Goal: Find contact information: Find contact information

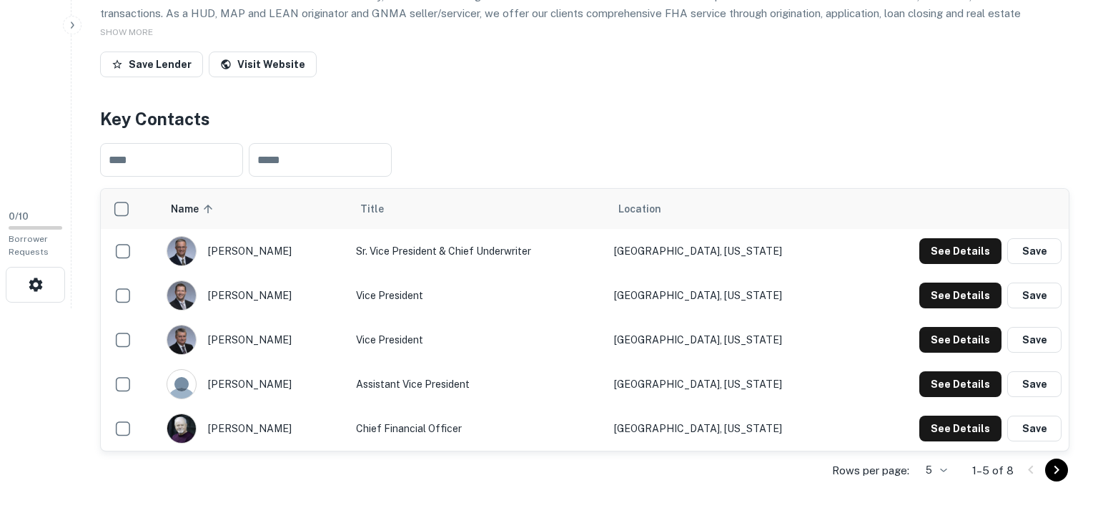
scroll to position [218, 0]
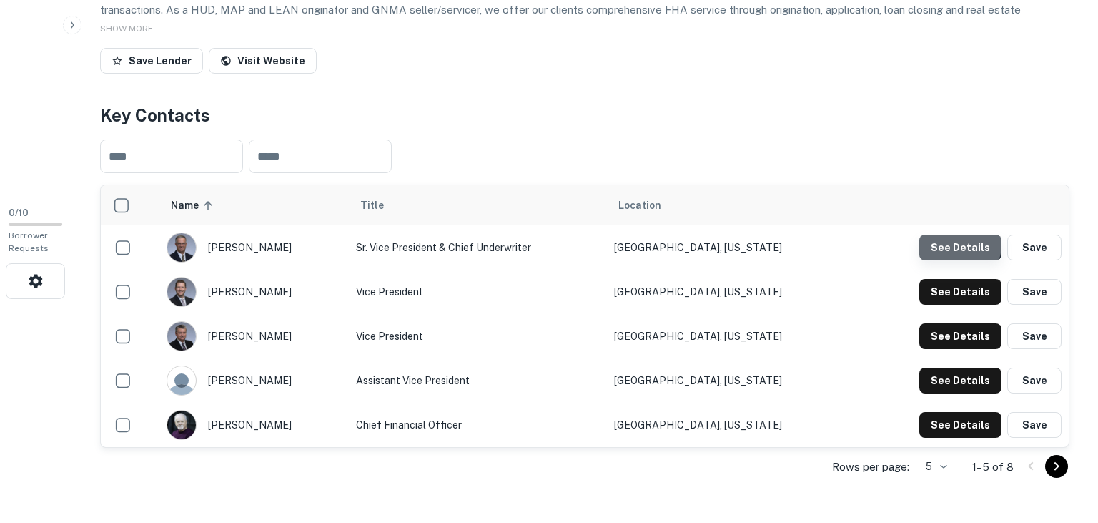
click at [945, 239] on button "See Details" at bounding box center [960, 247] width 82 height 26
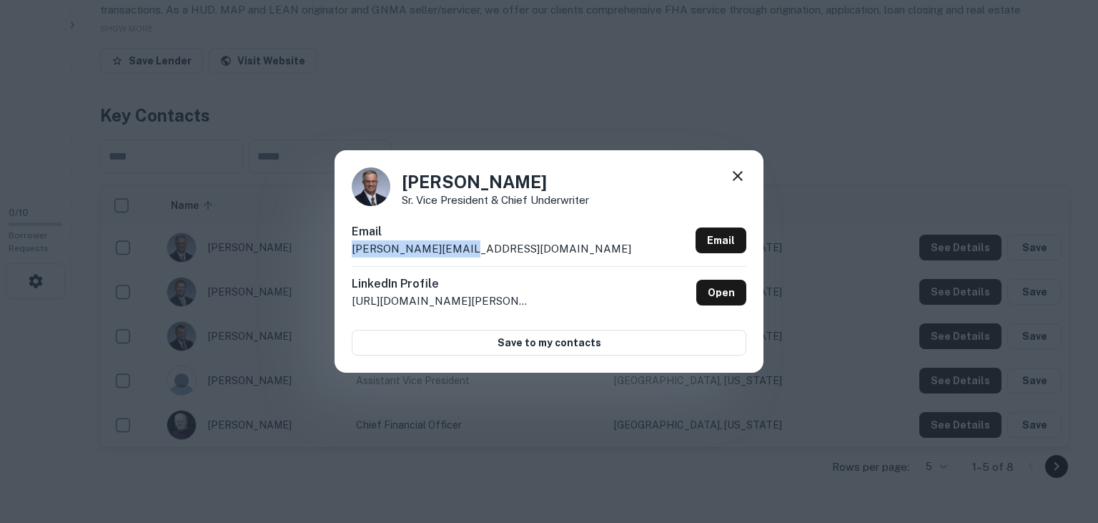
drag, startPoint x: 500, startPoint y: 255, endPoint x: 346, endPoint y: 255, distance: 153.7
click at [346, 255] on div "Carl Ogden Sr. Vice President & Chief Underwriter Email carlo@davispenn.com Ema…" at bounding box center [549, 261] width 429 height 222
copy p "carlo@davispenn.com"
click at [739, 172] on icon at bounding box center [737, 175] width 17 height 17
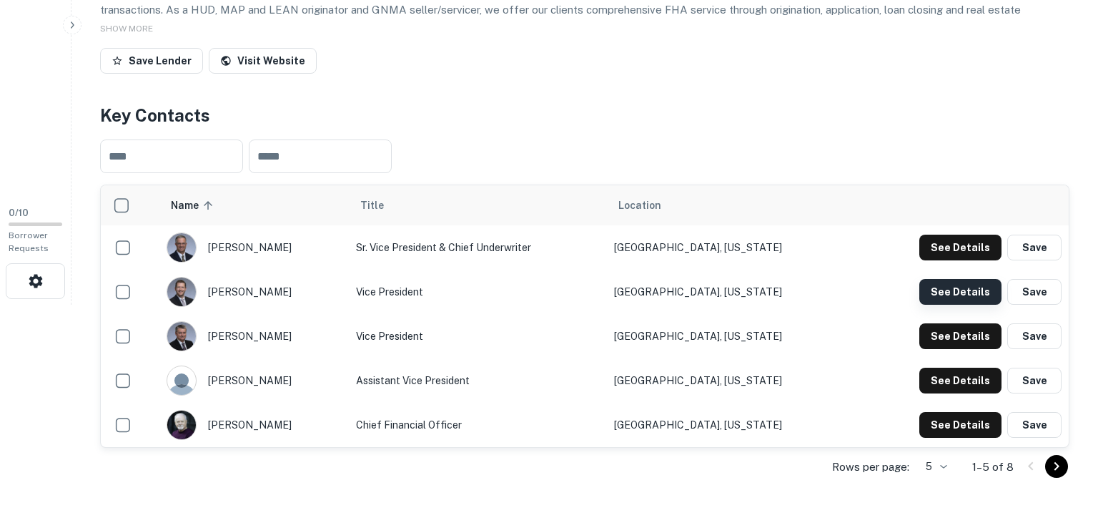
click at [972, 289] on button "See Details" at bounding box center [960, 292] width 82 height 26
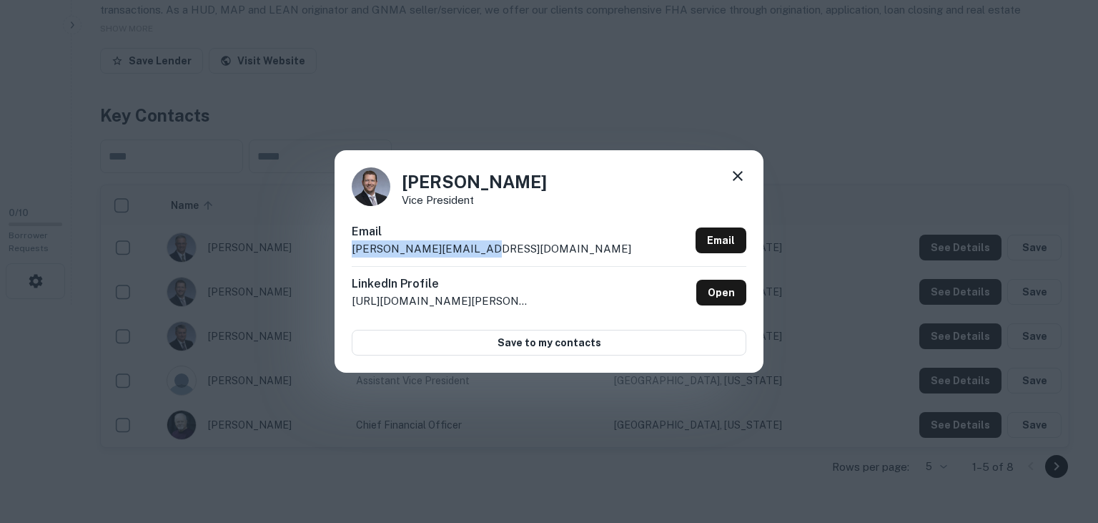
drag, startPoint x: 505, startPoint y: 249, endPoint x: 345, endPoint y: 253, distance: 159.5
click at [345, 253] on div "Patrick Weiman Vice President Email patrickw@davispenn.com Email LinkedIn Profi…" at bounding box center [549, 261] width 429 height 222
copy p "patrickw@davispenn.com"
click at [634, 162] on div "Patrick Weiman Vice President Email patrickw@davispenn.com Email LinkedIn Profi…" at bounding box center [549, 261] width 429 height 222
click at [736, 173] on icon at bounding box center [737, 175] width 17 height 17
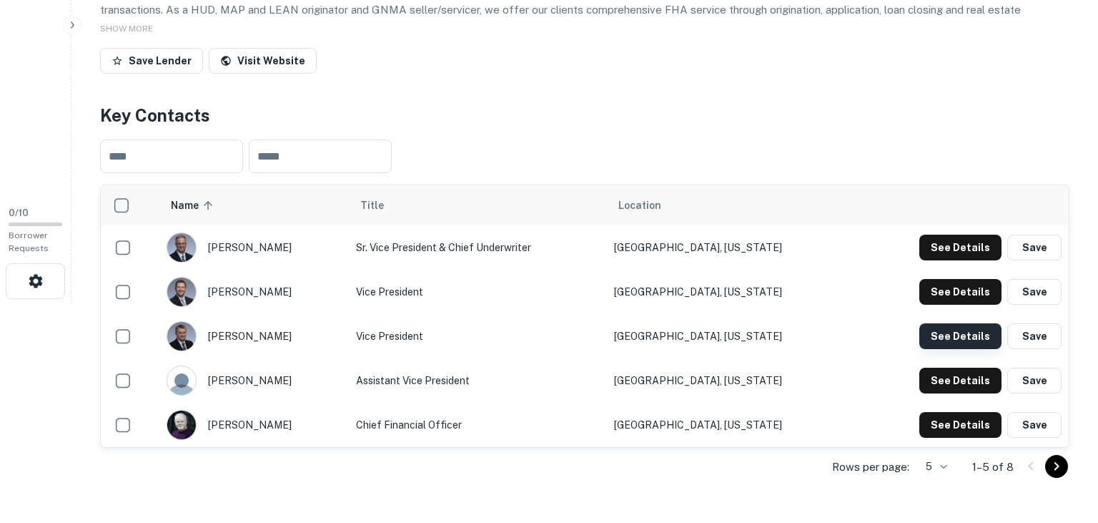
click at [942, 341] on button "See Details" at bounding box center [960, 336] width 82 height 26
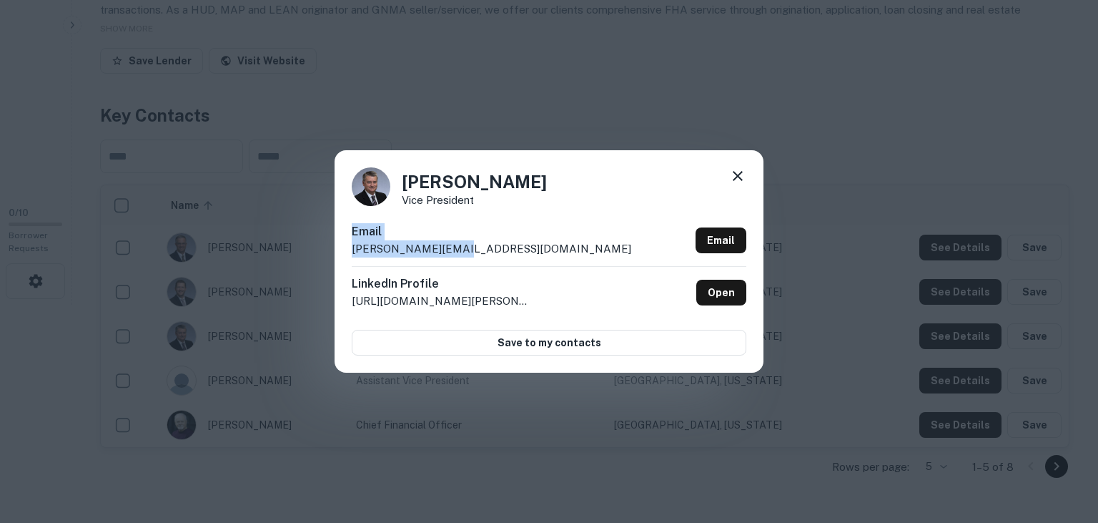
drag, startPoint x: 547, startPoint y: 193, endPoint x: 471, endPoint y: 248, distance: 93.7
click at [471, 248] on div "Ray Landry Vice President Email rayl@davispenn.com Email LinkedIn Profile http:…" at bounding box center [549, 261] width 429 height 222
click at [471, 248] on div "Email rayl@davispenn.com Email" at bounding box center [549, 244] width 395 height 43
drag, startPoint x: 471, startPoint y: 248, endPoint x: 334, endPoint y: 245, distance: 137.3
click at [335, 245] on div "Ray Landry Vice President Email rayl@davispenn.com Email LinkedIn Profile http:…" at bounding box center [549, 261] width 429 height 222
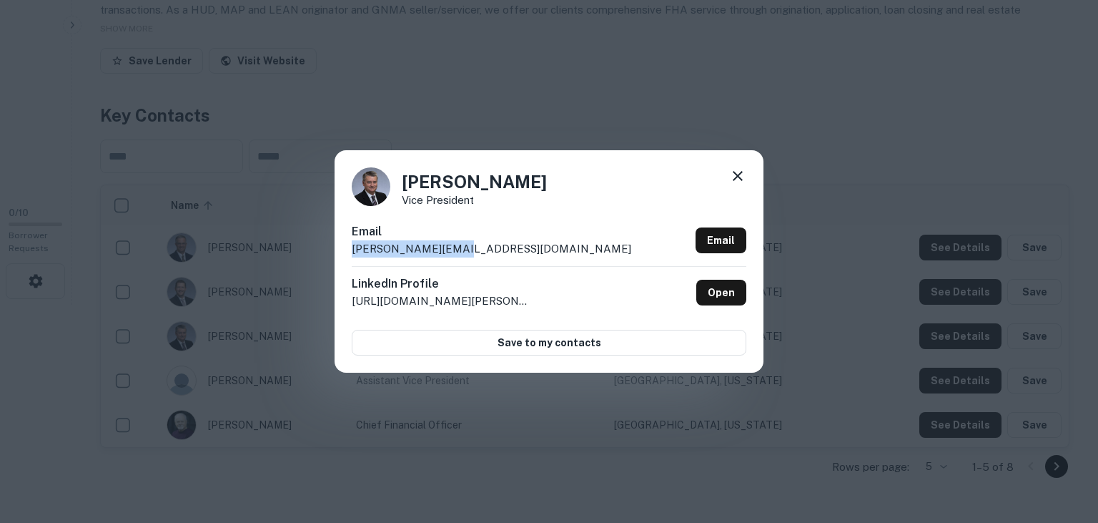
copy p "rayl@davispenn.com"
click at [586, 150] on div "Ray Landry Vice President Email rayl@davispenn.com Email LinkedIn Profile http:…" at bounding box center [549, 261] width 1098 height 523
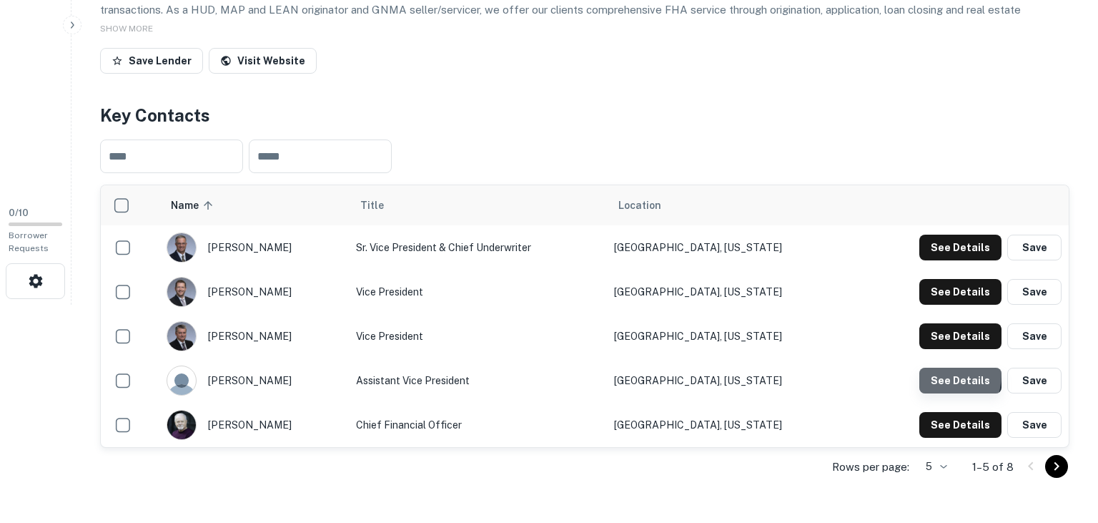
click at [934, 372] on button "See Details" at bounding box center [960, 380] width 82 height 26
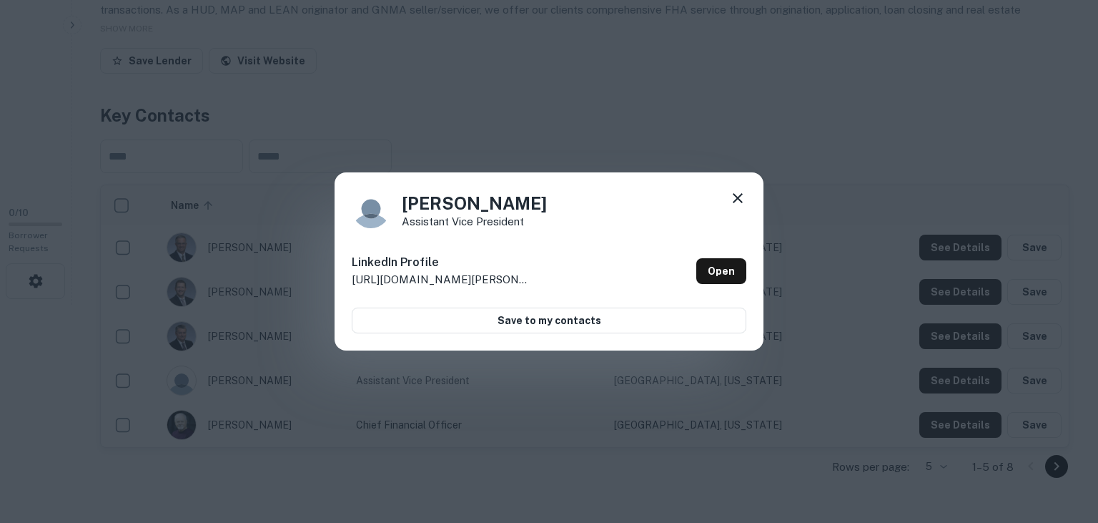
click at [729, 199] on icon at bounding box center [737, 197] width 17 height 17
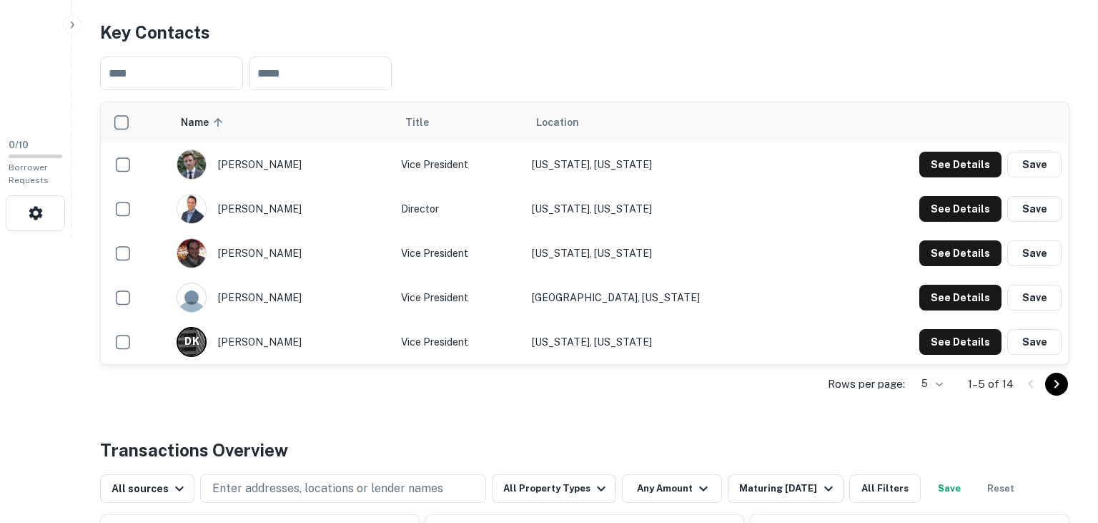
scroll to position [288, 0]
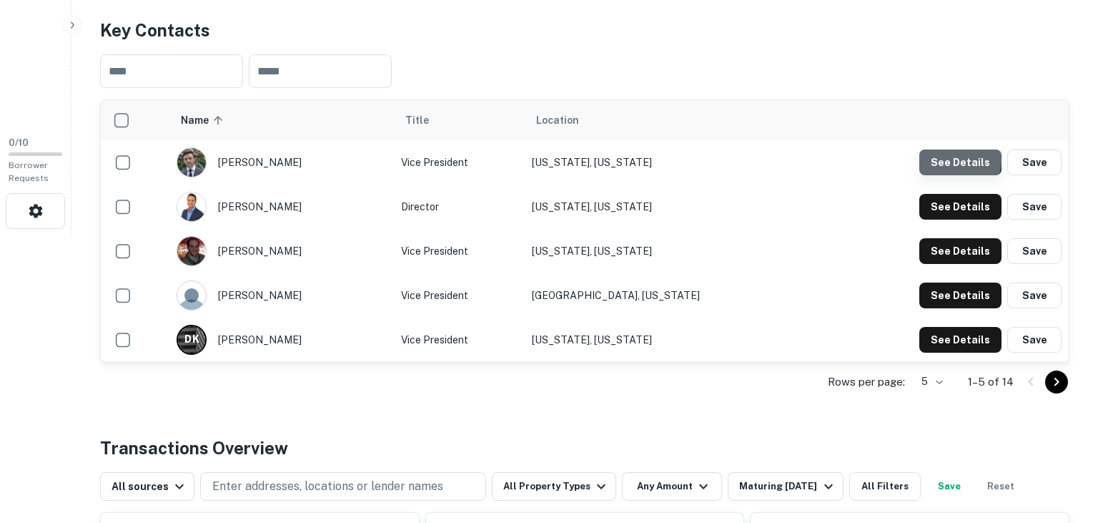
click at [955, 159] on button "See Details" at bounding box center [960, 162] width 82 height 26
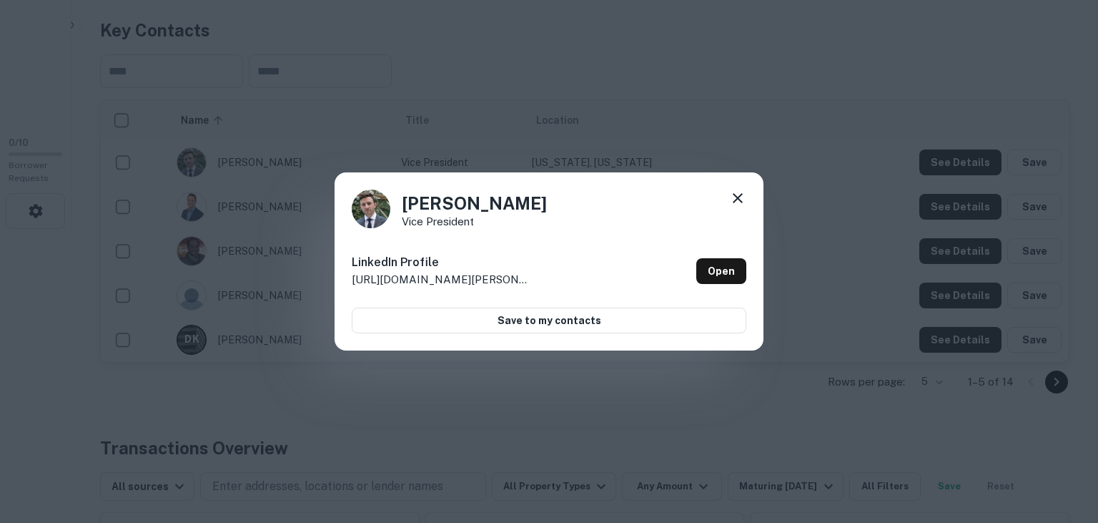
click at [739, 197] on icon at bounding box center [737, 197] width 17 height 17
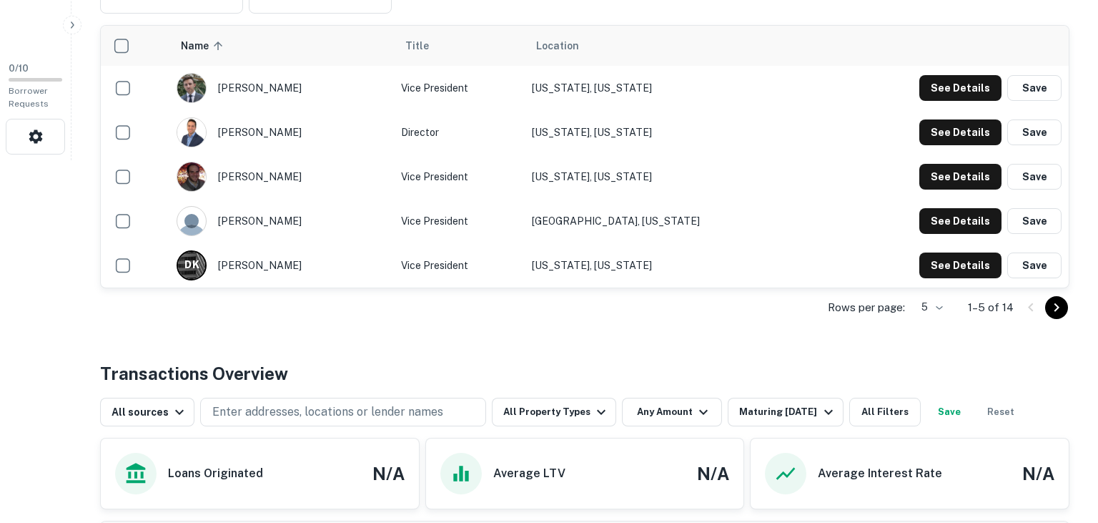
scroll to position [367, 0]
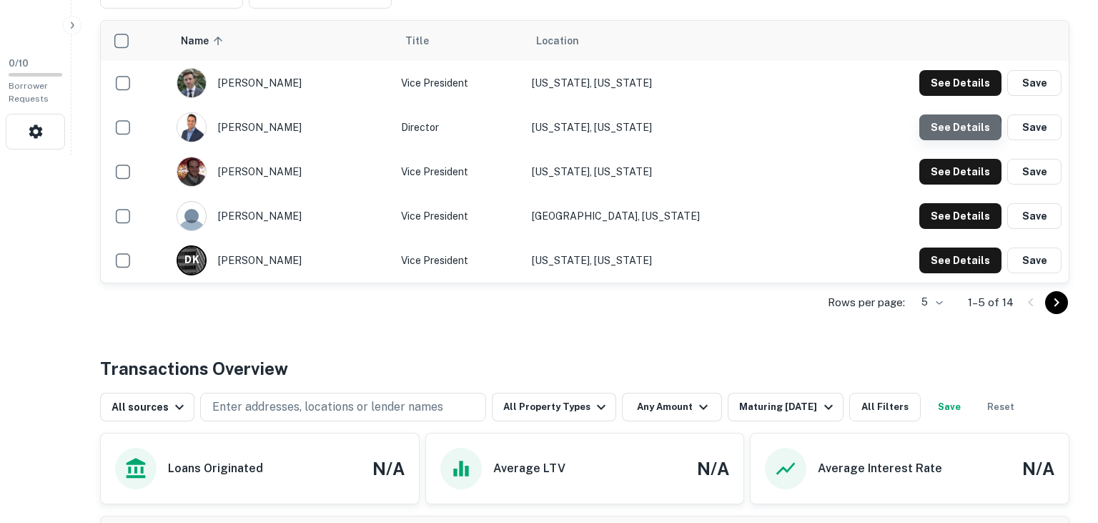
click at [943, 133] on button "See Details" at bounding box center [960, 127] width 82 height 26
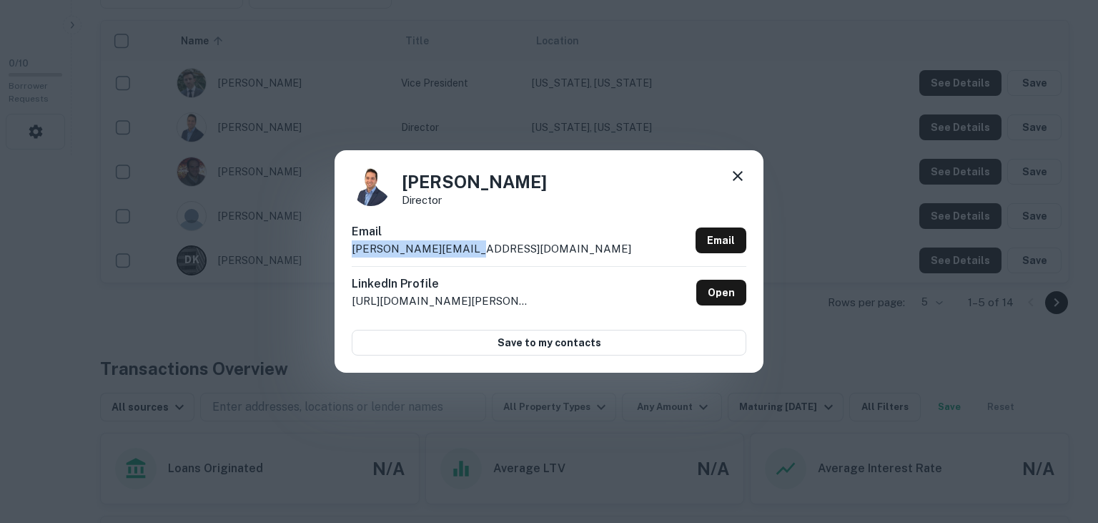
drag, startPoint x: 485, startPoint y: 256, endPoint x: 338, endPoint y: 251, distance: 146.6
click at [338, 251] on div "Jason Langer Director Email jasonl@harpercap.com Email LinkedIn Profile http://…" at bounding box center [549, 261] width 429 height 222
copy p "jasonl@harpercap.com"
click at [554, 202] on div "Jason Langer Director" at bounding box center [549, 186] width 395 height 39
click at [733, 172] on icon at bounding box center [737, 175] width 17 height 17
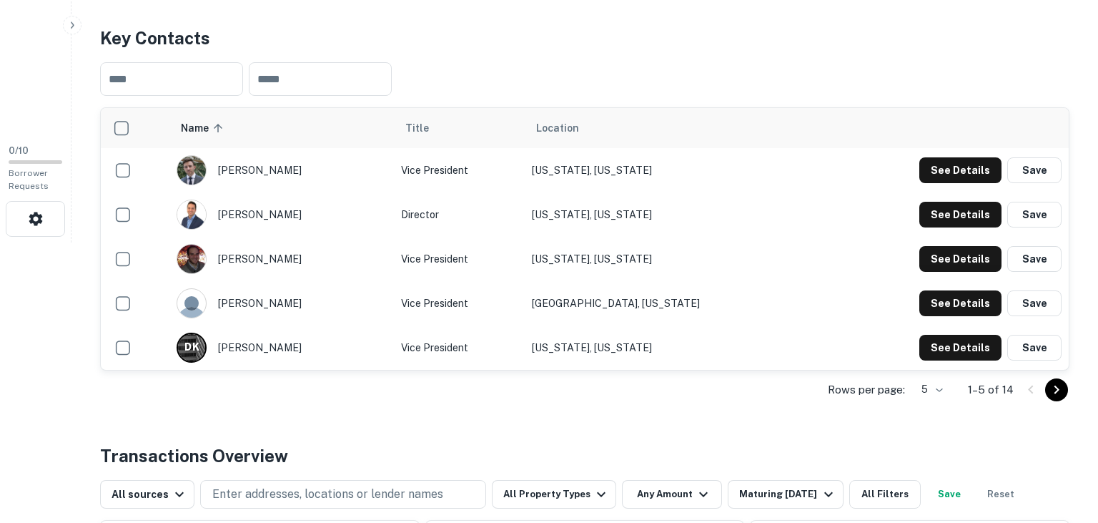
scroll to position [280, 0]
click at [754, 322] on td "Tampa, Florida" at bounding box center [671, 304] width 293 height 44
click at [939, 171] on button "See Details" at bounding box center [960, 171] width 82 height 26
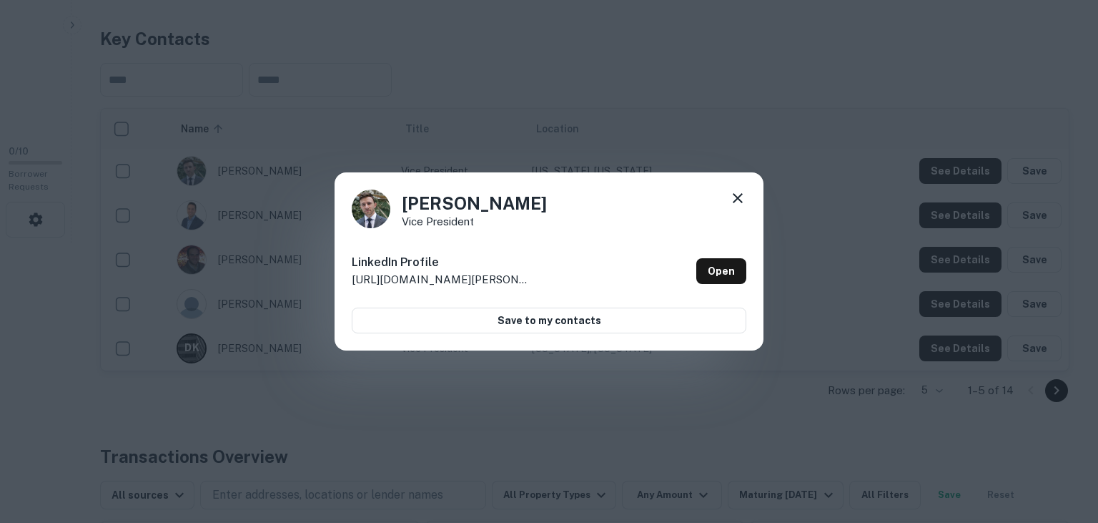
click at [739, 204] on icon at bounding box center [737, 197] width 17 height 17
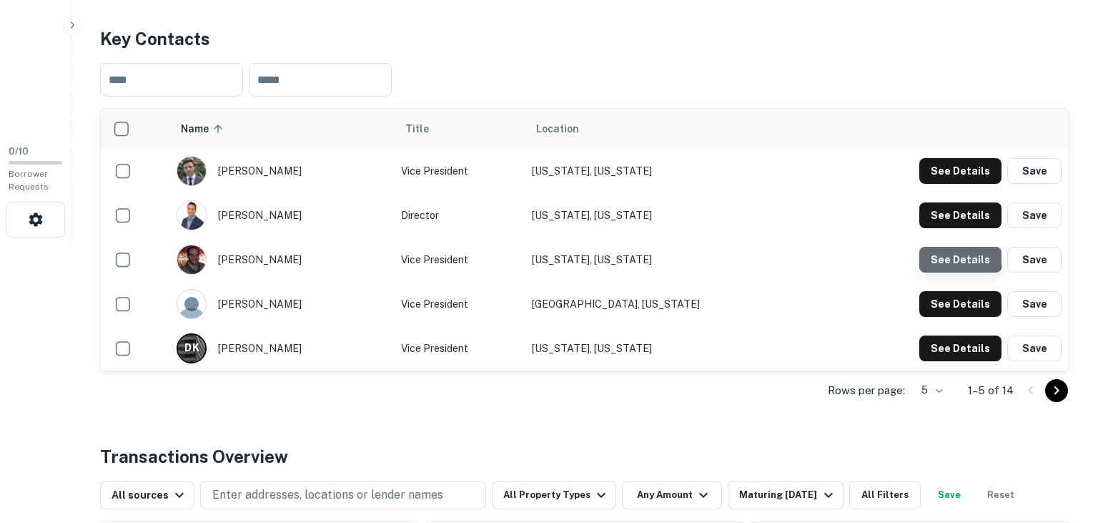
click at [951, 254] on button "See Details" at bounding box center [960, 260] width 82 height 26
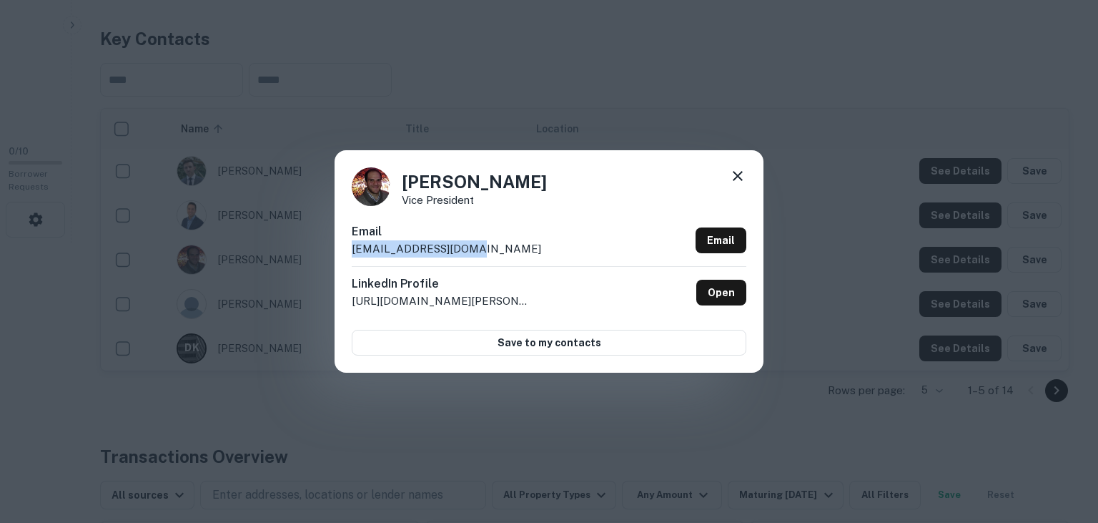
drag, startPoint x: 539, startPoint y: 262, endPoint x: 339, endPoint y: 259, distance: 200.2
click at [339, 259] on div "Lance Goller Vice President Email lanceg@harpercap.com Email LinkedIn Profile h…" at bounding box center [549, 261] width 429 height 222
copy p "lanceg@harpercap.com"
click at [564, 203] on div "Lance Goller Vice President" at bounding box center [549, 186] width 395 height 39
click at [739, 179] on icon at bounding box center [737, 175] width 17 height 17
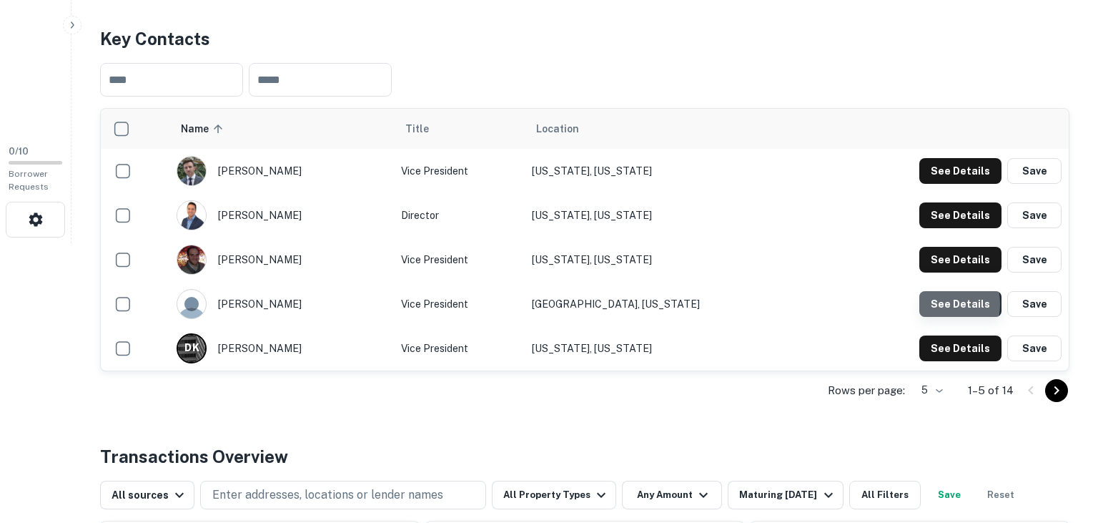
click at [933, 303] on button "See Details" at bounding box center [960, 304] width 82 height 26
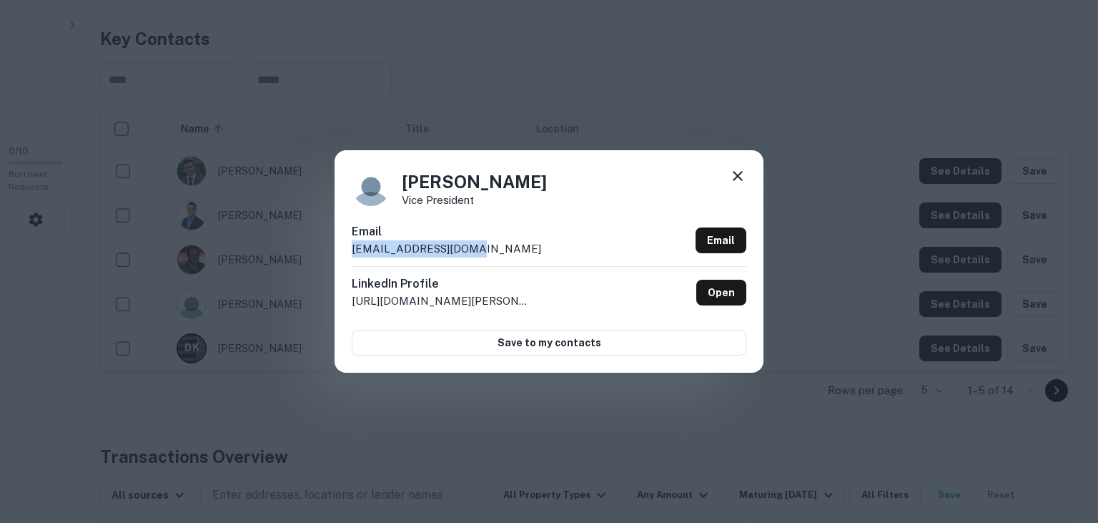
drag, startPoint x: 475, startPoint y: 245, endPoint x: 337, endPoint y: 247, distance: 138.0
click at [337, 247] on div "Vera Massey Vice President Email verarm@harpercap.com Email LinkedIn Profile ht…" at bounding box center [549, 261] width 429 height 222
copy p "verarm@harpercap.com"
click at [699, 199] on div "Vera Massey Vice President" at bounding box center [549, 186] width 395 height 39
click at [738, 175] on icon at bounding box center [737, 175] width 17 height 17
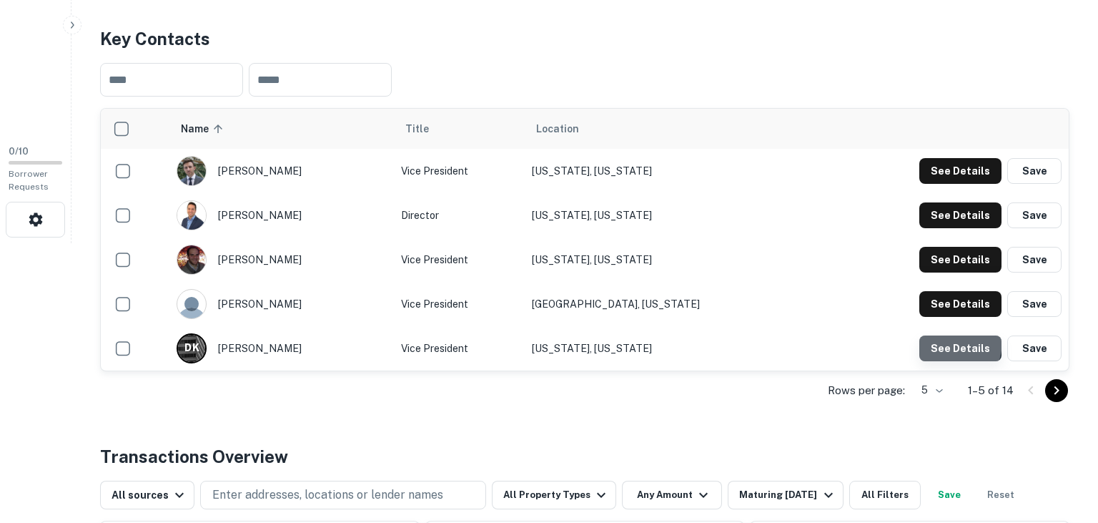
click at [934, 340] on button "See Details" at bounding box center [960, 348] width 82 height 26
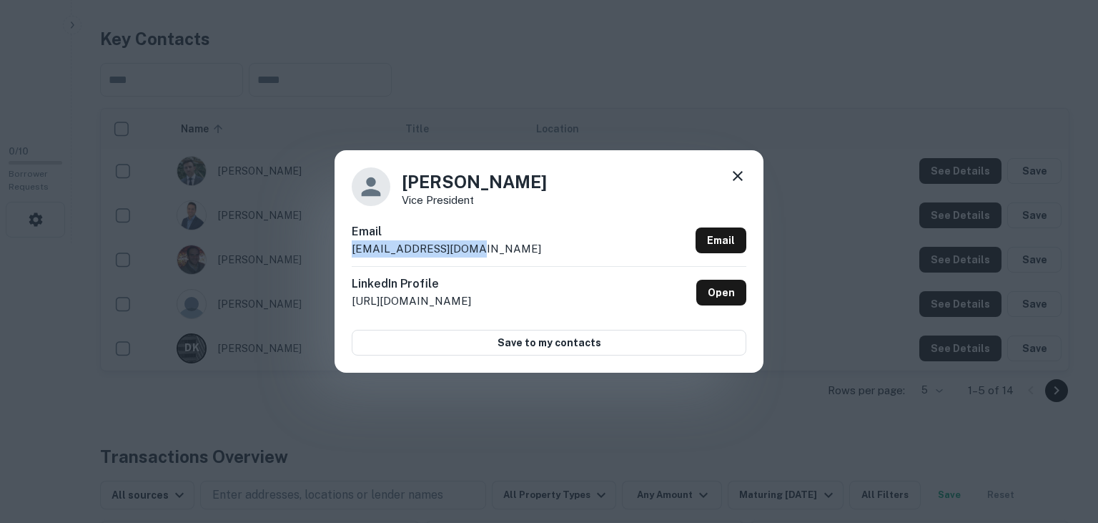
drag, startPoint x: 489, startPoint y: 247, endPoint x: 327, endPoint y: 247, distance: 161.6
click at [335, 247] on div "Dovid Katz Vice President Email dovidk@harpercap.com Email LinkedIn Profile htt…" at bounding box center [549, 261] width 429 height 222
copy p "dovidk@harpercap.com"
click at [680, 210] on div "Dovid Katz Vice President Email dovidk@harpercap.com Email LinkedIn Profile htt…" at bounding box center [549, 261] width 429 height 222
click at [736, 179] on icon at bounding box center [737, 175] width 17 height 17
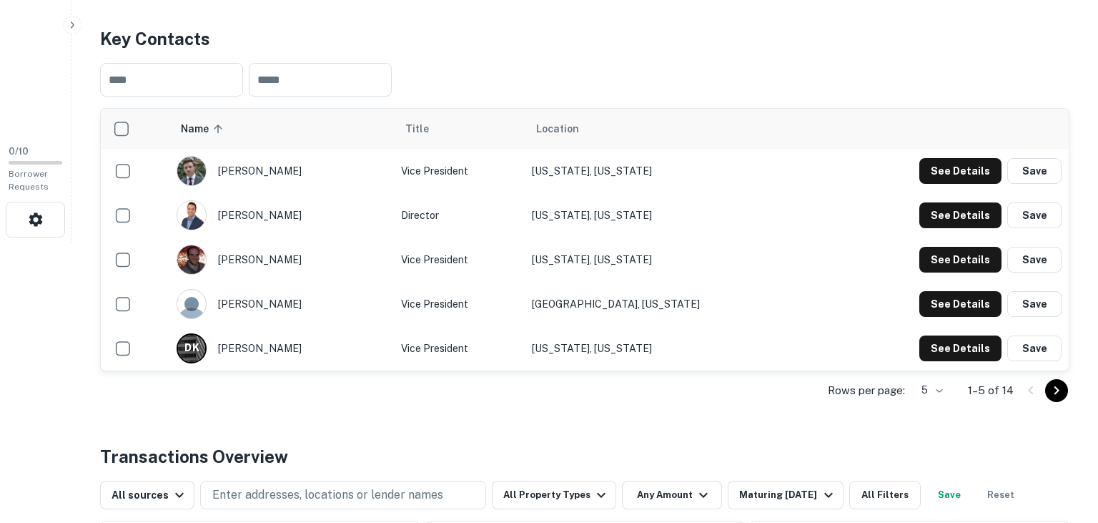
click at [824, 212] on div "See Details Save" at bounding box center [942, 215] width 237 height 26
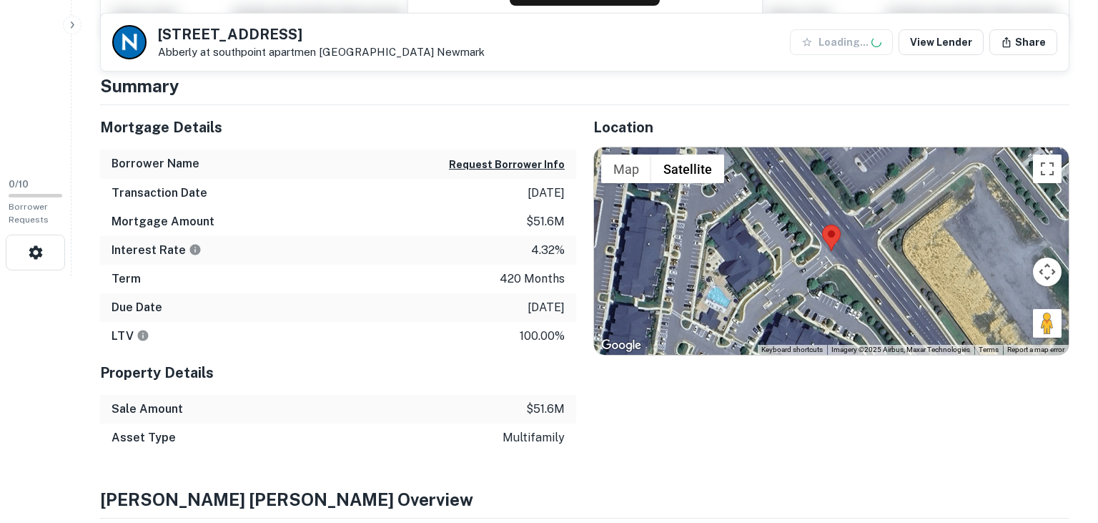
scroll to position [249, 0]
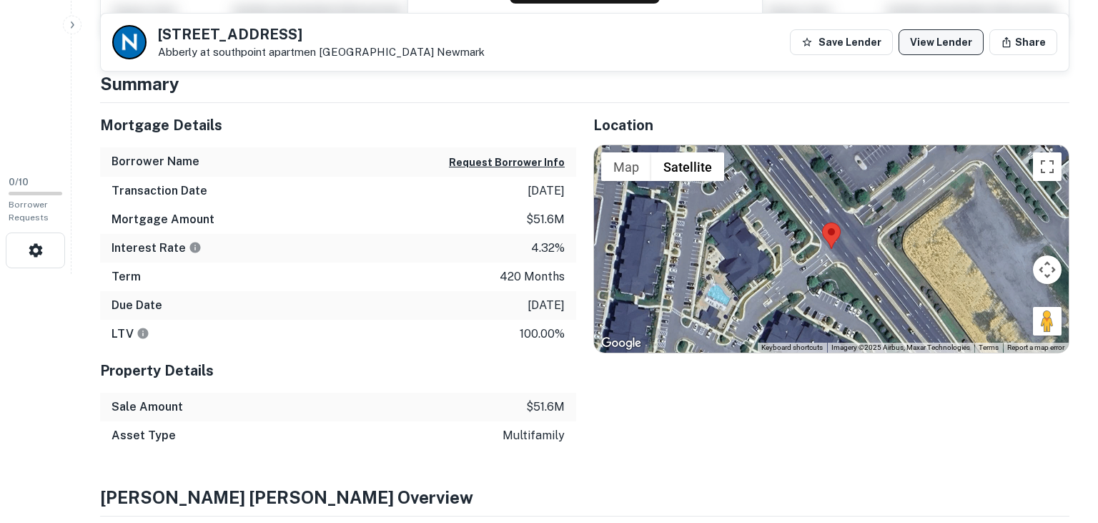
click at [938, 48] on link "View Lender" at bounding box center [941, 42] width 85 height 26
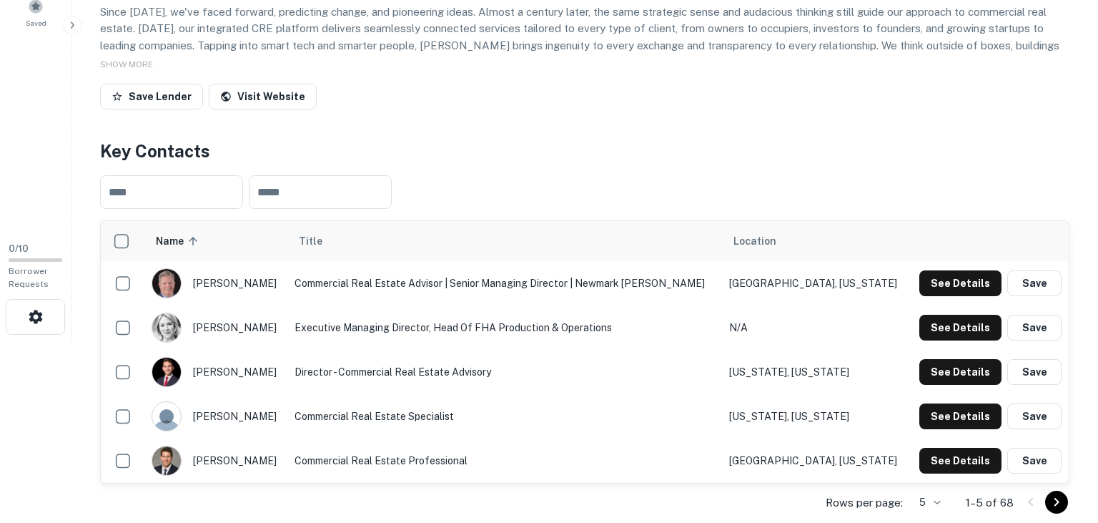
scroll to position [212, 0]
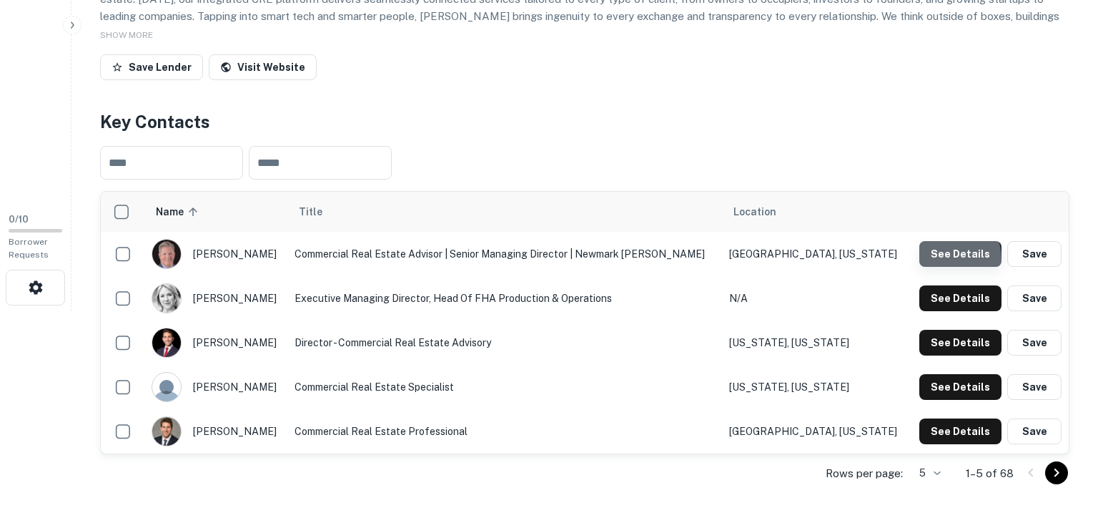
click at [936, 260] on button "See Details" at bounding box center [960, 254] width 82 height 26
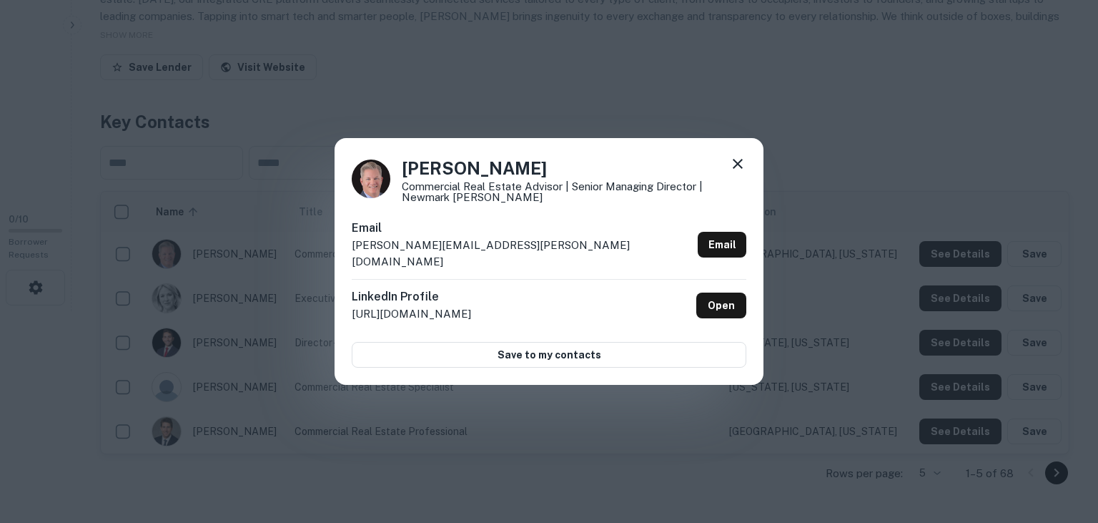
click at [469, 9] on div "Dan Friedner Commercial Real Estate Advisor | Senior Managing Director | Newmar…" at bounding box center [549, 261] width 1098 height 523
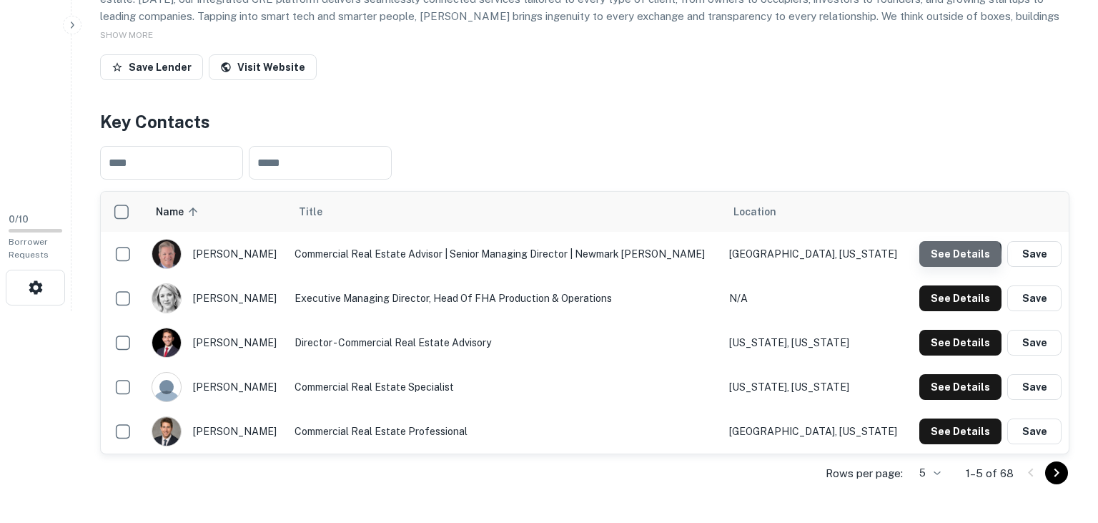
click at [951, 256] on button "See Details" at bounding box center [960, 254] width 82 height 26
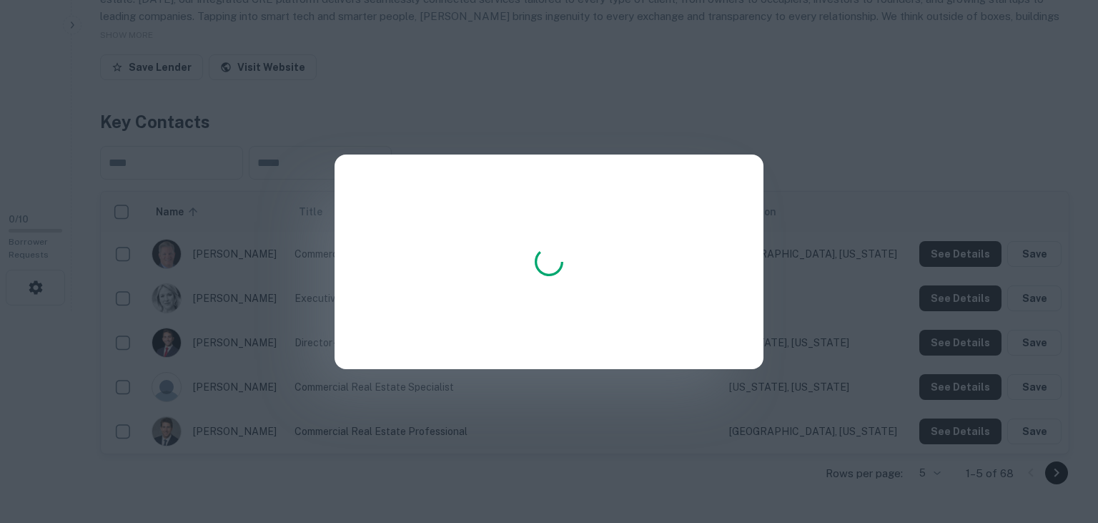
click at [633, 93] on div at bounding box center [549, 261] width 1098 height 523
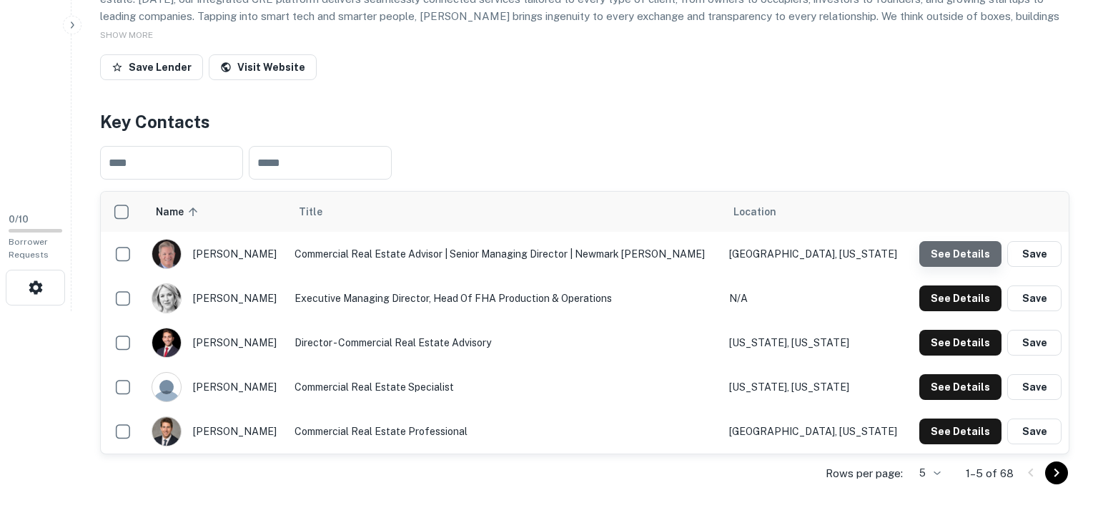
click at [965, 262] on button "See Details" at bounding box center [960, 254] width 82 height 26
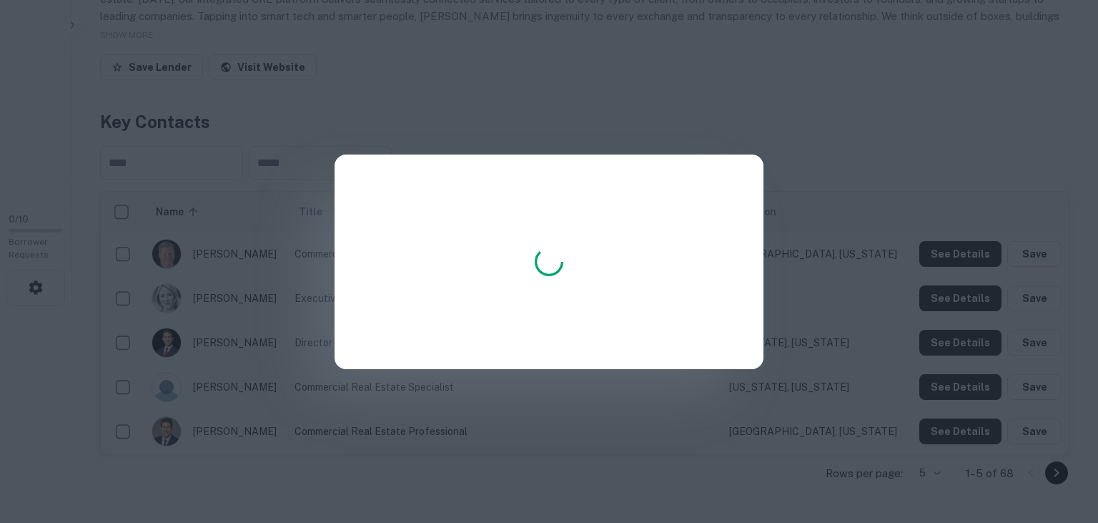
click at [971, 144] on div at bounding box center [549, 261] width 1098 height 523
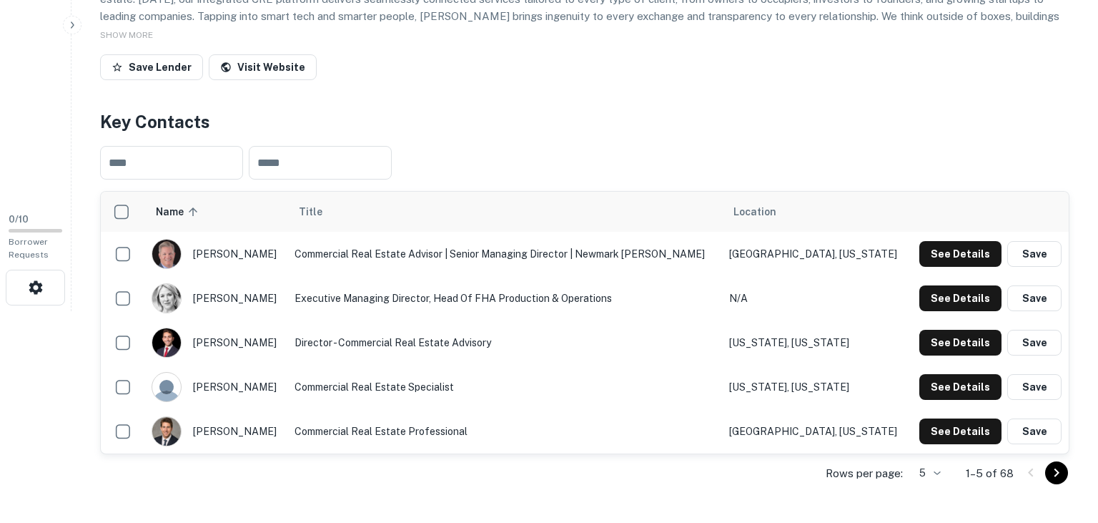
click at [732, 143] on div "​ ​" at bounding box center [584, 162] width 969 height 56
click at [947, 265] on button "See Details" at bounding box center [960, 254] width 82 height 26
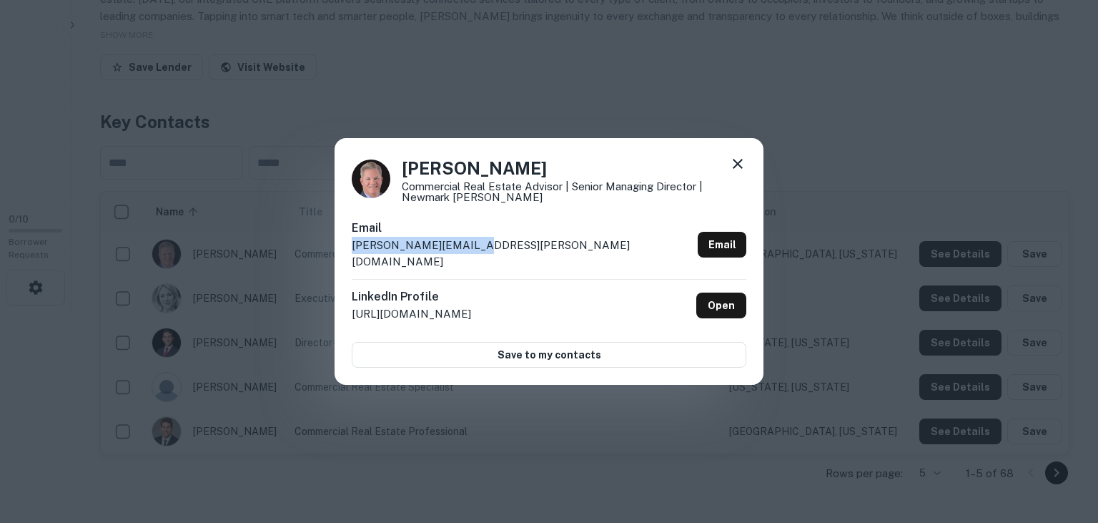
drag, startPoint x: 485, startPoint y: 250, endPoint x: 345, endPoint y: 255, distance: 140.2
click at [345, 255] on div "Dan Friedner Commercial Real Estate Advisor | Senior Managing Director | Newmar…" at bounding box center [549, 261] width 429 height 247
copy p "dan.friedner@nmrk.com"
click at [545, 178] on h4 "Dan Friedner" at bounding box center [574, 168] width 345 height 26
click at [743, 169] on icon at bounding box center [737, 163] width 17 height 17
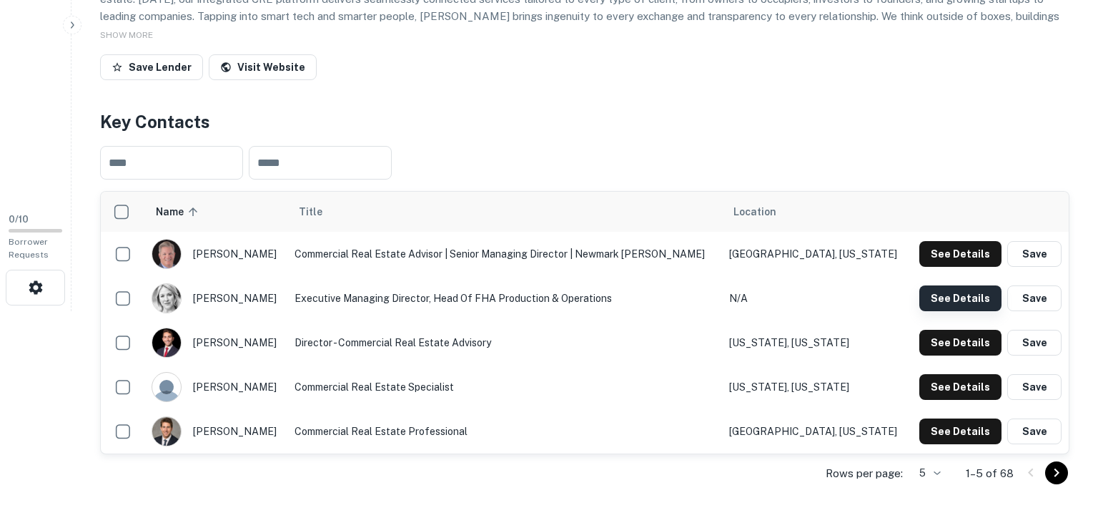
click at [937, 304] on button "See Details" at bounding box center [960, 298] width 82 height 26
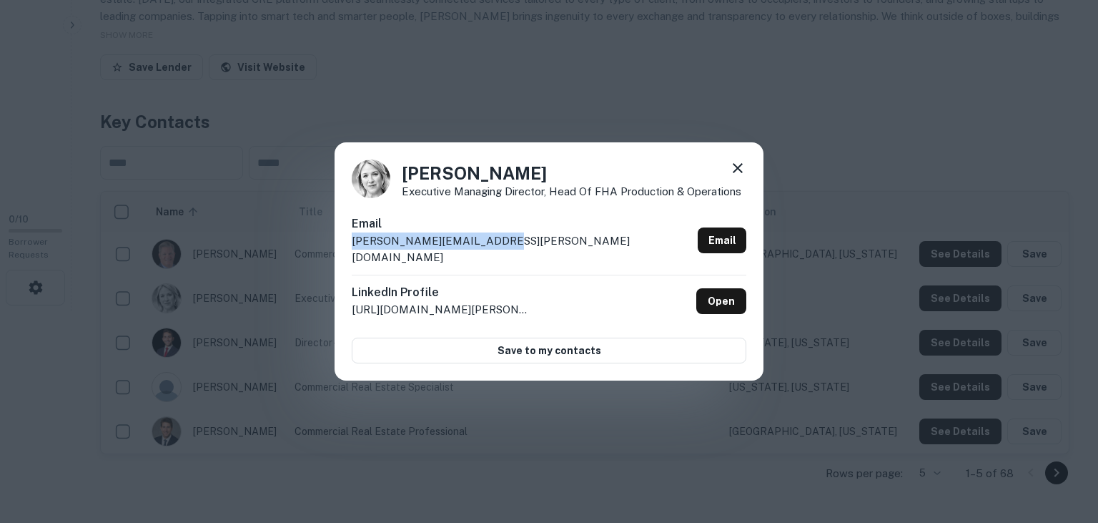
drag, startPoint x: 520, startPoint y: 248, endPoint x: 317, endPoint y: 250, distance: 202.3
click at [335, 250] on div "Kelley Klobetanz Executive Managing Director, Head of FHA Production & Operatio…" at bounding box center [549, 261] width 429 height 239
copy p "kelley.klobetanz@nmrk.com"
click at [736, 173] on icon at bounding box center [738, 168] width 10 height 10
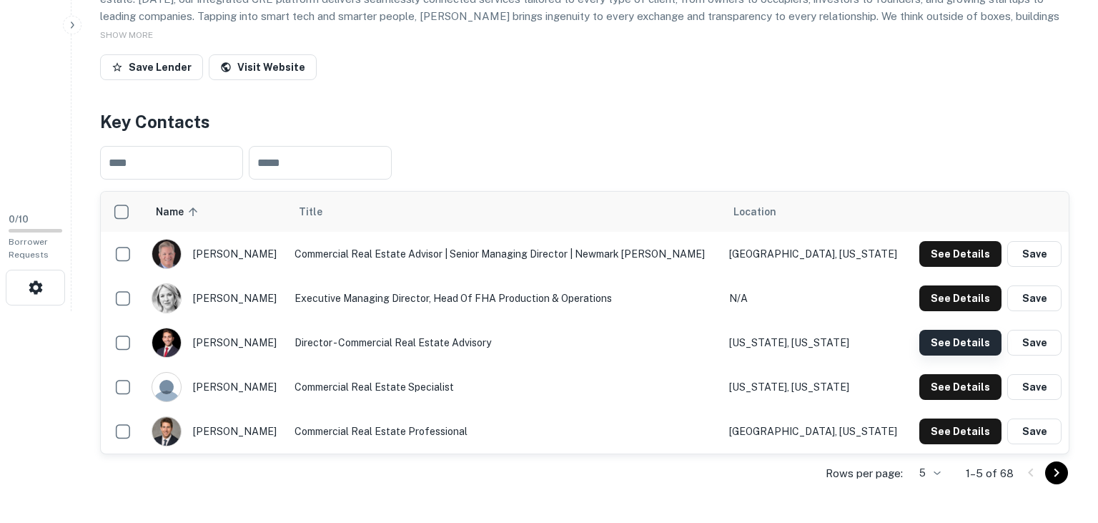
click at [936, 342] on button "See Details" at bounding box center [960, 343] width 82 height 26
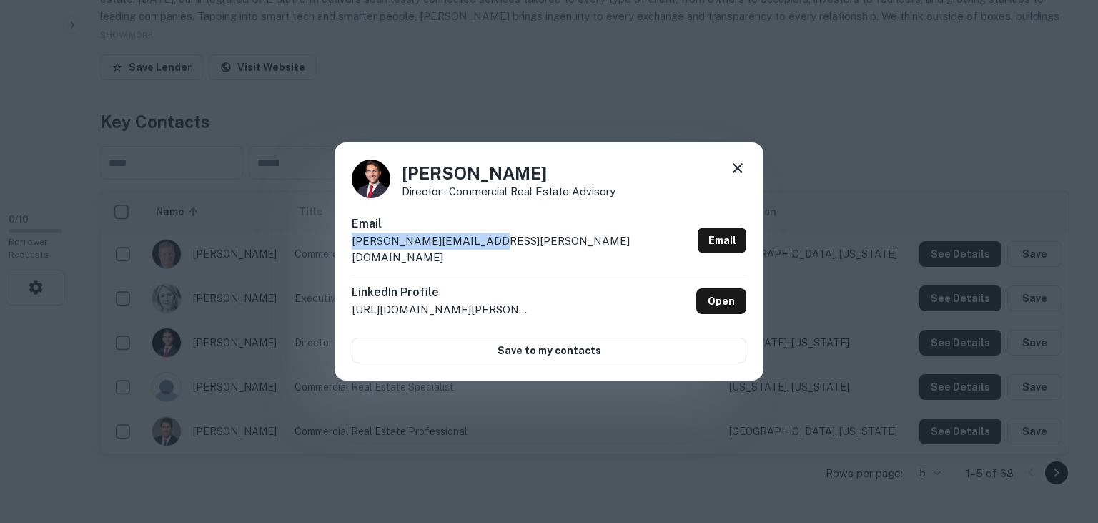
drag, startPoint x: 530, startPoint y: 255, endPoint x: 353, endPoint y: 256, distance: 177.3
click at [353, 256] on div "Email william.grover@nmrk.com Email" at bounding box center [549, 244] width 395 height 59
copy p "william.grover@nmrk.com"
click at [741, 173] on icon at bounding box center [738, 168] width 10 height 10
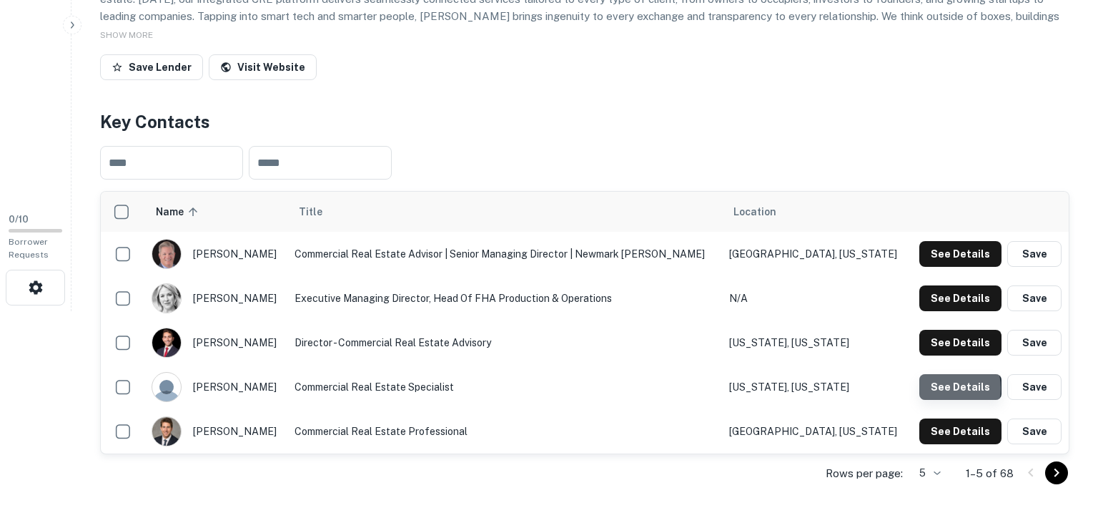
click at [942, 387] on button "See Details" at bounding box center [960, 387] width 82 height 26
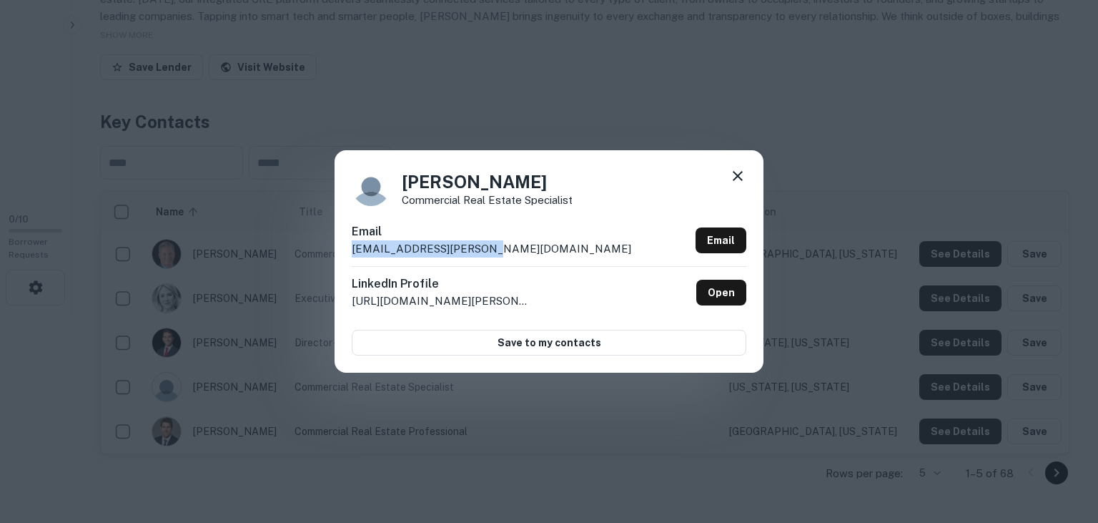
drag, startPoint x: 515, startPoint y: 250, endPoint x: 345, endPoint y: 255, distance: 170.2
click at [345, 255] on div "Austin Weinreb Commercial Real Estate Specialist Email austin.weinreb@nmrk.com …" at bounding box center [549, 261] width 429 height 222
copy p "austin.weinreb@nmrk.com"
click at [736, 172] on icon at bounding box center [737, 175] width 17 height 17
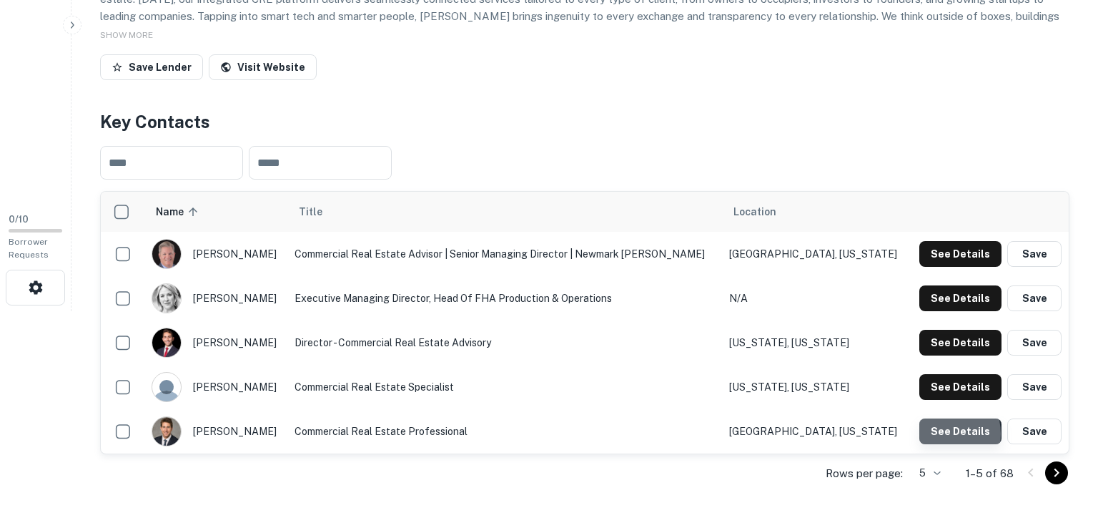
click at [938, 433] on button "See Details" at bounding box center [960, 431] width 82 height 26
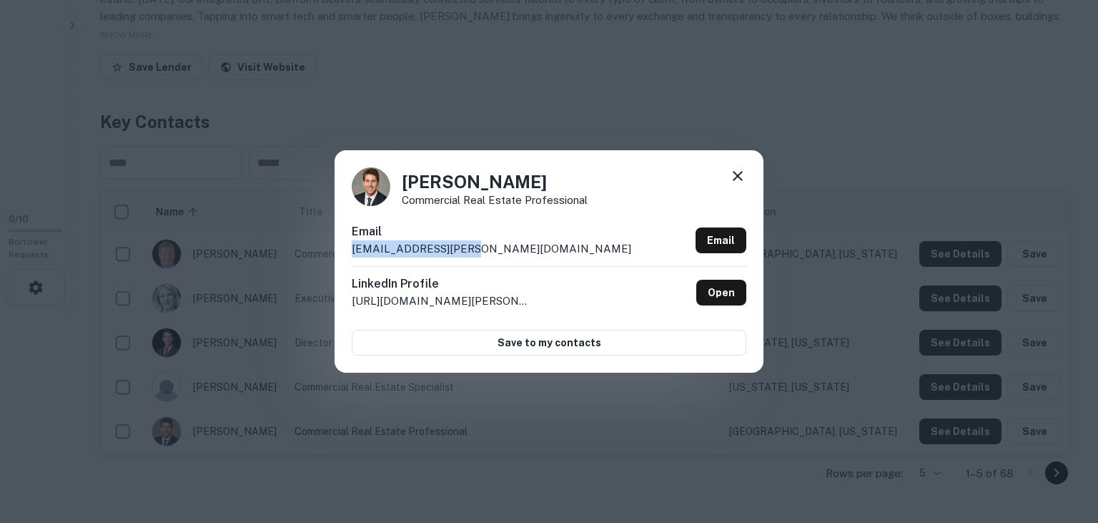
drag, startPoint x: 536, startPoint y: 247, endPoint x: 347, endPoint y: 253, distance: 188.8
click at [347, 253] on div "Ben Klimesh Commercial Real Estate Professional Email ben.klimesh@nmrk.com Emai…" at bounding box center [549, 261] width 429 height 222
copy p "ben.klimesh@nmrk.com"
click at [490, 89] on div "Ben Klimesh Commercial Real Estate Professional Email ben.klimesh@nmrk.com Emai…" at bounding box center [549, 261] width 1098 height 523
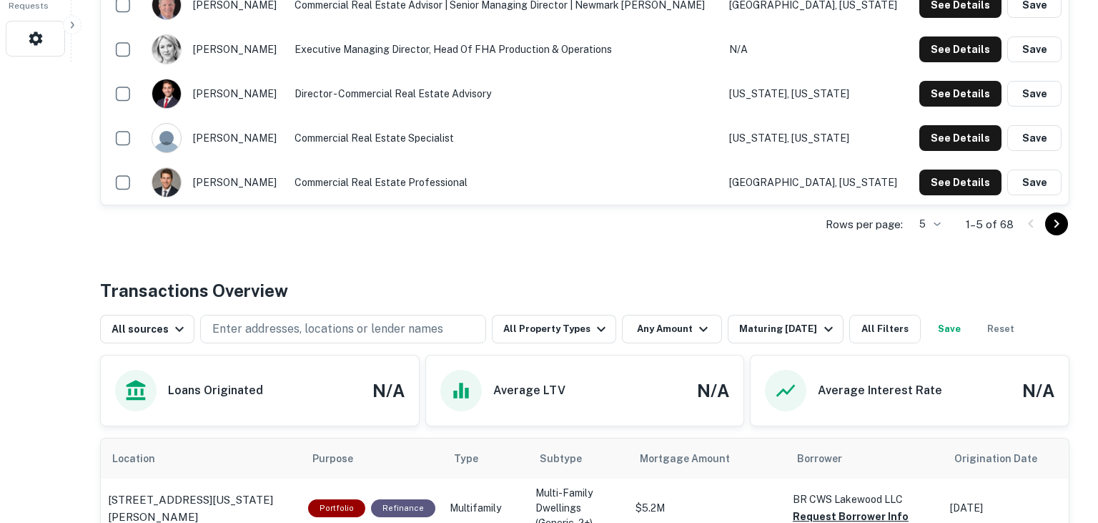
scroll to position [0, 0]
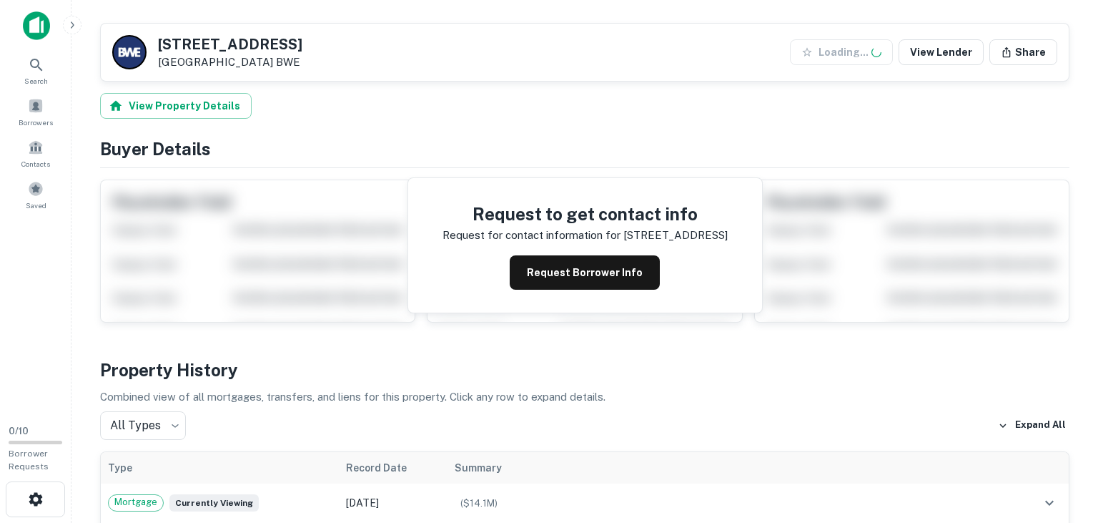
scroll to position [294, 0]
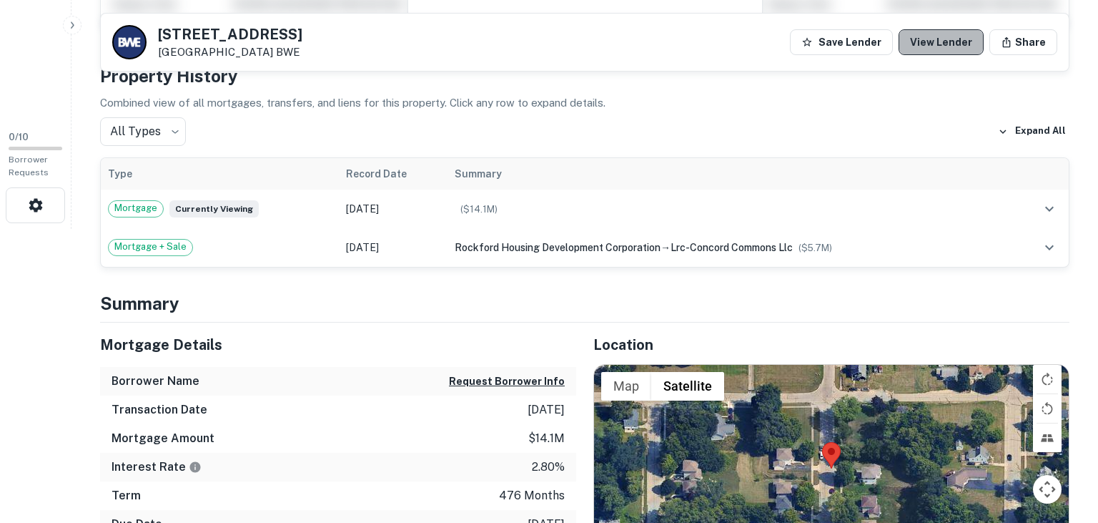
click at [956, 29] on link "View Lender" at bounding box center [941, 42] width 85 height 26
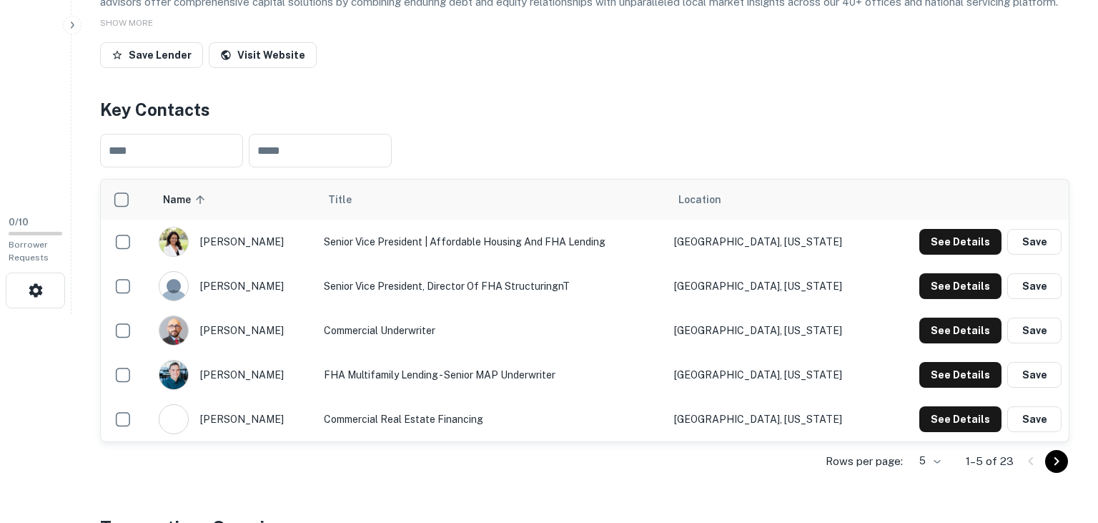
scroll to position [217, 0]
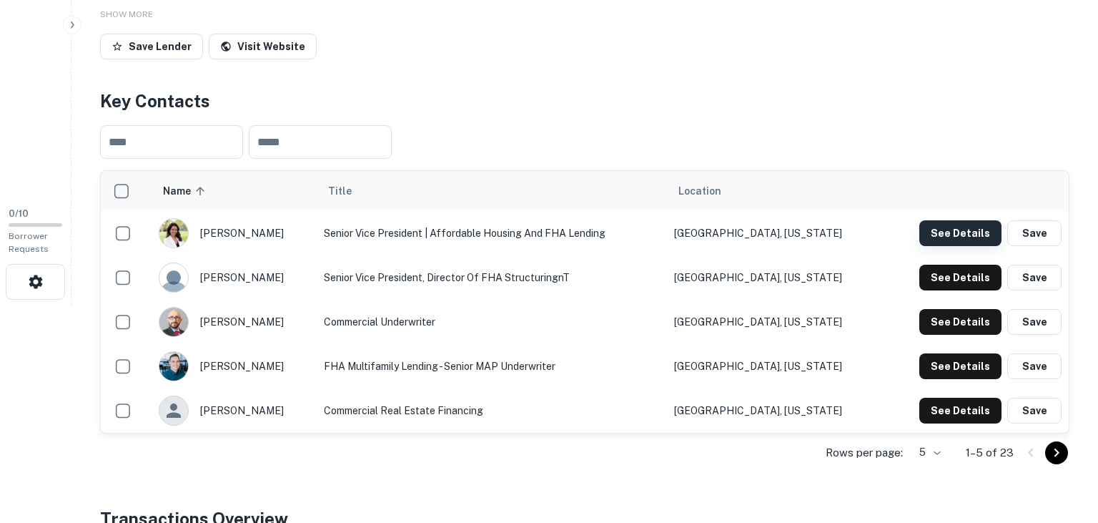
click at [939, 226] on button "See Details" at bounding box center [960, 233] width 82 height 26
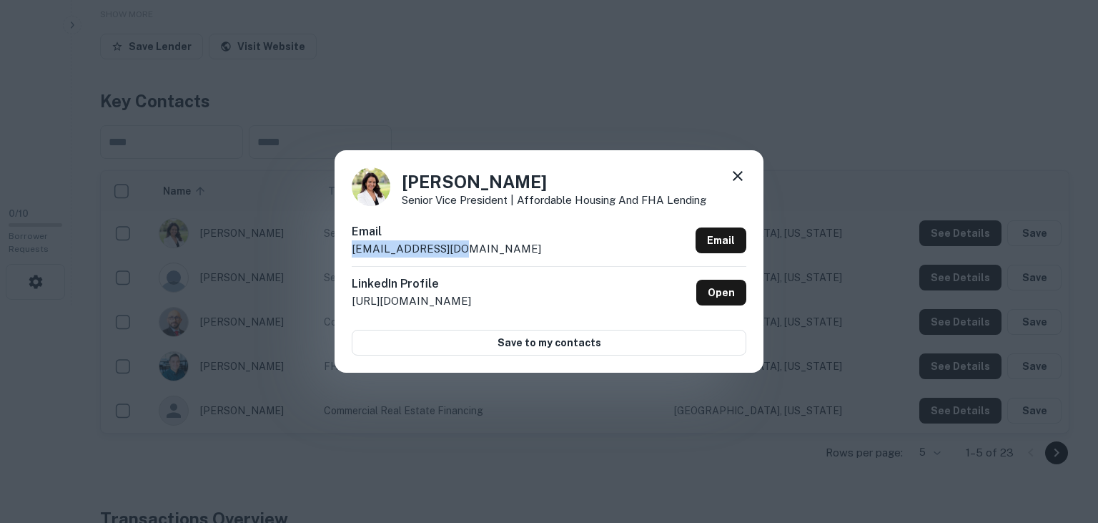
drag, startPoint x: 482, startPoint y: 255, endPoint x: 351, endPoint y: 256, distance: 130.8
click at [351, 256] on div "[PERSON_NAME] Senior Vice President | Affordable Housing and FHA Lending Email …" at bounding box center [549, 261] width 429 height 222
copy p "[EMAIL_ADDRESS][DOMAIN_NAME]"
click at [616, 158] on div "[PERSON_NAME] Senior Vice President | Affordable Housing and FHA Lending Email …" at bounding box center [549, 261] width 429 height 222
click at [743, 178] on icon at bounding box center [737, 175] width 17 height 17
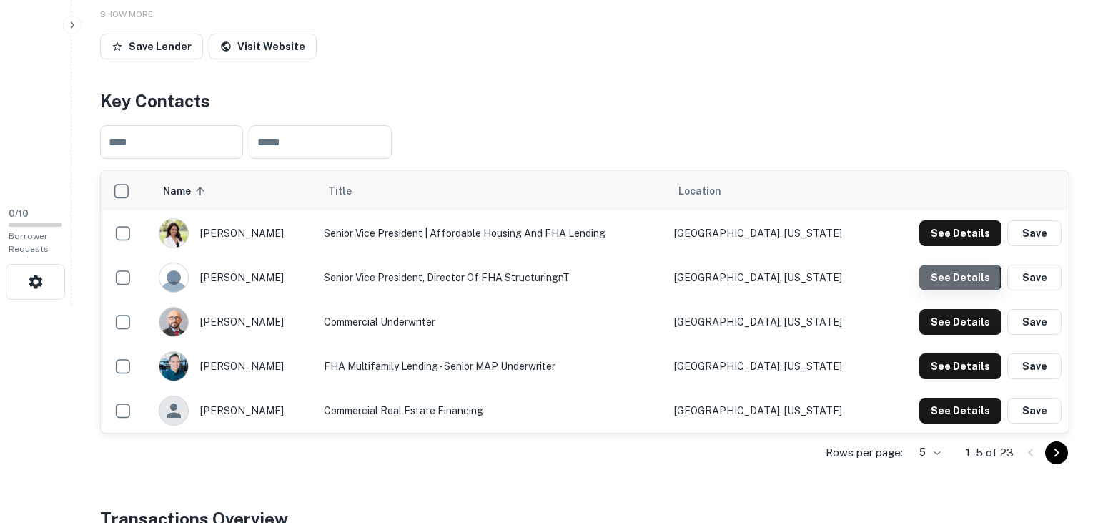
click at [929, 278] on button "See Details" at bounding box center [960, 278] width 82 height 26
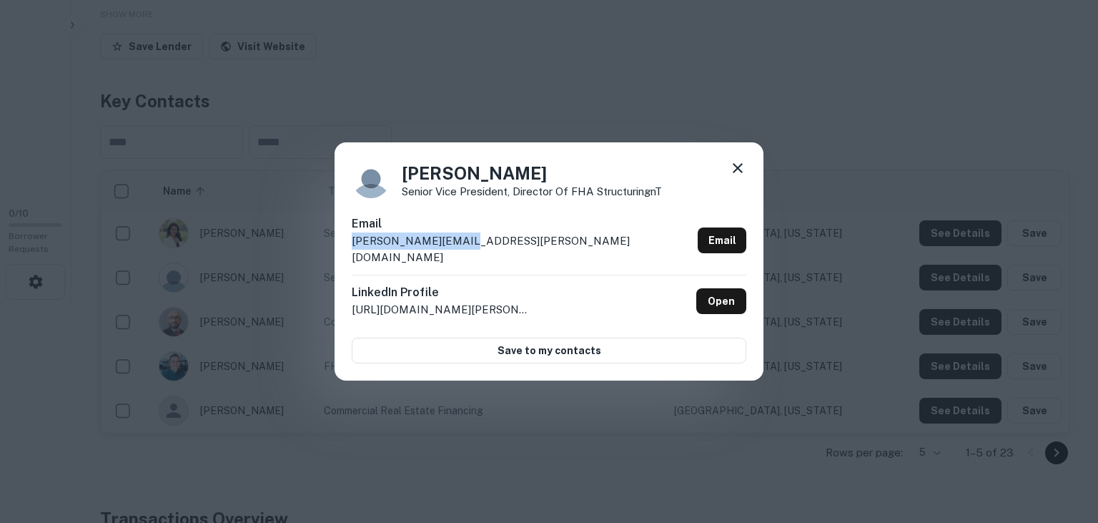
drag, startPoint x: 499, startPoint y: 259, endPoint x: 335, endPoint y: 250, distance: 164.0
click at [335, 250] on div "Leslie King Senior Vice President, Director of FHA StructuringnT Email leslie.k…" at bounding box center [549, 261] width 429 height 239
copy p "leslie.king@bwe.com"
drag, startPoint x: 701, startPoint y: 189, endPoint x: 739, endPoint y: 176, distance: 40.0
click at [739, 176] on div "Leslie King Senior Vice President, Director of FHA StructuringnT Email leslie.k…" at bounding box center [549, 261] width 429 height 239
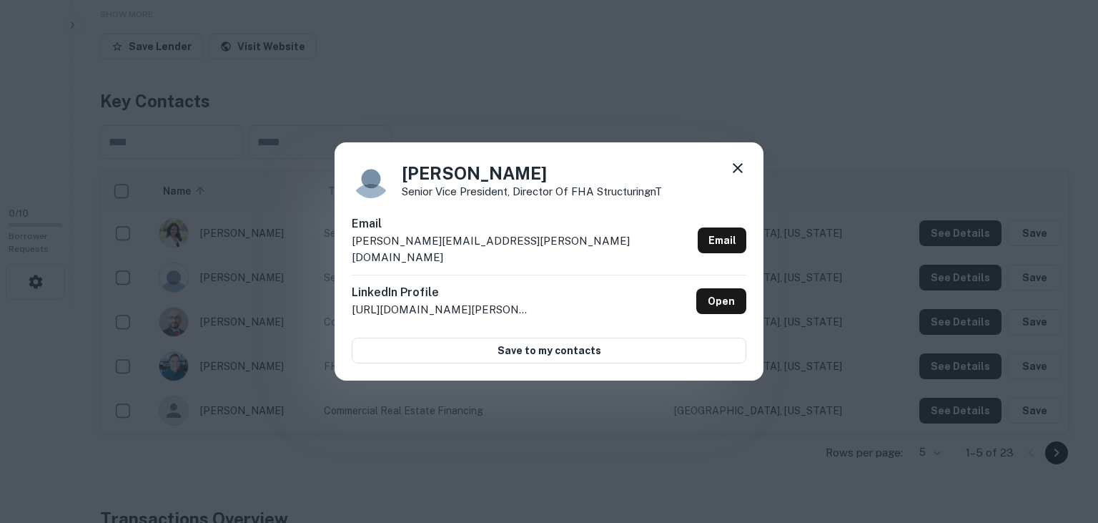
click at [739, 173] on icon at bounding box center [738, 168] width 10 height 10
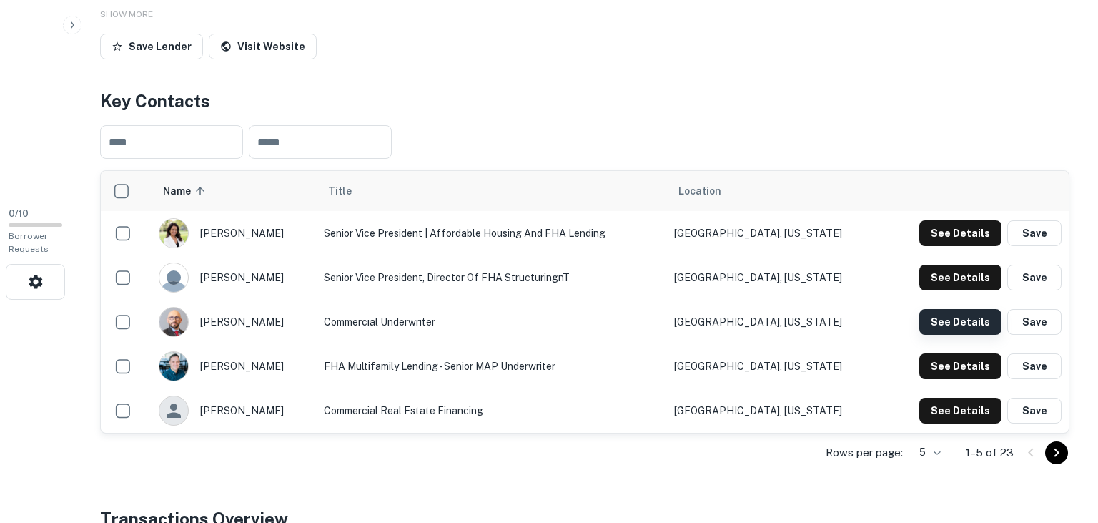
click at [937, 330] on button "See Details" at bounding box center [960, 322] width 82 height 26
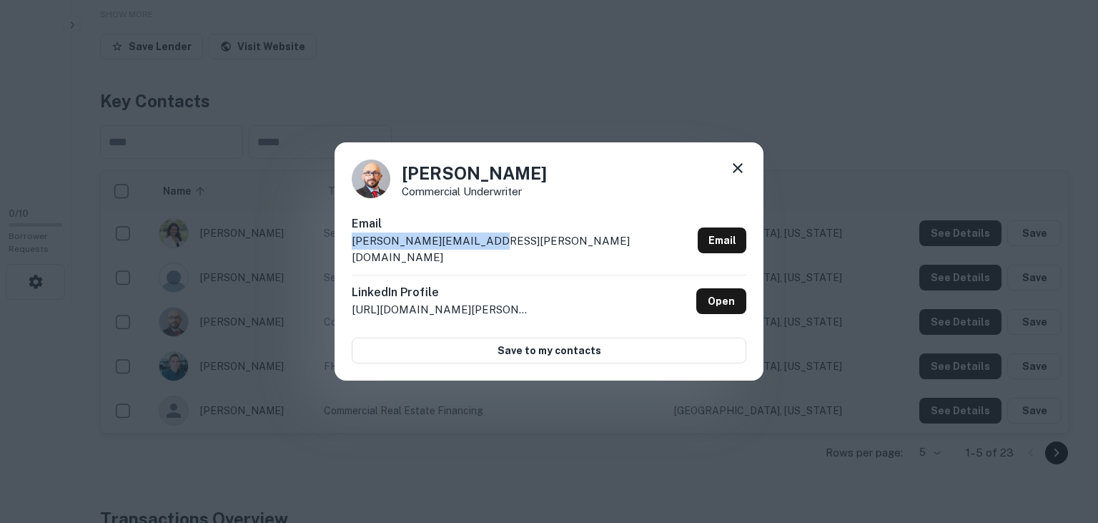
drag, startPoint x: 563, startPoint y: 257, endPoint x: 350, endPoint y: 253, distance: 213.1
click at [350, 253] on div "Adam Kulikowski Commercial Underwriter Email adam.kulikowski@bwe.com Email Link…" at bounding box center [549, 261] width 429 height 239
copy p "adam.kulikowski@bwe.com"
click at [570, 192] on div "Adam Kulikowski Commercial Underwriter" at bounding box center [549, 178] width 395 height 39
click at [742, 177] on icon at bounding box center [737, 167] width 17 height 17
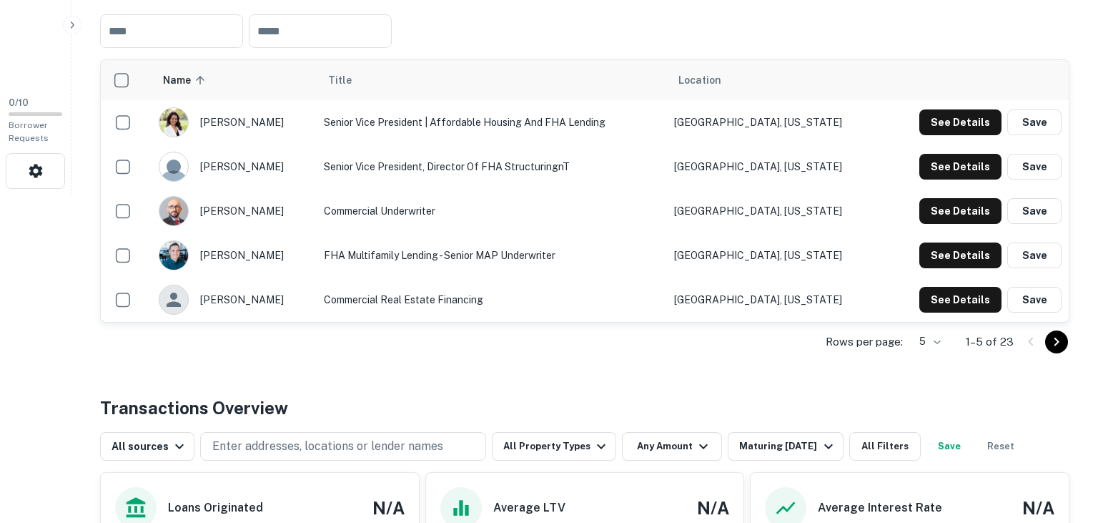
scroll to position [332, 0]
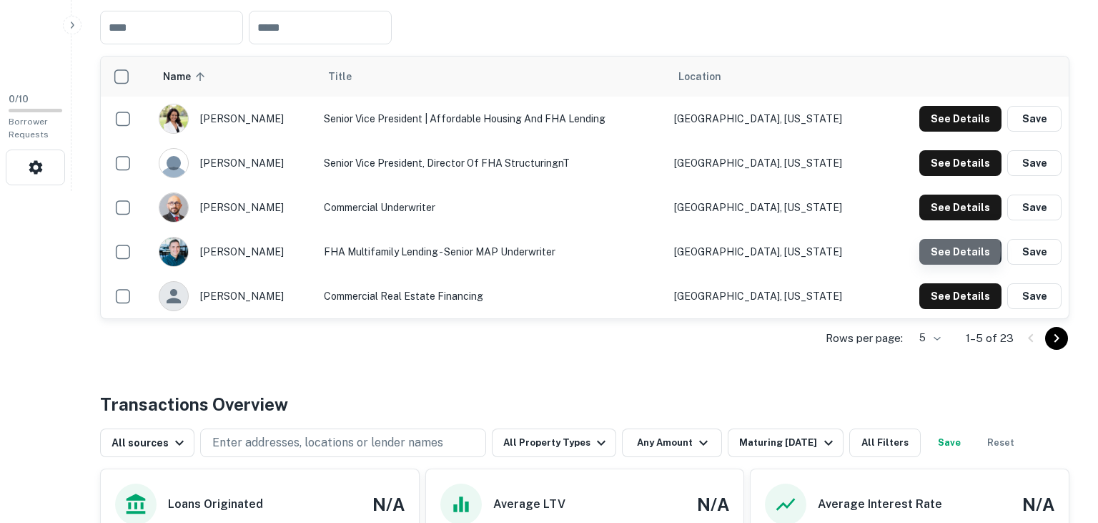
click at [942, 249] on button "See Details" at bounding box center [960, 252] width 82 height 26
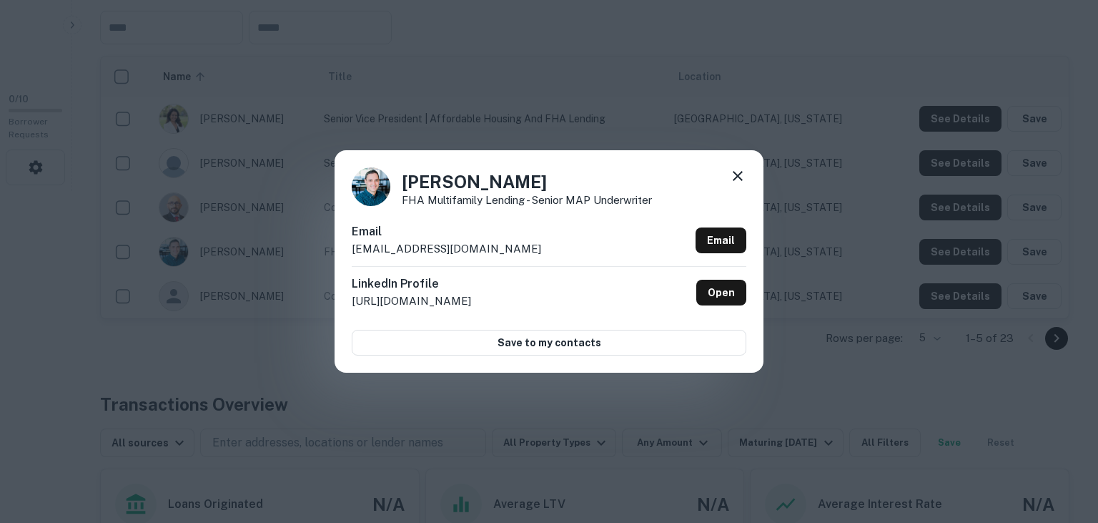
drag, startPoint x: 568, startPoint y: 244, endPoint x: 349, endPoint y: 257, distance: 219.1
click at [349, 257] on div "Andrew Edelstein FHA Multifamily Lending - Senior MAP Underwriter Email aedelst…" at bounding box center [549, 261] width 429 height 222
copy p "aedelstein@paragon-mortgage.com"
click at [686, 163] on div "Andrew Edelstein FHA Multifamily Lending - Senior MAP Underwriter Email aedelst…" at bounding box center [549, 261] width 429 height 222
click at [736, 175] on icon at bounding box center [738, 176] width 10 height 10
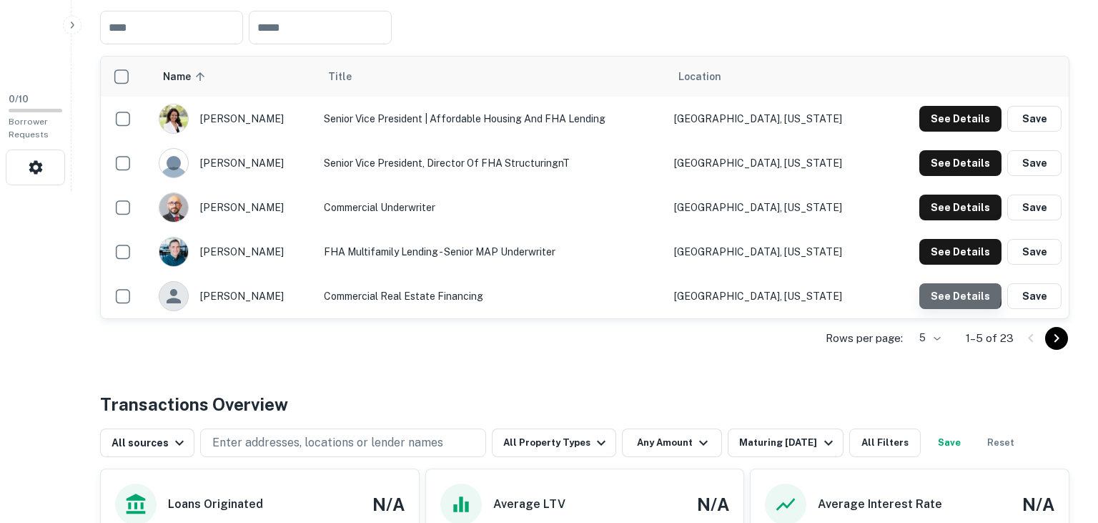
click at [934, 286] on button "See Details" at bounding box center [960, 296] width 82 height 26
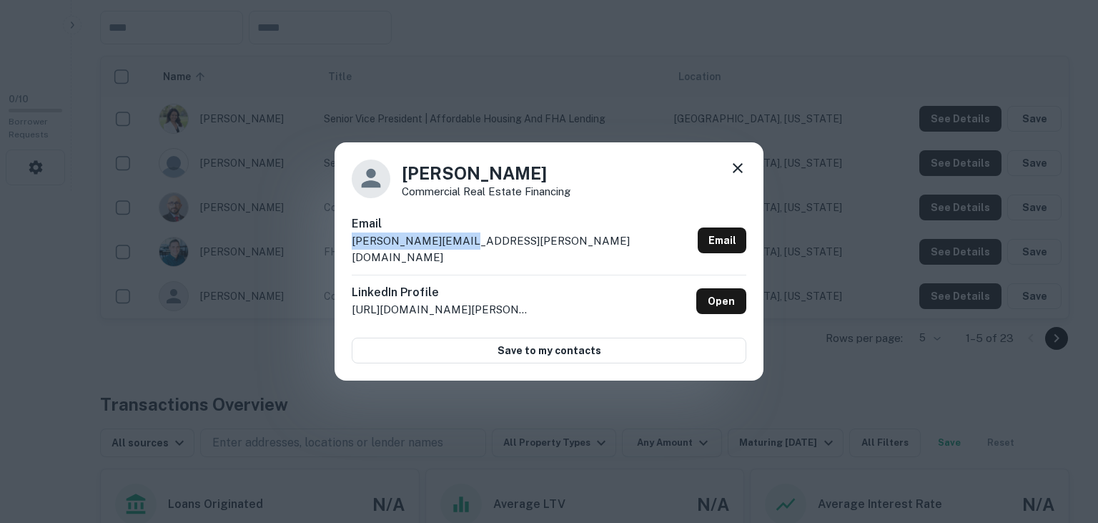
drag, startPoint x: 492, startPoint y: 258, endPoint x: 320, endPoint y: 262, distance: 171.6
click at [335, 262] on div "Chad Hyland Commercial Real Estate Financing Email chad.hyland@bwe.com Email Li…" at bounding box center [549, 261] width 429 height 239
copy p "chad.hyland@bwe.com"
click at [742, 176] on icon at bounding box center [737, 167] width 17 height 17
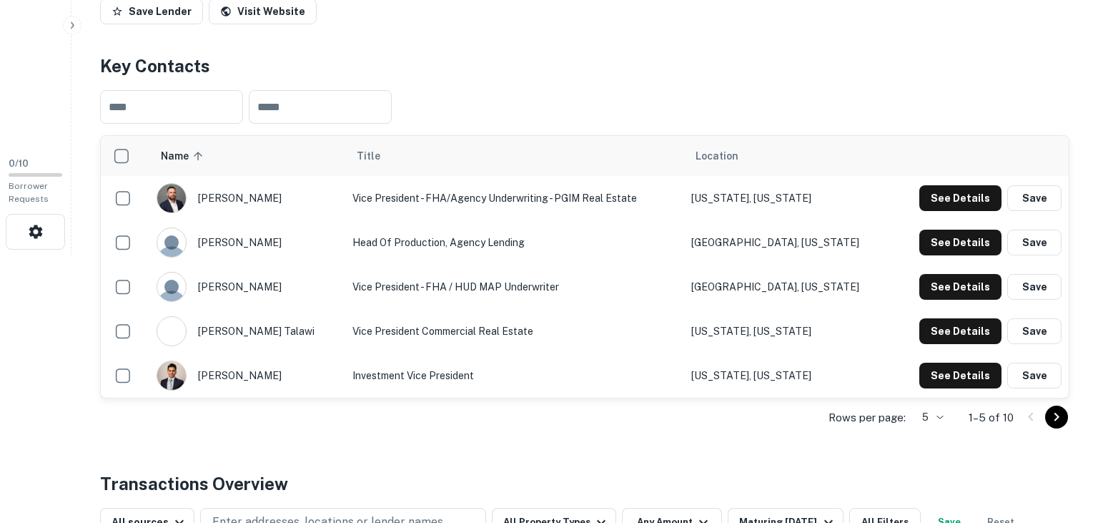
scroll to position [268, 0]
click at [936, 189] on button "See Details" at bounding box center [960, 197] width 82 height 26
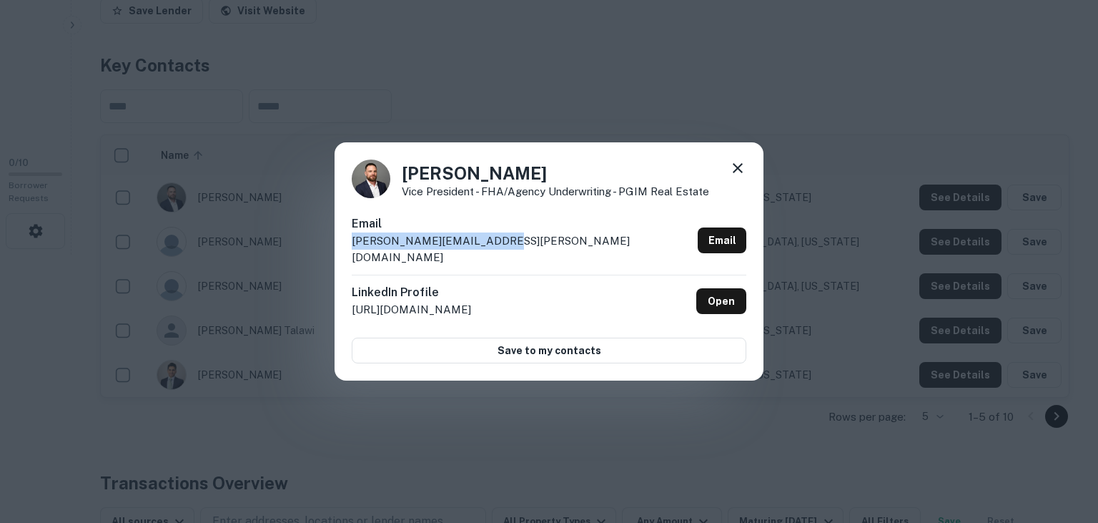
drag, startPoint x: 591, startPoint y: 255, endPoint x: 342, endPoint y: 259, distance: 249.5
click at [342, 259] on div "[PERSON_NAME] Vice President - FHA/Agency Underwriting - PGIM Real Estate Email…" at bounding box center [549, 261] width 429 height 239
copy p "[PERSON_NAME][EMAIL_ADDRESS][PERSON_NAME][DOMAIN_NAME]"
drag, startPoint x: 789, startPoint y: 127, endPoint x: 738, endPoint y: 176, distance: 70.3
click at [738, 176] on div "[PERSON_NAME] Vice President - FHA/Agency Underwriting - PGIM Real Estate Email…" at bounding box center [549, 261] width 1098 height 523
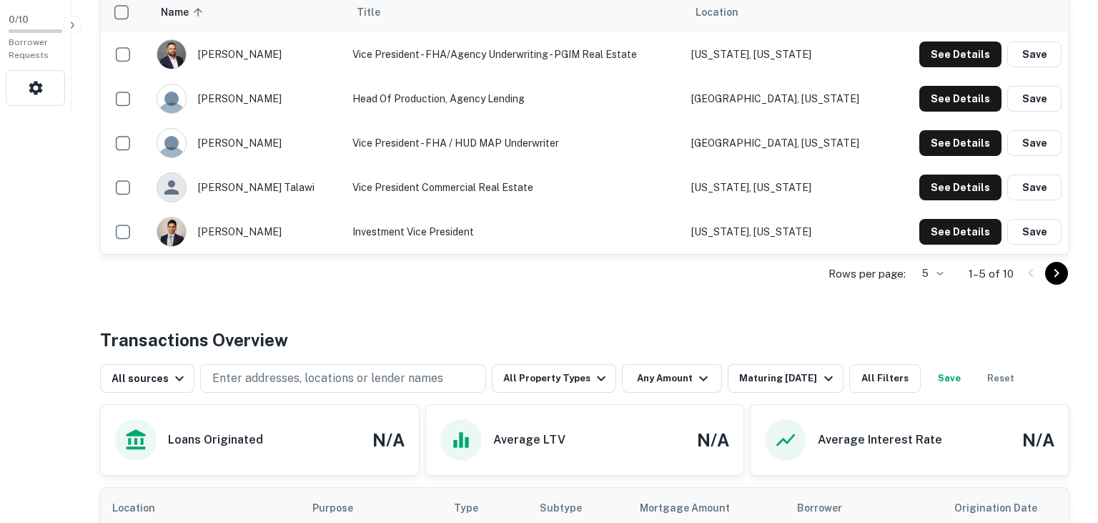
scroll to position [413, 0]
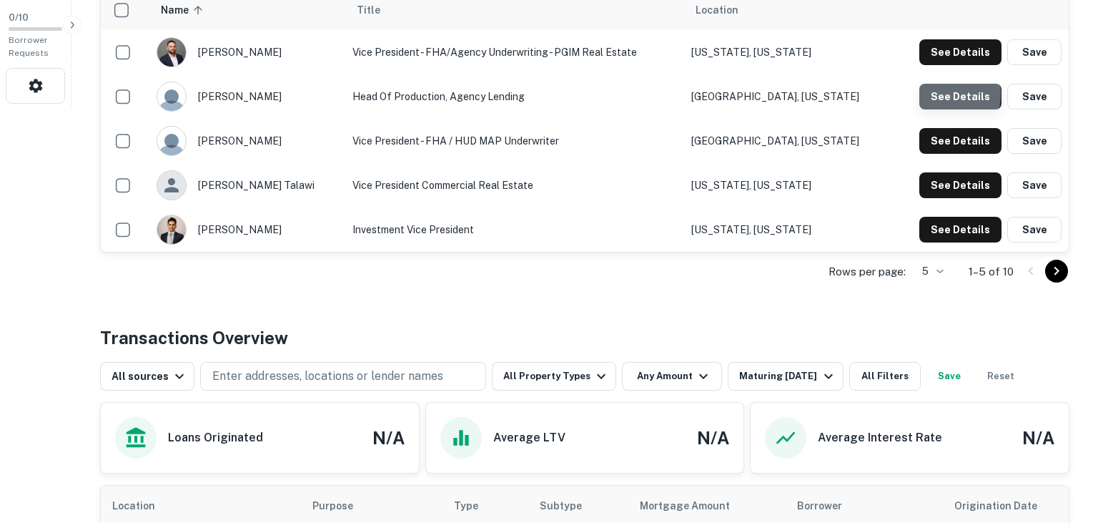
click at [940, 94] on button "See Details" at bounding box center [960, 97] width 82 height 26
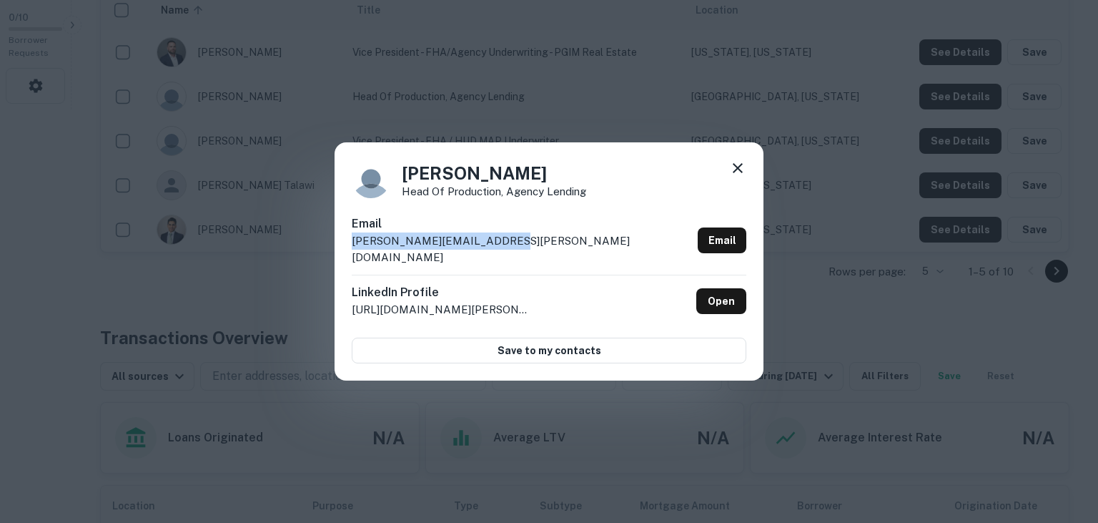
drag, startPoint x: 530, startPoint y: 255, endPoint x: 325, endPoint y: 252, distance: 205.9
click at [335, 252] on div "Stephanie Wiggins Head of Production, Agency Lending Email stephanie.wiggins@pg…" at bounding box center [549, 261] width 429 height 239
copy p "stephanie.wiggins@pgim.com"
click at [736, 173] on icon at bounding box center [737, 167] width 17 height 17
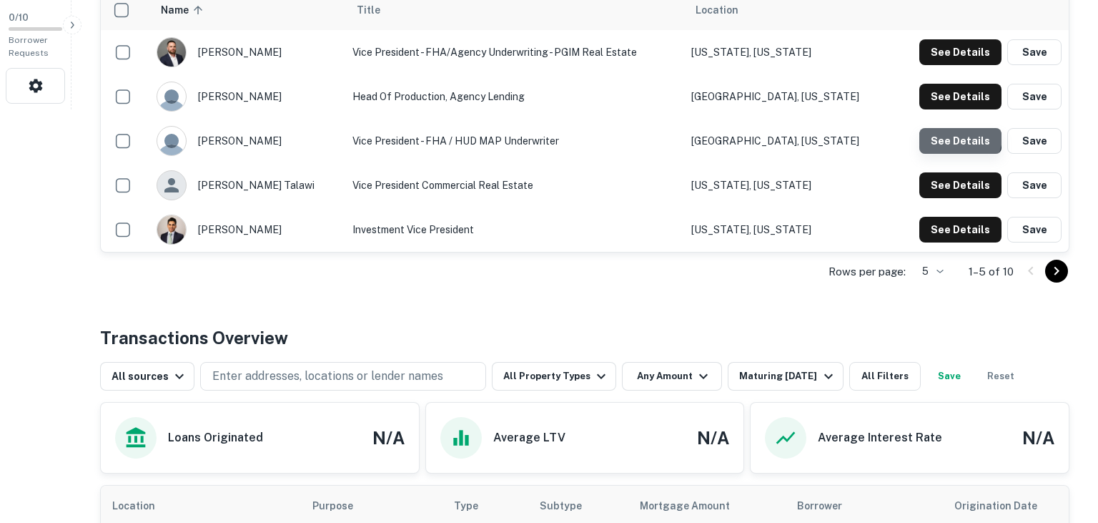
click at [959, 136] on button "See Details" at bounding box center [960, 141] width 82 height 26
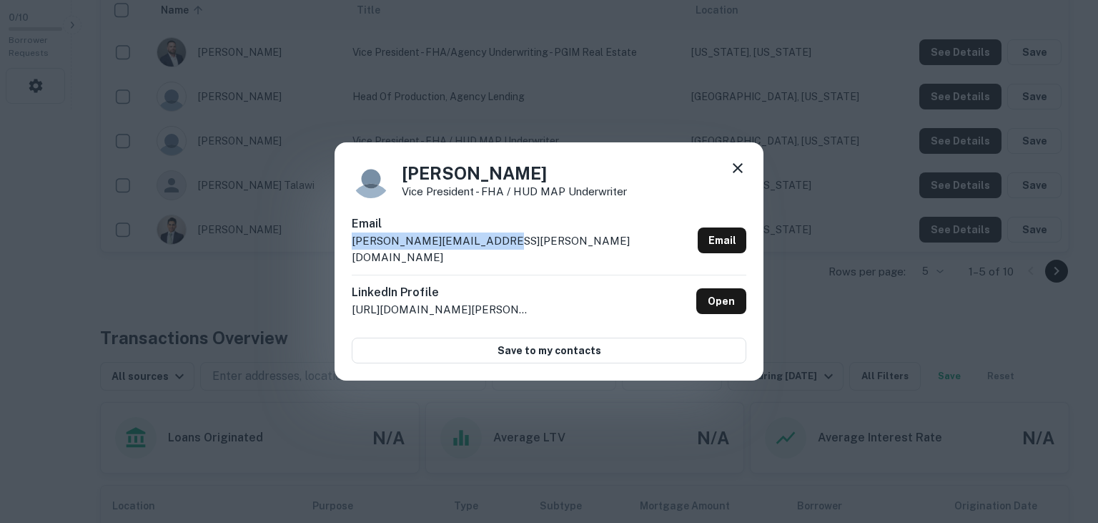
drag, startPoint x: 525, startPoint y: 250, endPoint x: 331, endPoint y: 250, distance: 193.7
click at [335, 250] on div "Thomas Tegethoff Vice President - FHA / HUD MAP Underwriter Email thomas.tegeth…" at bounding box center [549, 261] width 429 height 239
copy p "thomas.tegethoff@pgim.com"
click at [625, 181] on div "Thomas Tegethoff Vice President - FHA / HUD MAP Underwriter" at bounding box center [549, 178] width 395 height 39
click at [739, 173] on icon at bounding box center [738, 168] width 10 height 10
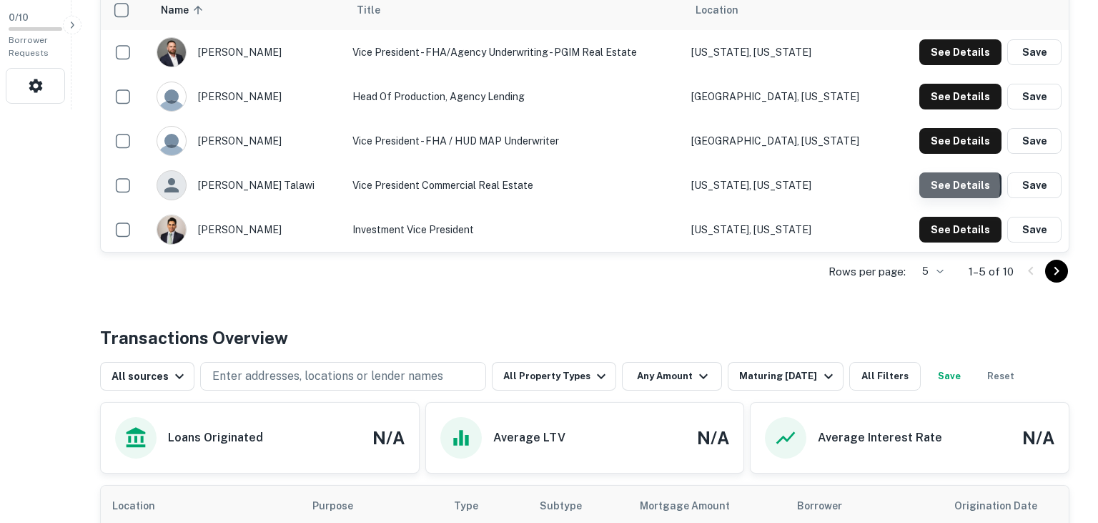
click at [931, 186] on button "See Details" at bounding box center [960, 185] width 82 height 26
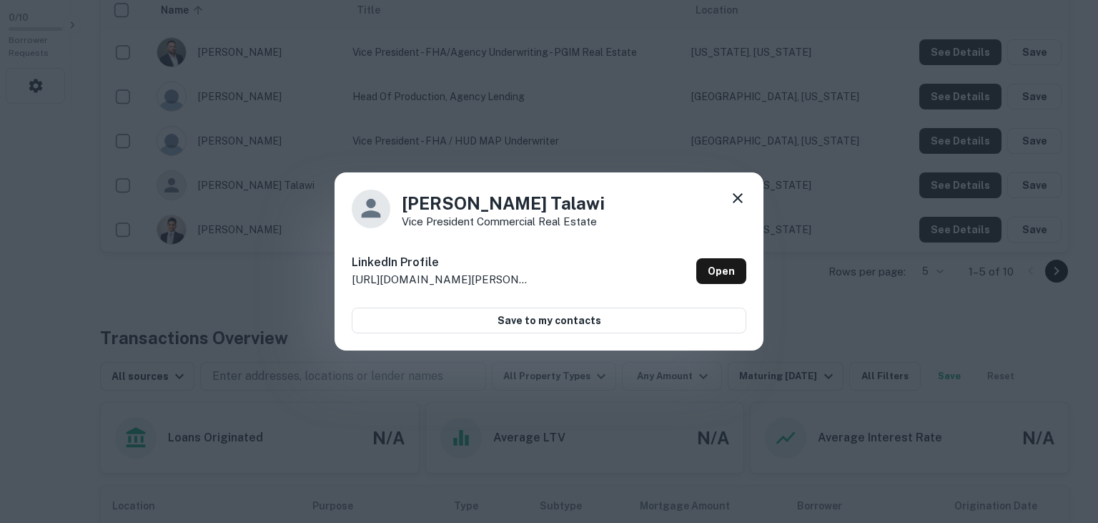
click at [732, 198] on icon at bounding box center [737, 197] width 17 height 17
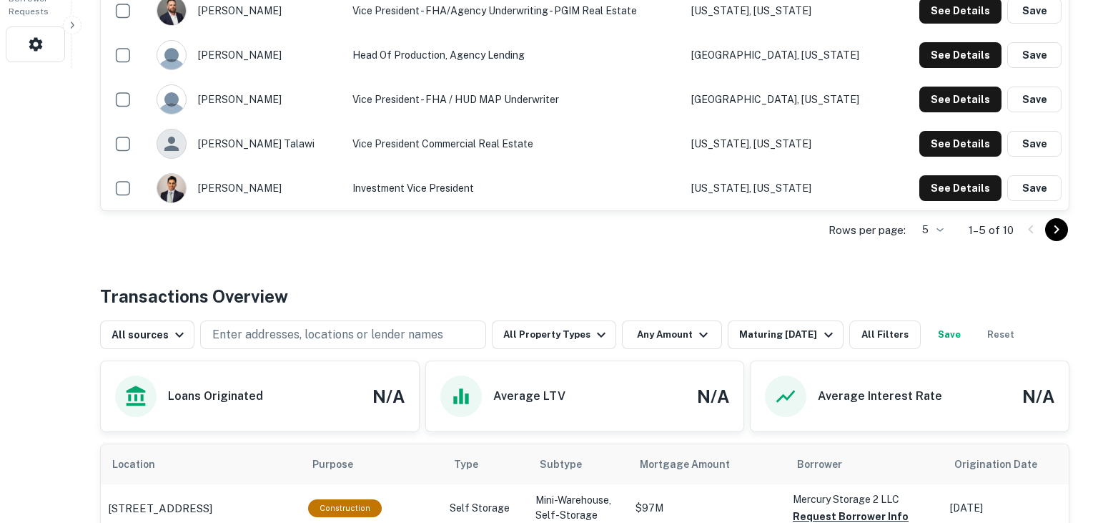
scroll to position [456, 0]
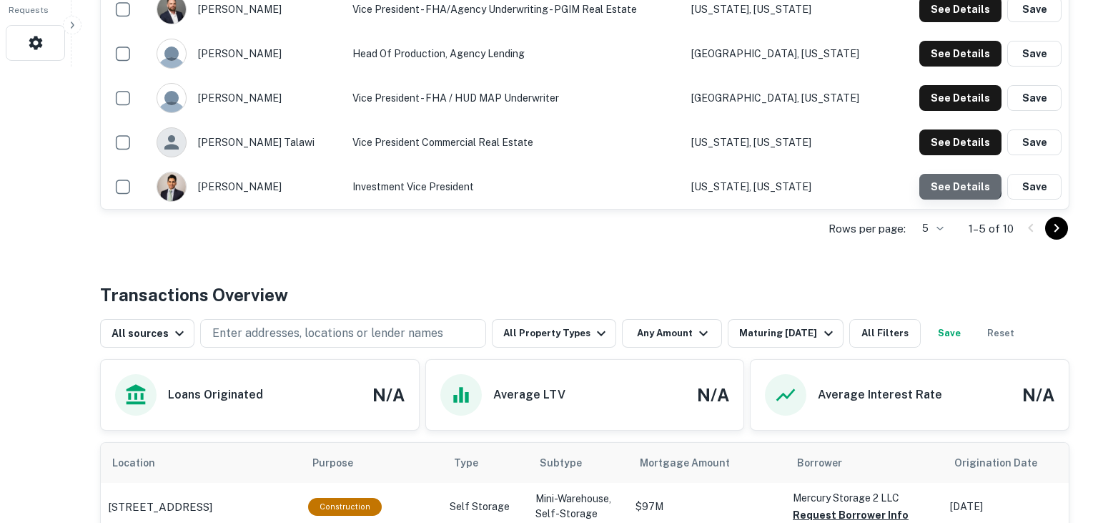
click at [946, 177] on button "See Details" at bounding box center [960, 187] width 82 height 26
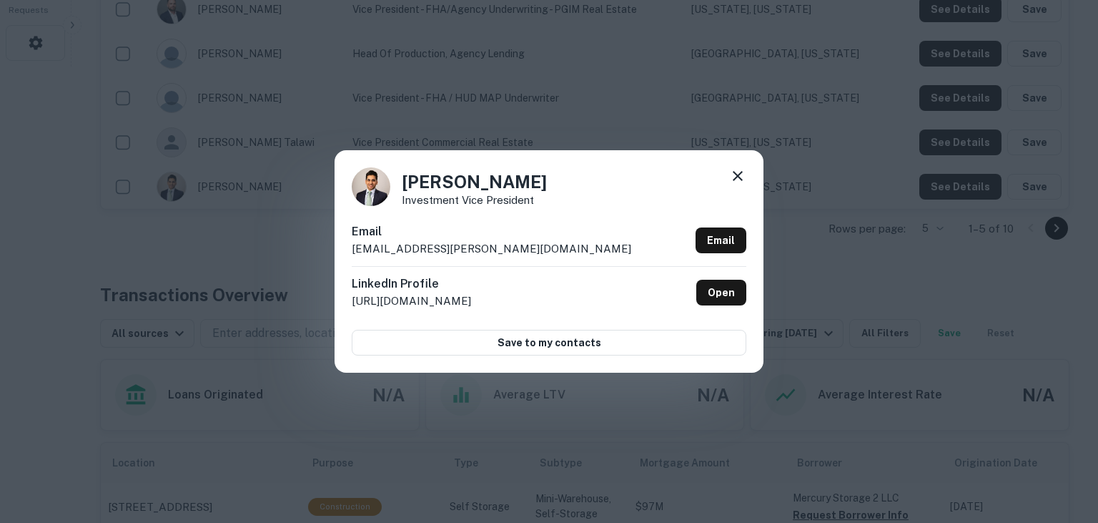
click at [453, 239] on h6 "Email" at bounding box center [492, 231] width 280 height 17
drag, startPoint x: 470, startPoint y: 252, endPoint x: 331, endPoint y: 245, distance: 138.9
click at [335, 245] on div "Ankit Patel Investment Vice President Email ankit.patel@pgim.com Email LinkedIn…" at bounding box center [549, 261] width 429 height 222
copy p "ankit.patel@pgim.com"
click at [631, 219] on div "Ankit Patel Investment Vice President Email ankit.patel@pgim.com Email LinkedIn…" at bounding box center [549, 261] width 429 height 222
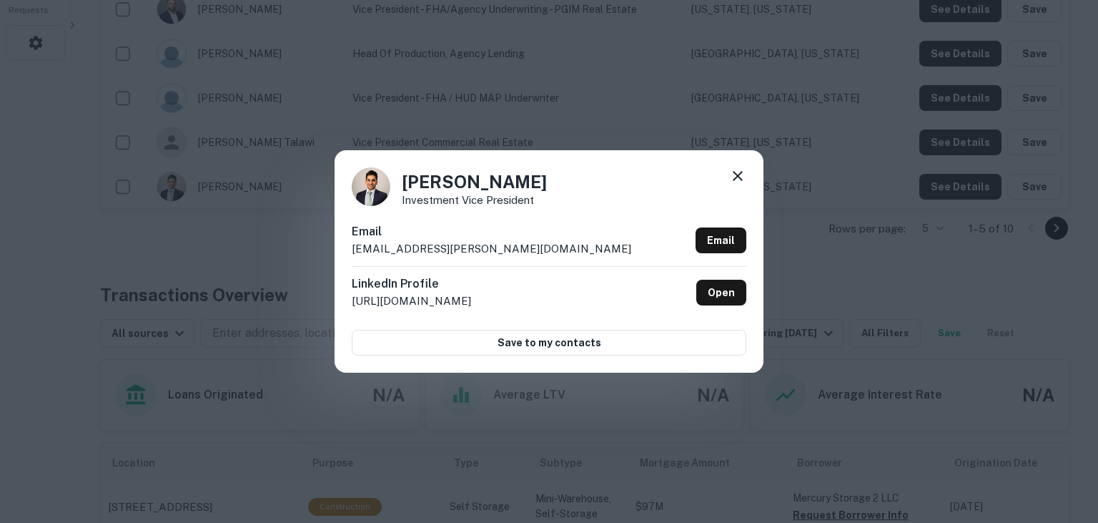
click at [738, 174] on icon at bounding box center [737, 175] width 17 height 17
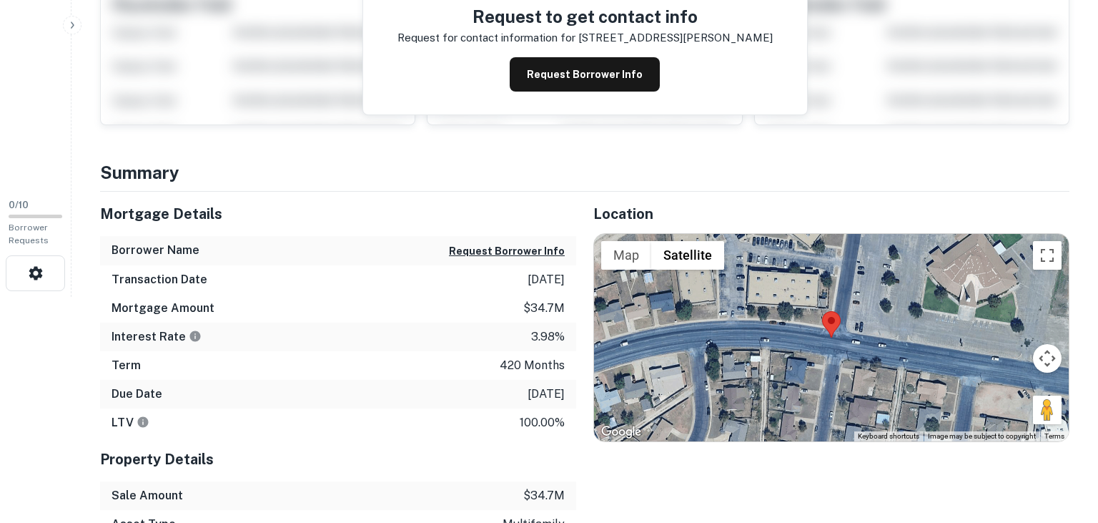
scroll to position [301, 0]
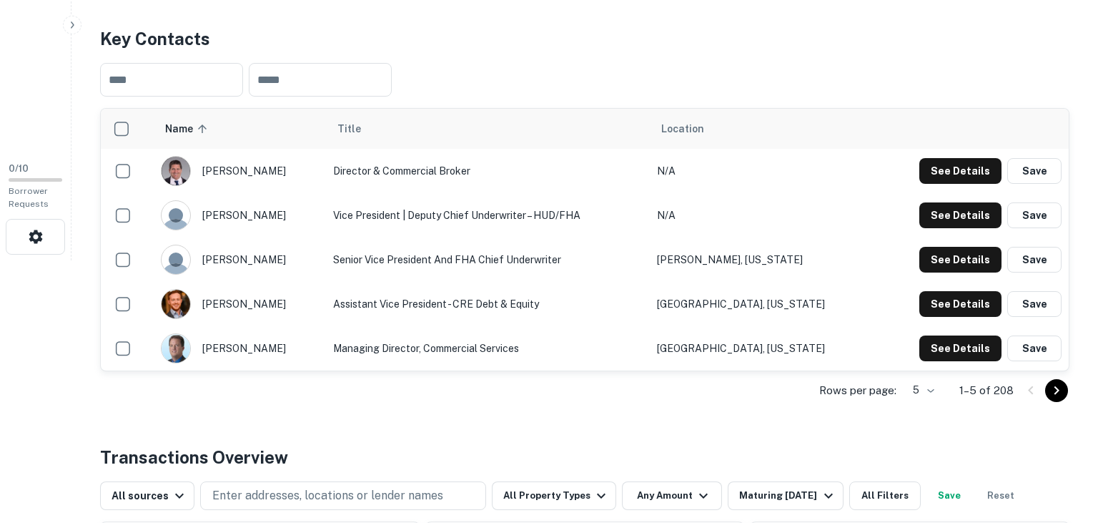
scroll to position [263, 0]
click at [943, 169] on button "See Details" at bounding box center [960, 170] width 82 height 26
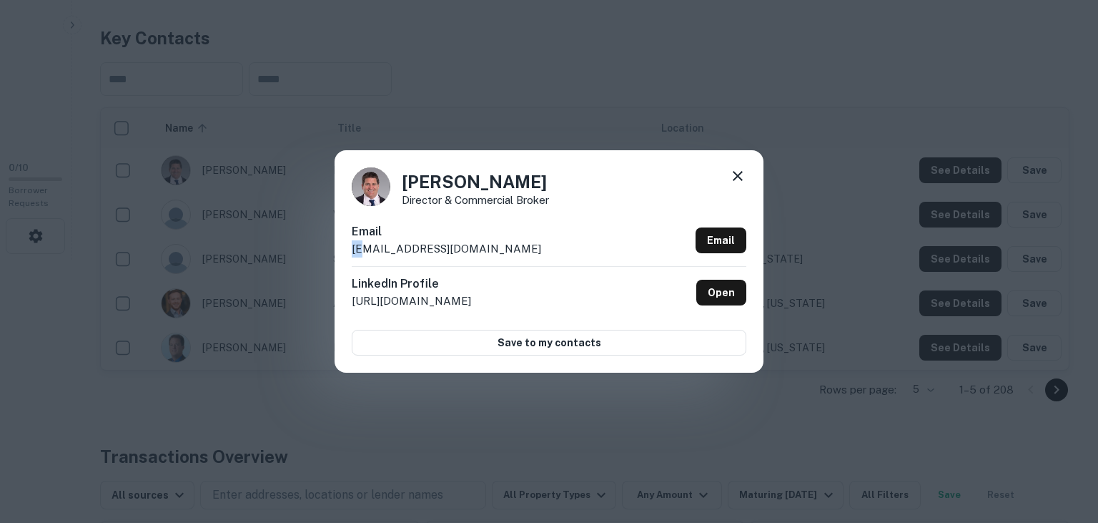
drag, startPoint x: 601, startPoint y: 240, endPoint x: 362, endPoint y: 255, distance: 240.0
click at [362, 255] on div "Email [EMAIL_ADDRESS][DOMAIN_NAME] Email" at bounding box center [549, 244] width 395 height 43
drag, startPoint x: 533, startPoint y: 250, endPoint x: 300, endPoint y: 268, distance: 233.7
click at [335, 268] on div "[PERSON_NAME] Director & Commercial Broker Email [EMAIL_ADDRESS][DOMAIN_NAME] E…" at bounding box center [549, 261] width 429 height 222
drag, startPoint x: 494, startPoint y: 239, endPoint x: 523, endPoint y: 257, distance: 33.3
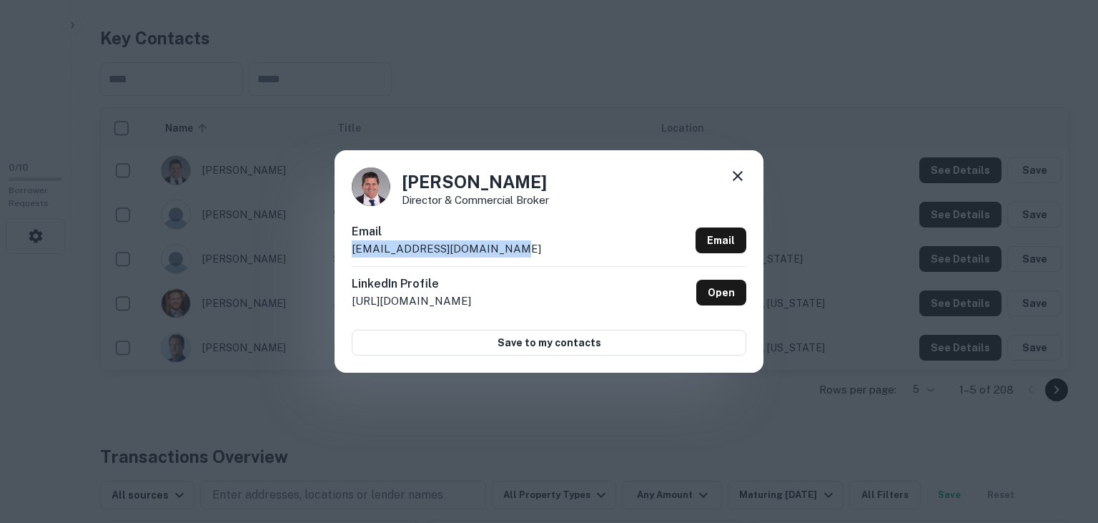
click at [523, 257] on div "Email [EMAIL_ADDRESS][DOMAIN_NAME] Email" at bounding box center [549, 244] width 395 height 43
copy div "[EMAIL_ADDRESS][DOMAIN_NAME]"
drag, startPoint x: 630, startPoint y: 180, endPoint x: 732, endPoint y: 177, distance: 102.3
click at [732, 177] on div "Alastair Wood Director & Commercial Broker Email alastair.wood@colliers.com Ema…" at bounding box center [549, 261] width 429 height 222
click at [745, 170] on icon at bounding box center [737, 175] width 17 height 17
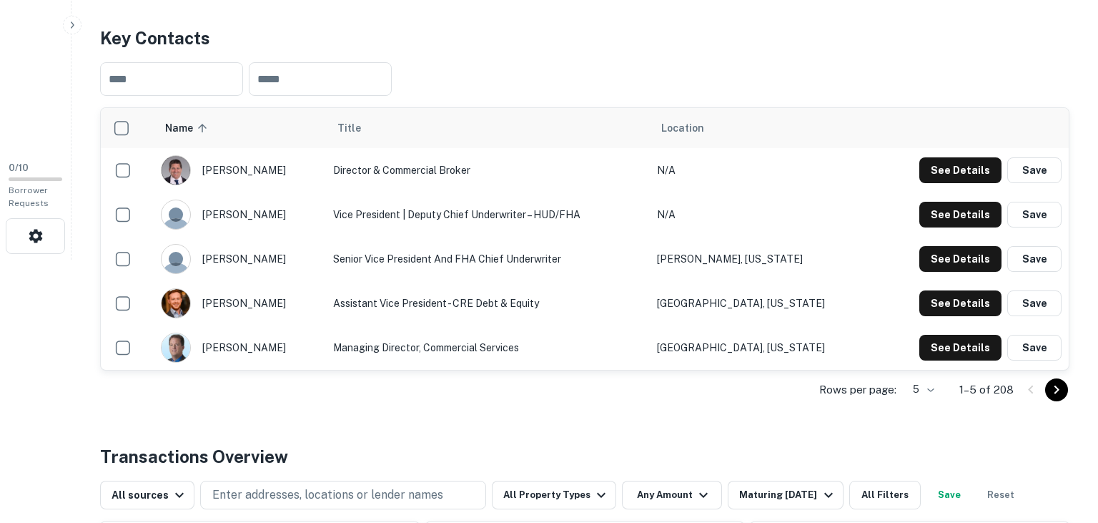
scroll to position [352, 0]
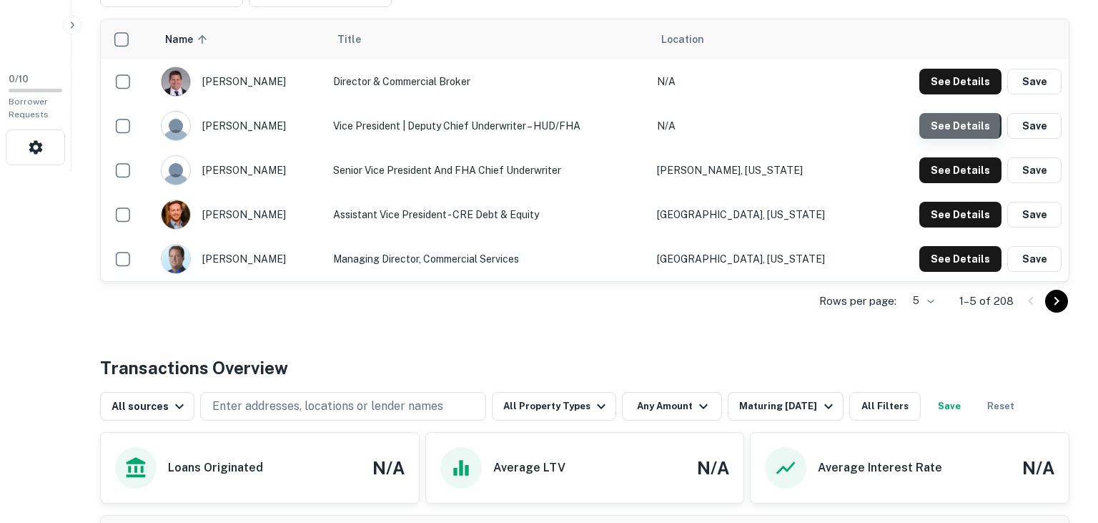
click at [937, 124] on button "See Details" at bounding box center [960, 126] width 82 height 26
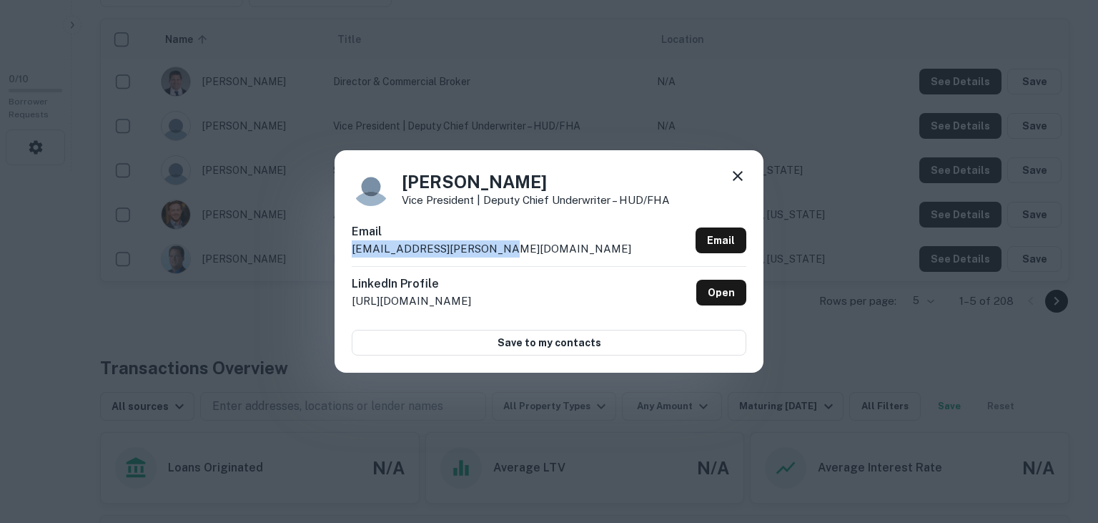
drag, startPoint x: 501, startPoint y: 247, endPoint x: 321, endPoint y: 257, distance: 180.5
click at [335, 257] on div "Alyssa Eiden Vice President | Deputy Chief Underwriter – HUD/FHA Email alyssa.e…" at bounding box center [549, 261] width 429 height 222
copy p "alyssa.eiden@colliers.com"
drag, startPoint x: 679, startPoint y: 167, endPoint x: 737, endPoint y: 173, distance: 58.2
click at [737, 173] on div "Alyssa Eiden Vice President | Deputy Chief Underwriter – HUD/FHA Email alyssa.e…" at bounding box center [549, 261] width 429 height 222
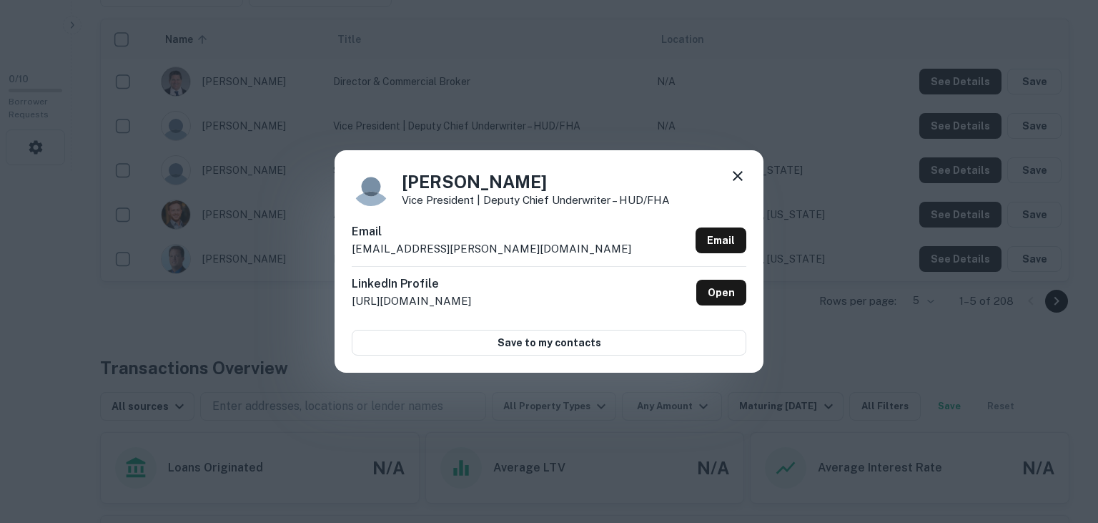
click at [736, 179] on icon at bounding box center [737, 175] width 17 height 17
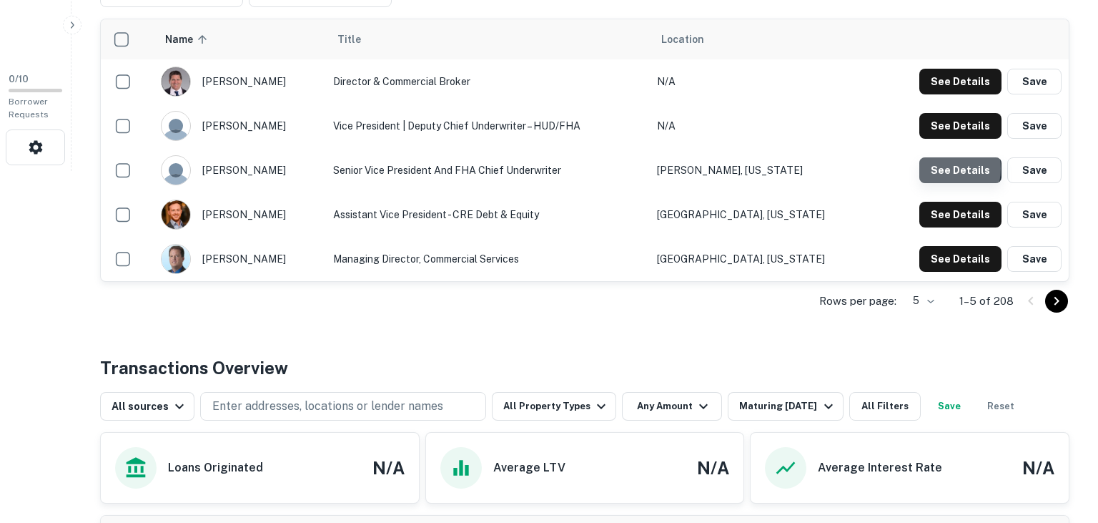
click at [934, 167] on button "See Details" at bounding box center [960, 170] width 82 height 26
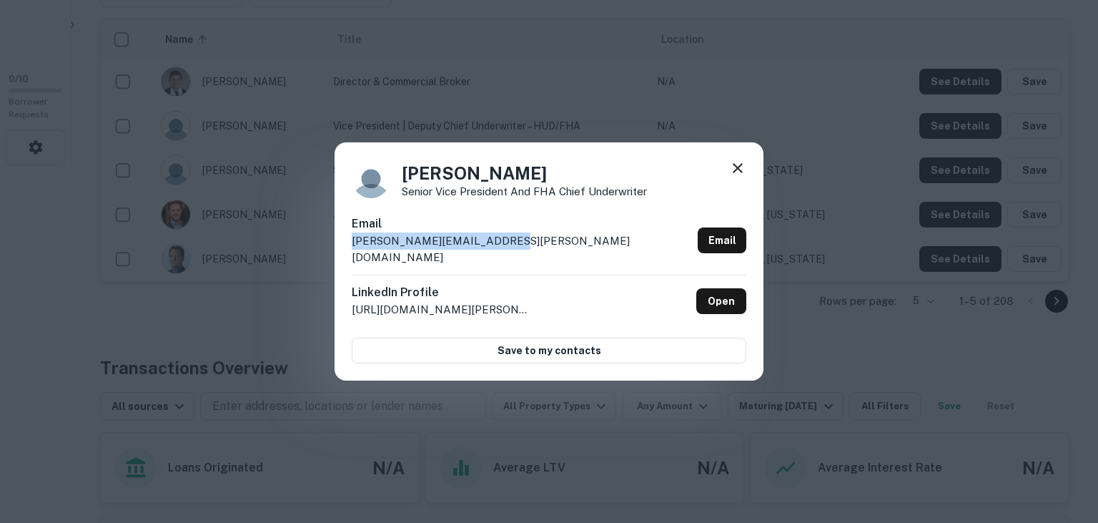
drag, startPoint x: 503, startPoint y: 247, endPoint x: 327, endPoint y: 247, distance: 175.2
click at [335, 247] on div "Bruce Minchey Senior Vice President and FHA Chief Underwriter Email bruce.minch…" at bounding box center [549, 261] width 429 height 239
copy p "bruce.minchey@colliers.com"
drag, startPoint x: 695, startPoint y: 162, endPoint x: 733, endPoint y: 176, distance: 41.2
click at [733, 176] on div "Bruce Minchey Senior Vice President and FHA Chief Underwriter Email bruce.minch…" at bounding box center [549, 261] width 429 height 239
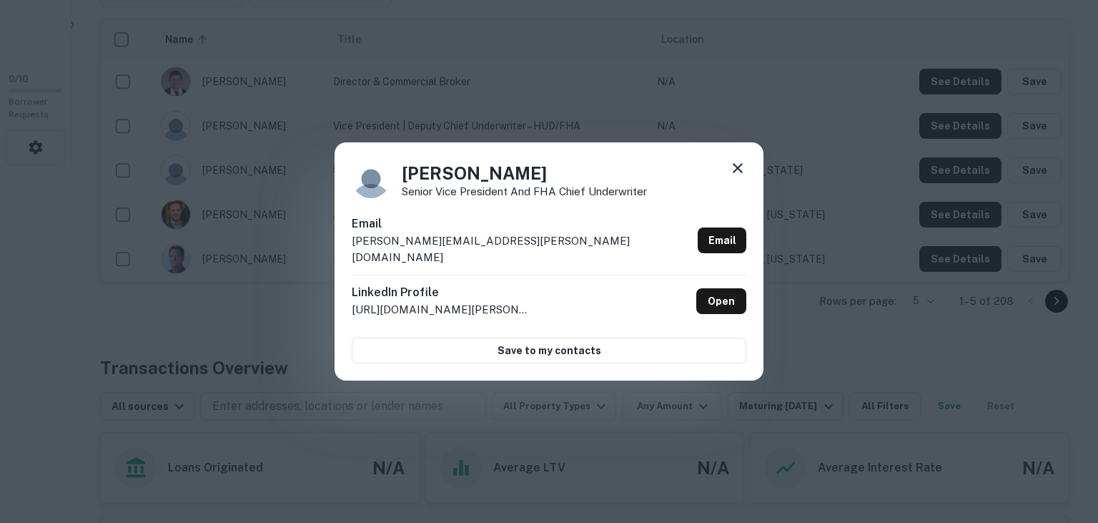
click at [738, 173] on icon at bounding box center [738, 168] width 10 height 10
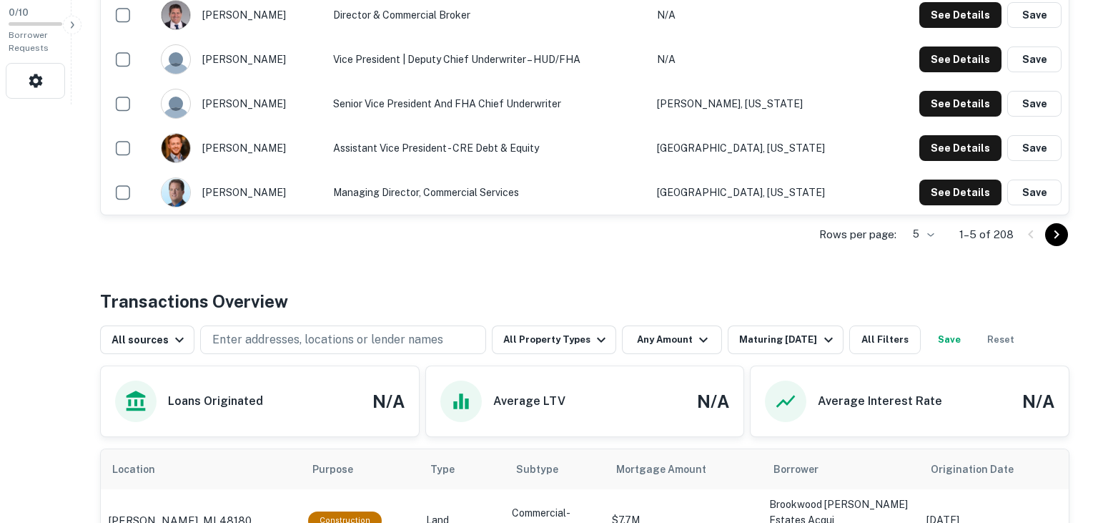
scroll to position [420, 0]
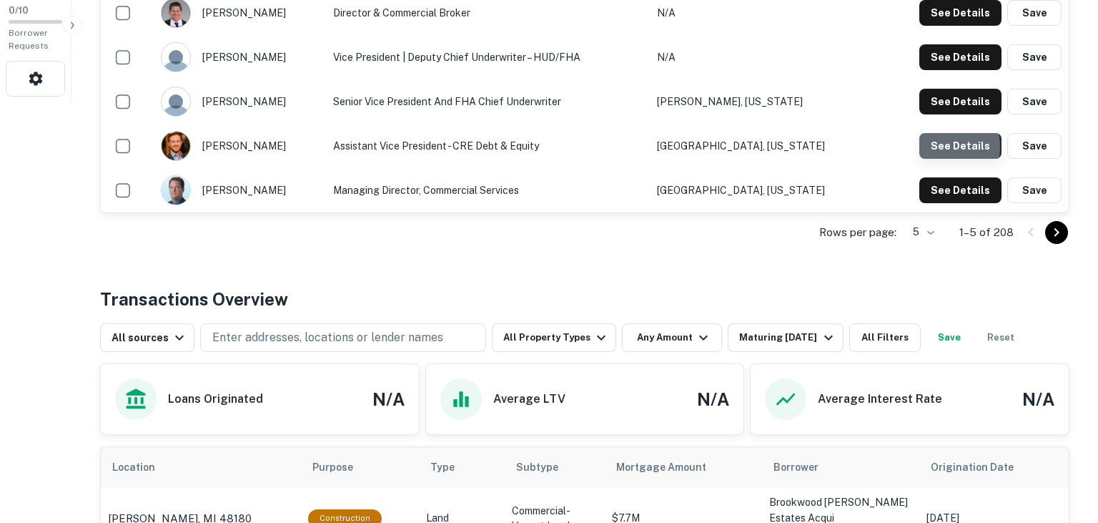
click at [934, 147] on button "See Details" at bounding box center [960, 146] width 82 height 26
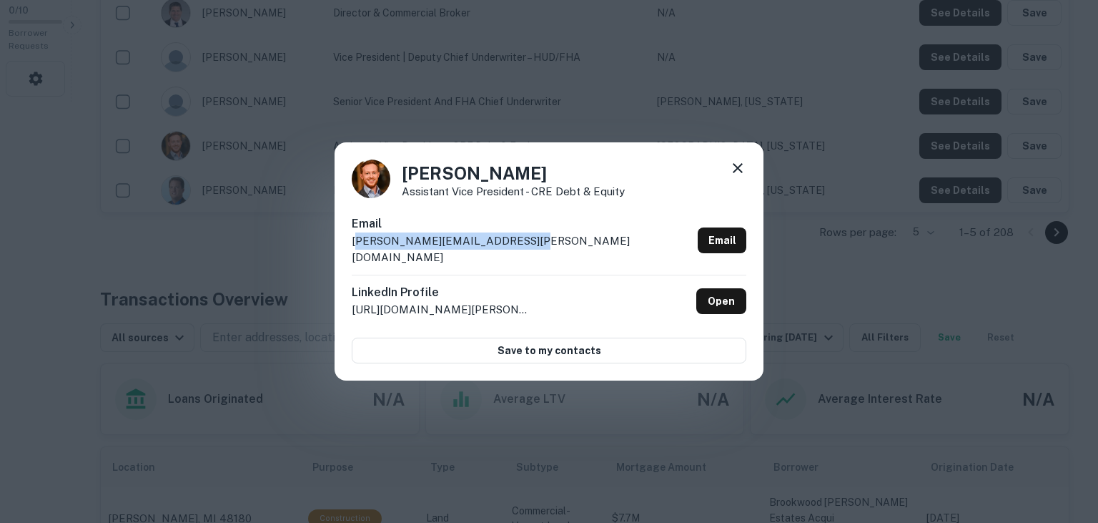
drag, startPoint x: 585, startPoint y: 253, endPoint x: 357, endPoint y: 250, distance: 227.4
click at [357, 250] on div "Email christopher.kelly@colliers.com Email" at bounding box center [549, 244] width 395 height 59
click at [520, 257] on div "Email christopher.kelly@colliers.com Email" at bounding box center [549, 244] width 395 height 59
drag, startPoint x: 517, startPoint y: 247, endPoint x: 349, endPoint y: 249, distance: 168.0
click at [349, 249] on div "Christopher Kelly Assistant Vice President - CRE Debt & Equity Email christophe…" at bounding box center [549, 261] width 429 height 239
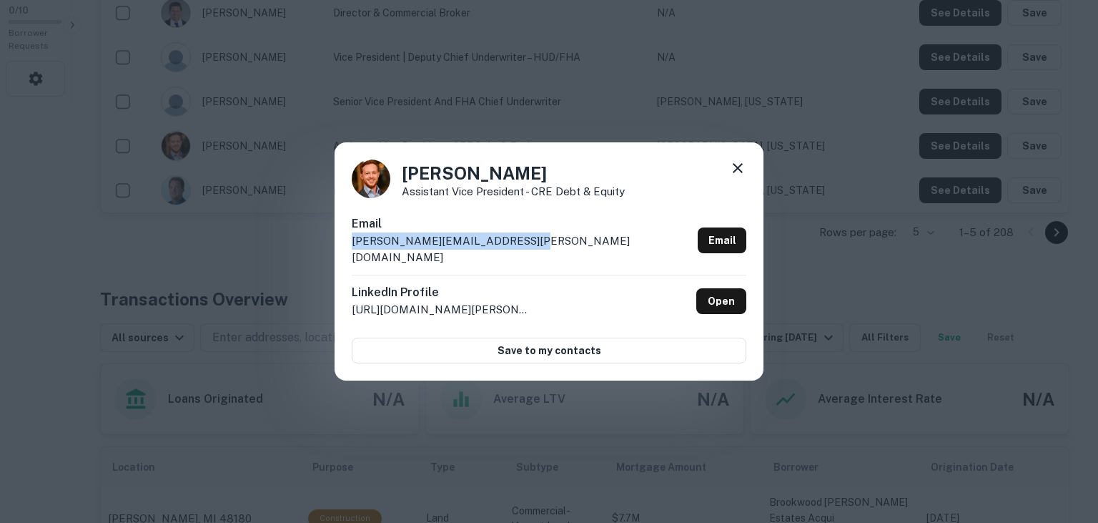
copy p "christopher.kelly@colliers.com"
click at [638, 176] on div "Christopher Kelly Assistant Vice President - CRE Debt & Equity" at bounding box center [549, 178] width 395 height 39
click at [738, 174] on icon at bounding box center [737, 167] width 17 height 17
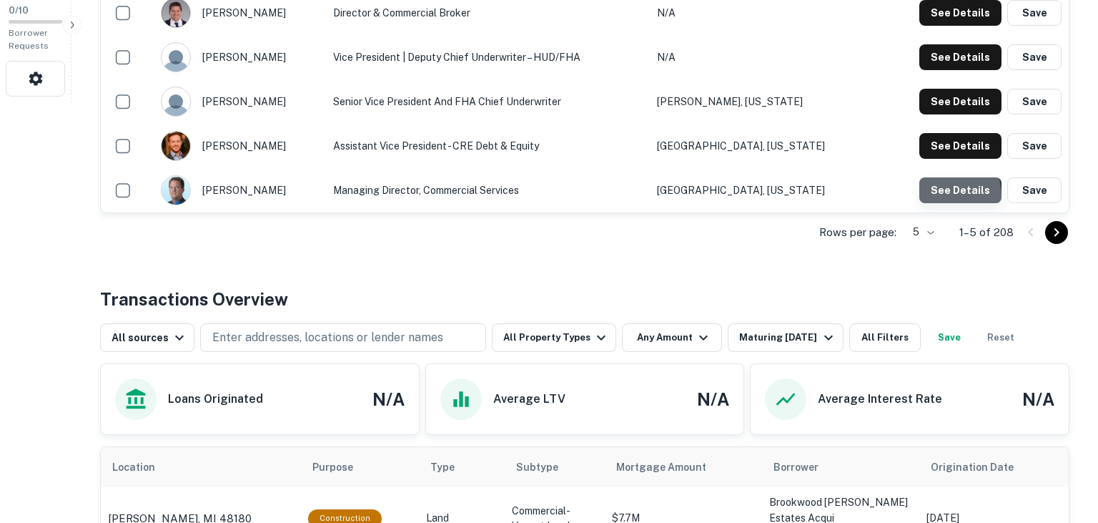
click at [939, 196] on button "See Details" at bounding box center [960, 190] width 82 height 26
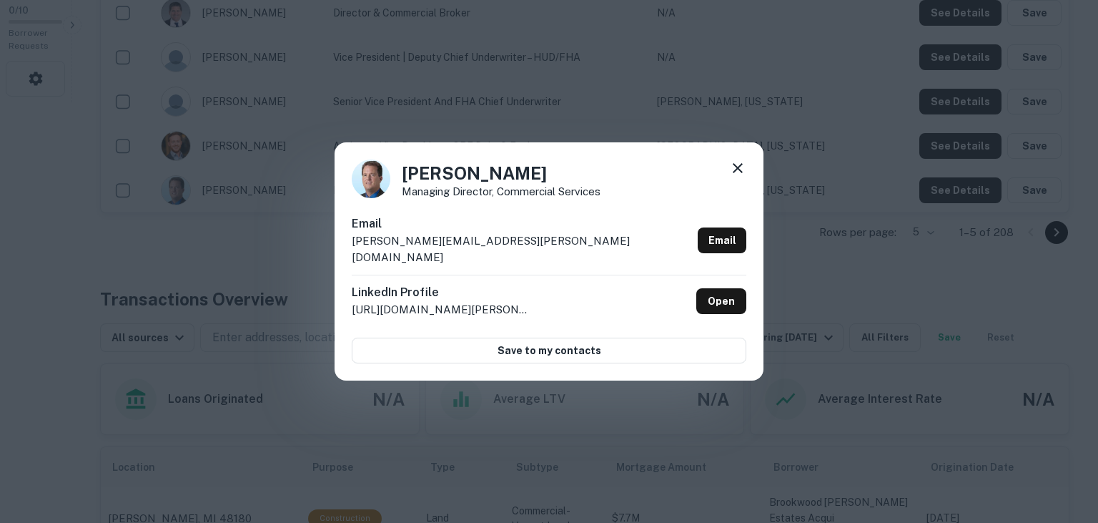
drag, startPoint x: 536, startPoint y: 241, endPoint x: 345, endPoint y: 257, distance: 192.3
click at [345, 257] on div "Christopher Leonard Managing Director, Commercial Services Email christopher.le…" at bounding box center [549, 261] width 429 height 239
drag, startPoint x: 451, startPoint y: 250, endPoint x: 524, endPoint y: 253, distance: 73.0
click at [524, 253] on div "Email christopher.leonard@colliers.com Email" at bounding box center [549, 244] width 395 height 59
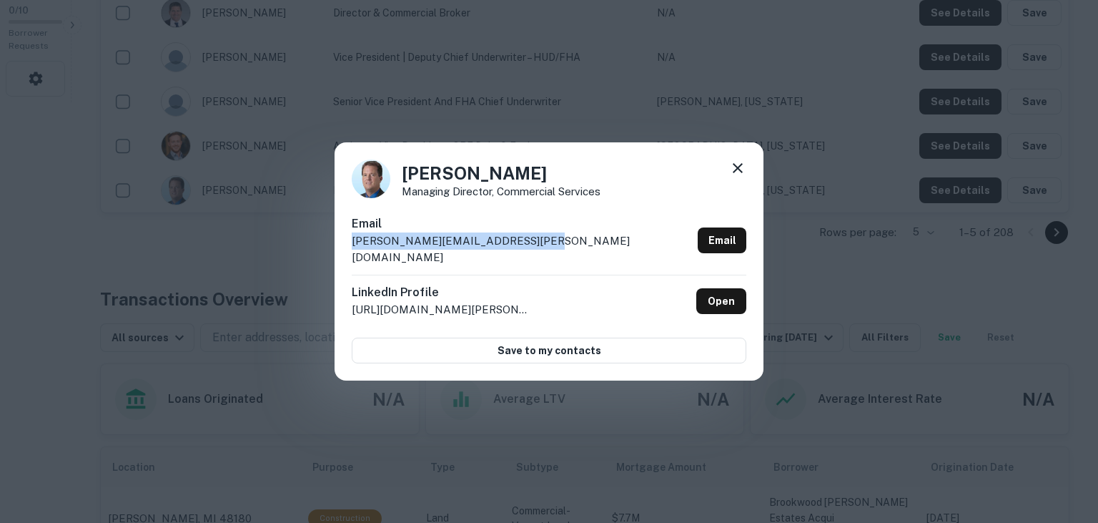
drag, startPoint x: 524, startPoint y: 253, endPoint x: 342, endPoint y: 258, distance: 182.4
click at [342, 258] on div "Christopher Leonard Managing Director, Commercial Services Email christopher.le…" at bounding box center [549, 261] width 429 height 239
copy p "christopher.leonard@colliers.com"
click at [611, 193] on div "Christopher Leonard Managing Director, Commercial Services" at bounding box center [549, 178] width 395 height 39
click at [744, 177] on icon at bounding box center [737, 167] width 17 height 17
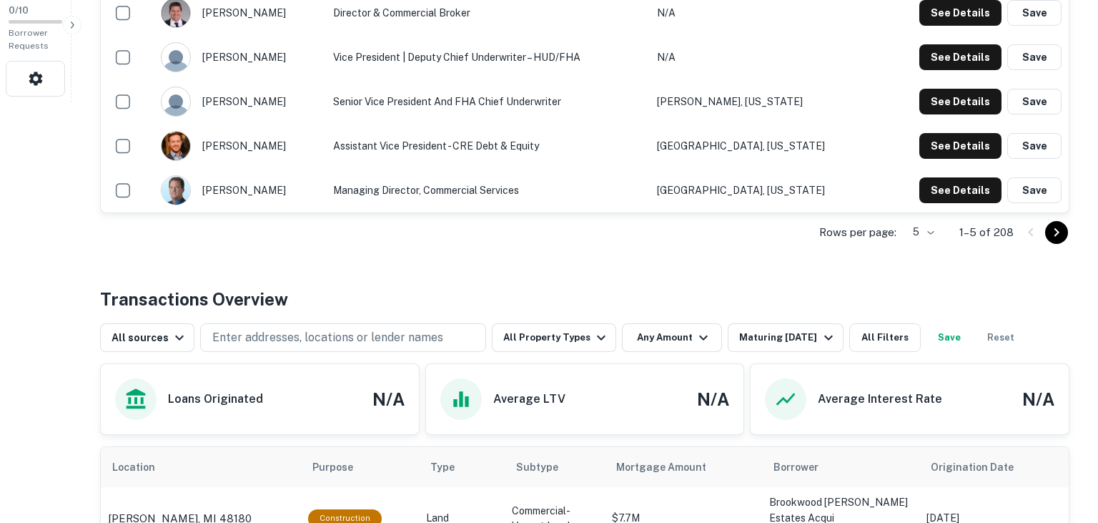
scroll to position [0, 0]
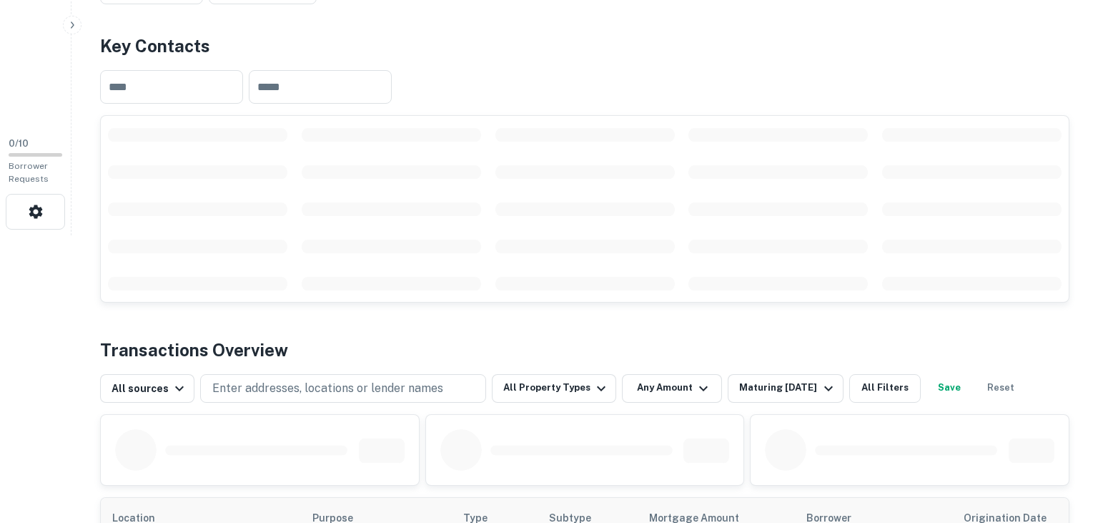
scroll to position [290, 0]
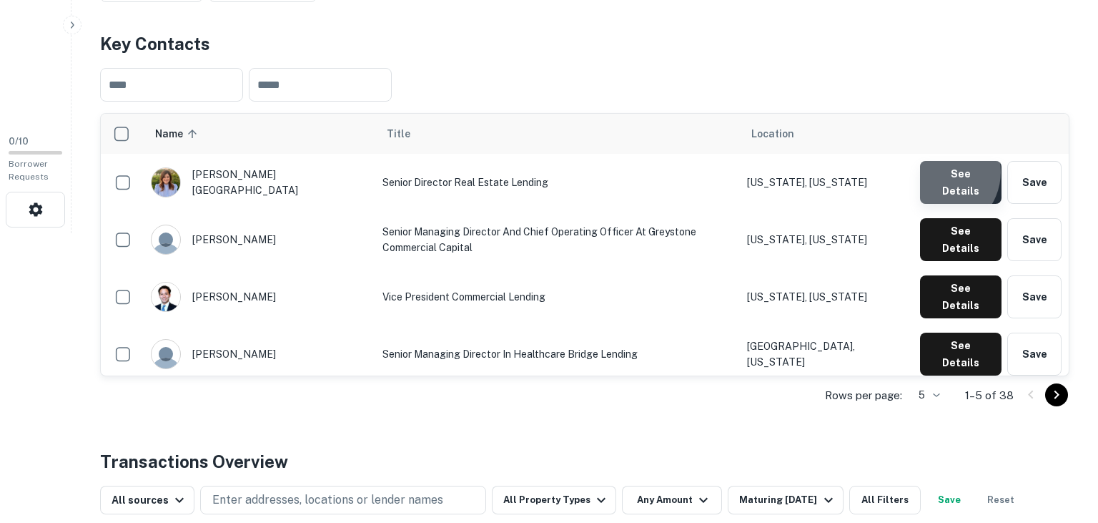
click at [942, 173] on button "See Details" at bounding box center [960, 182] width 81 height 43
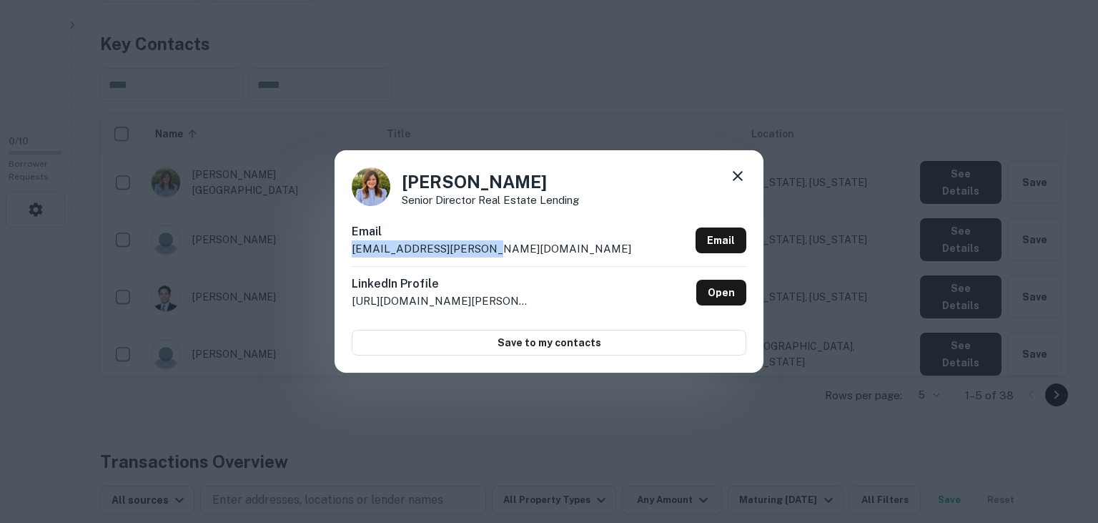
drag, startPoint x: 505, startPoint y: 252, endPoint x: 317, endPoint y: 261, distance: 188.2
click at [335, 261] on div "[PERSON_NAME] Senior Director Real Estate Lending Email [EMAIL_ADDRESS][PERSON_…" at bounding box center [549, 261] width 429 height 222
copy p "[EMAIL_ADDRESS][PERSON_NAME][DOMAIN_NAME]"
click at [659, 197] on div "[PERSON_NAME] Senior Director Real Estate Lending" at bounding box center [549, 186] width 395 height 39
click at [738, 173] on icon at bounding box center [737, 175] width 17 height 17
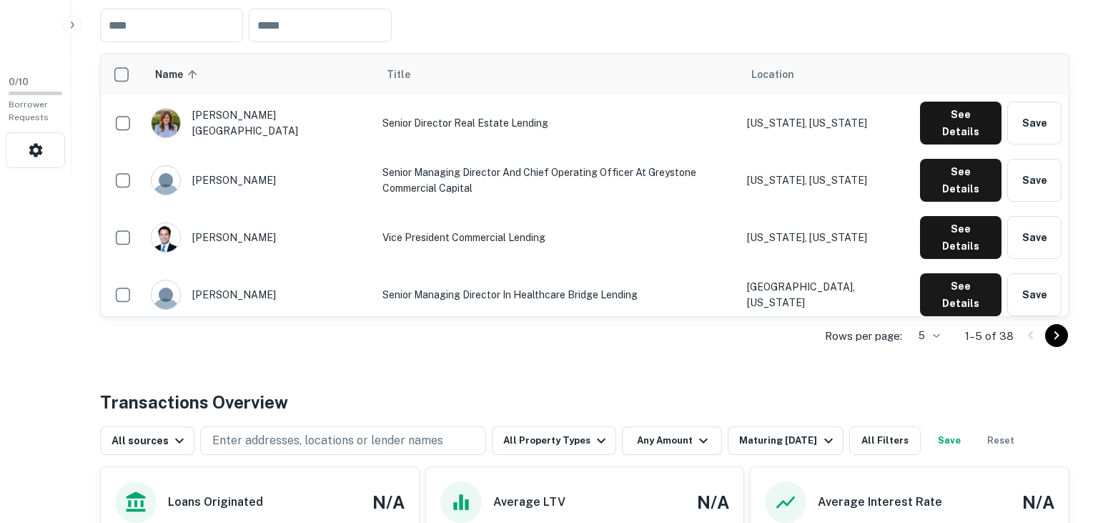
scroll to position [350, 0]
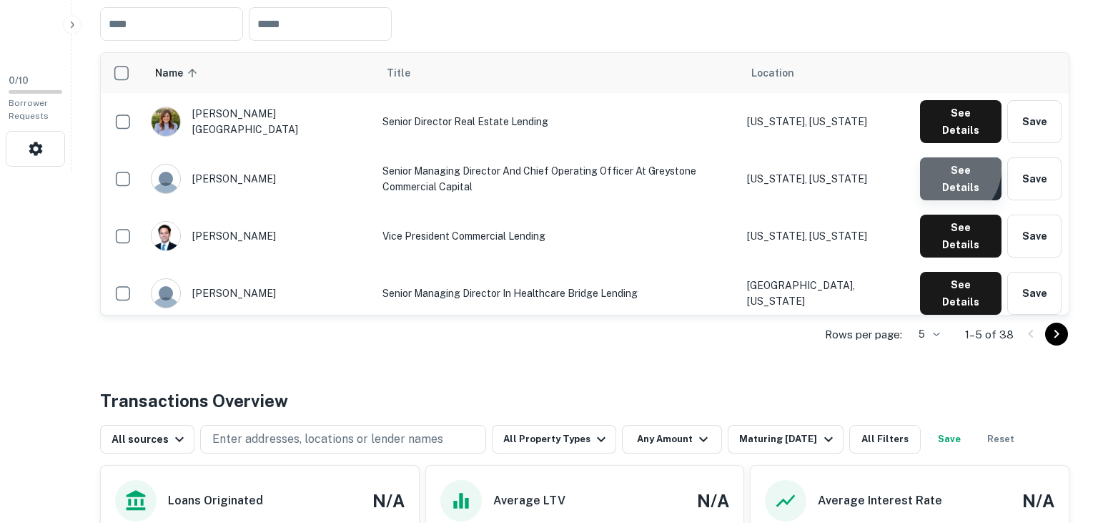
click at [951, 158] on button "See Details" at bounding box center [960, 178] width 81 height 43
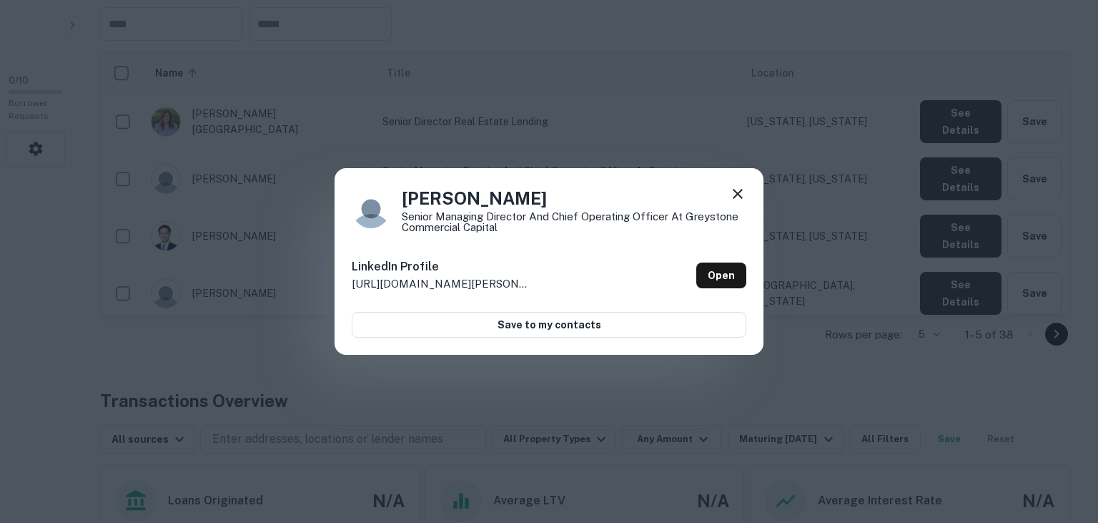
click at [741, 199] on icon at bounding box center [737, 193] width 17 height 17
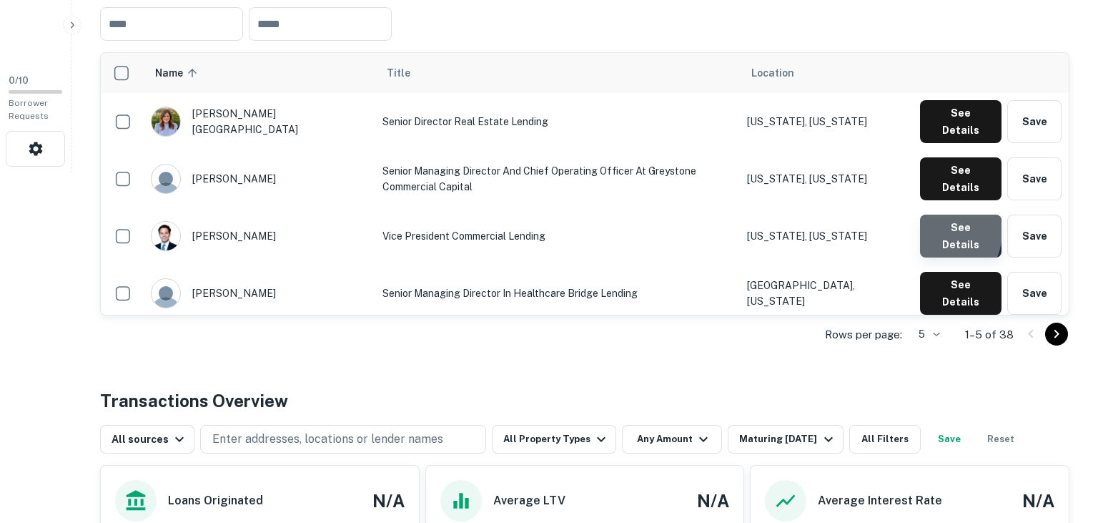
click at [939, 214] on button "See Details" at bounding box center [960, 235] width 81 height 43
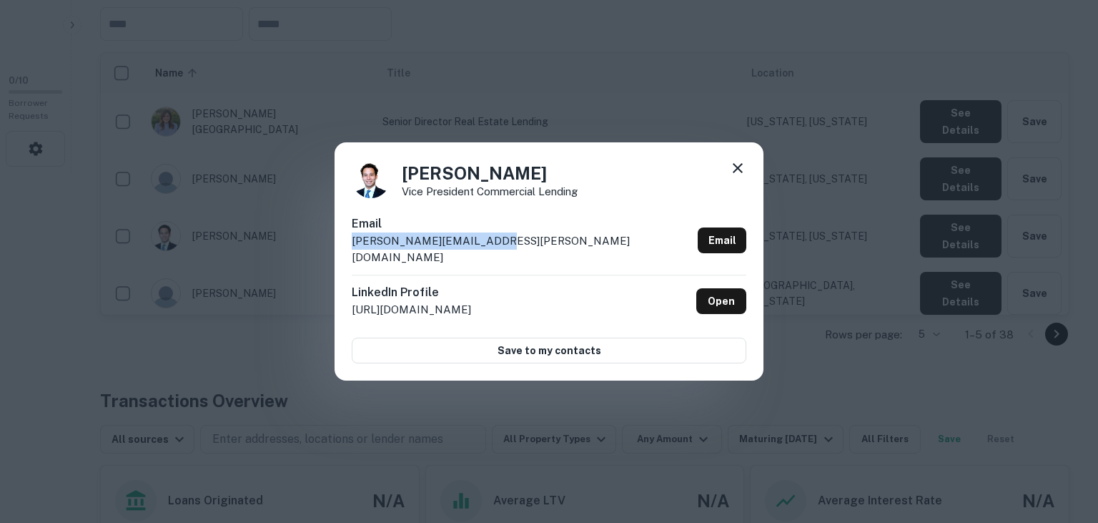
drag, startPoint x: 519, startPoint y: 246, endPoint x: 339, endPoint y: 246, distance: 180.2
click at [339, 246] on div "Justin Decter Vice President Commercial Lending Email justin.decter@greyco.com …" at bounding box center [549, 261] width 429 height 239
copy p "justin.decter@greyco.com"
click at [728, 221] on div "Justin Decter Vice President Commercial Lending Email justin.decter@greyco.com …" at bounding box center [549, 261] width 429 height 239
click at [736, 173] on icon at bounding box center [738, 168] width 10 height 10
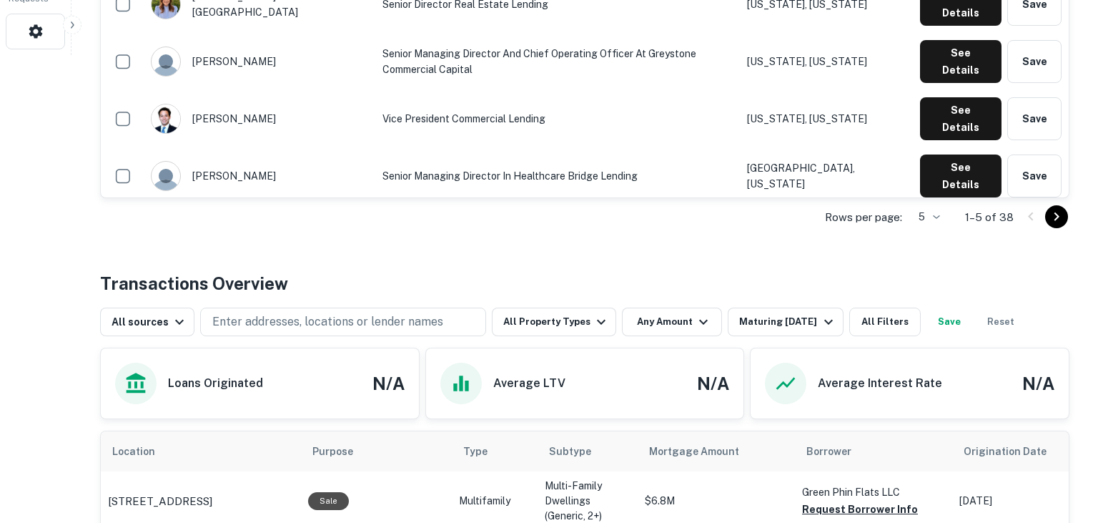
scroll to position [470, 0]
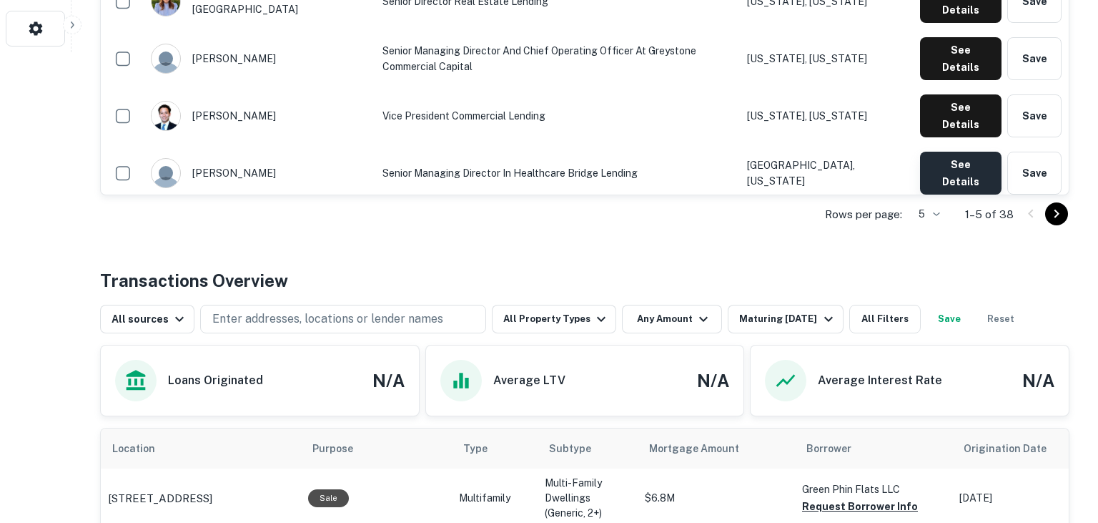
click at [931, 152] on button "See Details" at bounding box center [960, 173] width 81 height 43
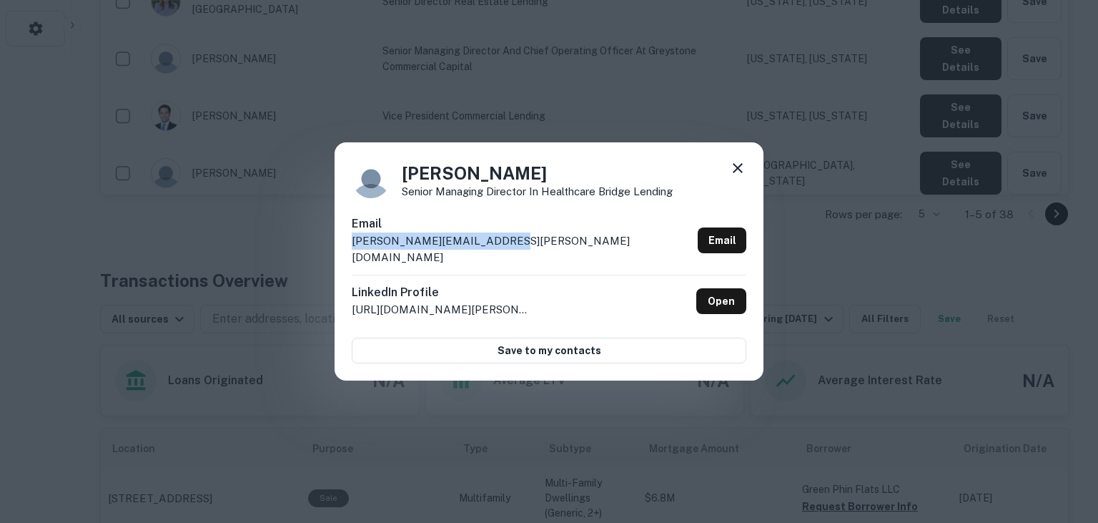
drag, startPoint x: 535, startPoint y: 237, endPoint x: 495, endPoint y: 254, distance: 42.6
click at [495, 254] on div "Email luann.gutierrez@greyco.com Email" at bounding box center [549, 244] width 395 height 59
copy div "luann.gutierrez@greyco.com"
click at [636, 164] on div "Luann Gutierrez Senior Managing Director in Healthcare Bridge Lending Email lua…" at bounding box center [549, 261] width 429 height 239
click at [744, 177] on icon at bounding box center [737, 167] width 17 height 17
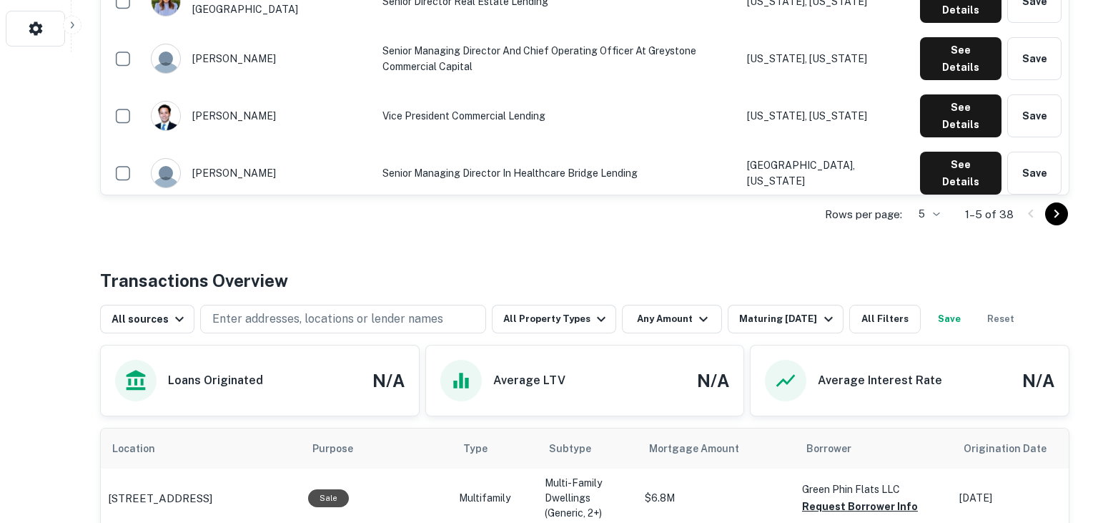
click at [944, 209] on button "See Details" at bounding box center [960, 230] width 81 height 43
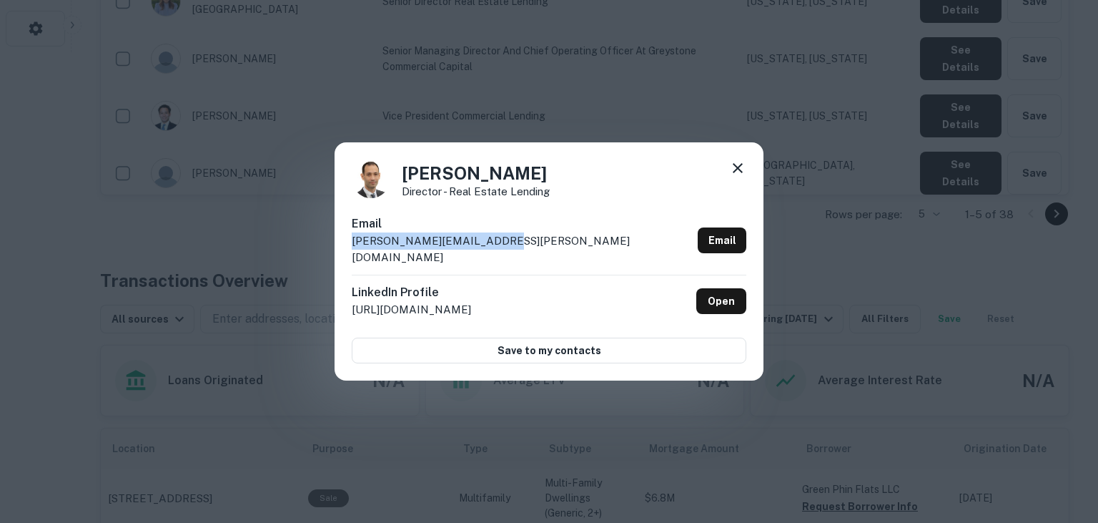
drag, startPoint x: 519, startPoint y: 252, endPoint x: 340, endPoint y: 251, distance: 178.7
click at [340, 251] on div "Michael Slonim Director - Real Estate Lending Email michael.slonim@greyco.com E…" at bounding box center [549, 261] width 429 height 239
copy p "michael.slonim@greyco.com"
click at [628, 225] on div "Email michael.slonim@greyco.com Email" at bounding box center [549, 244] width 395 height 59
click at [733, 177] on icon at bounding box center [737, 167] width 17 height 17
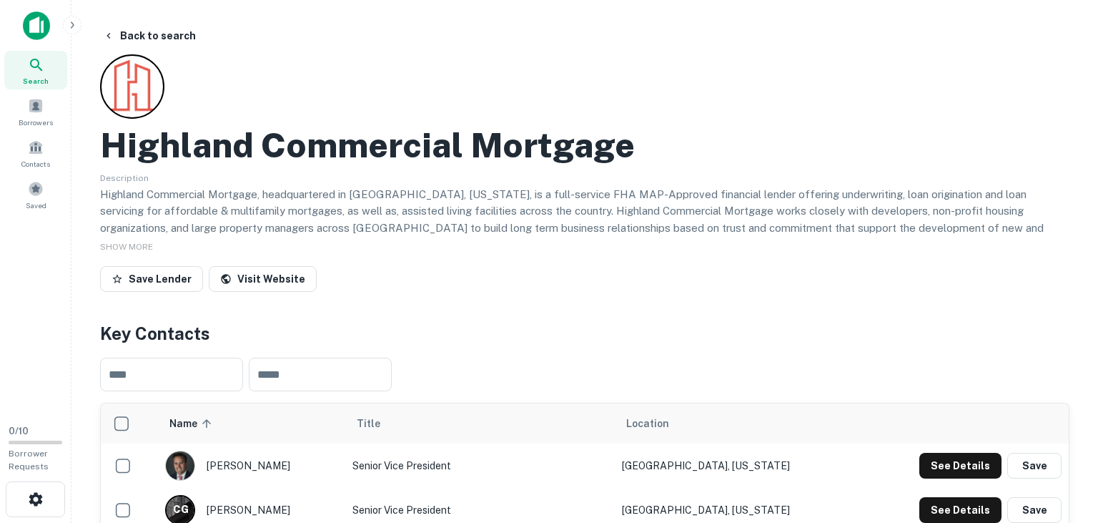
scroll to position [231, 0]
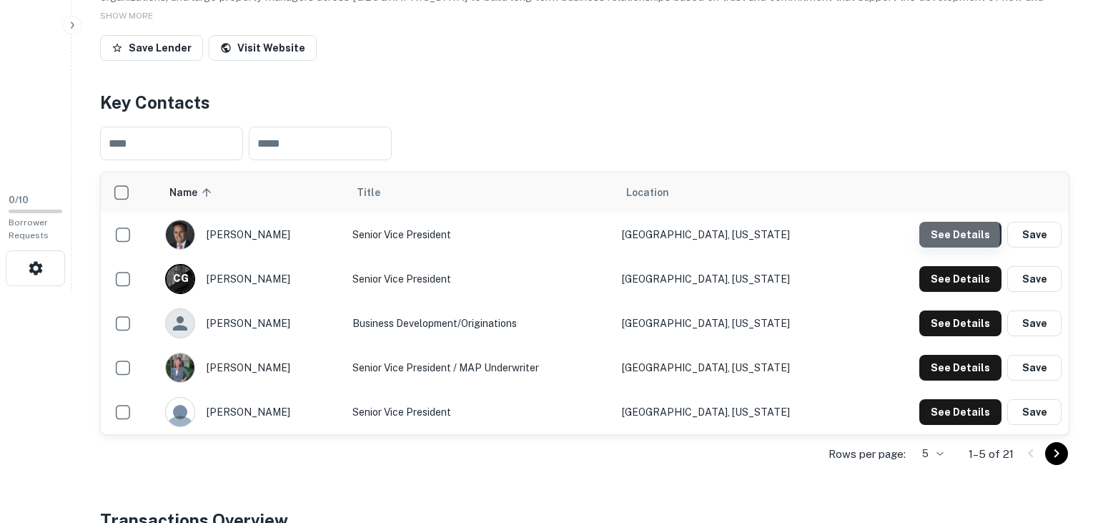
click at [934, 235] on button "See Details" at bounding box center [960, 235] width 82 height 26
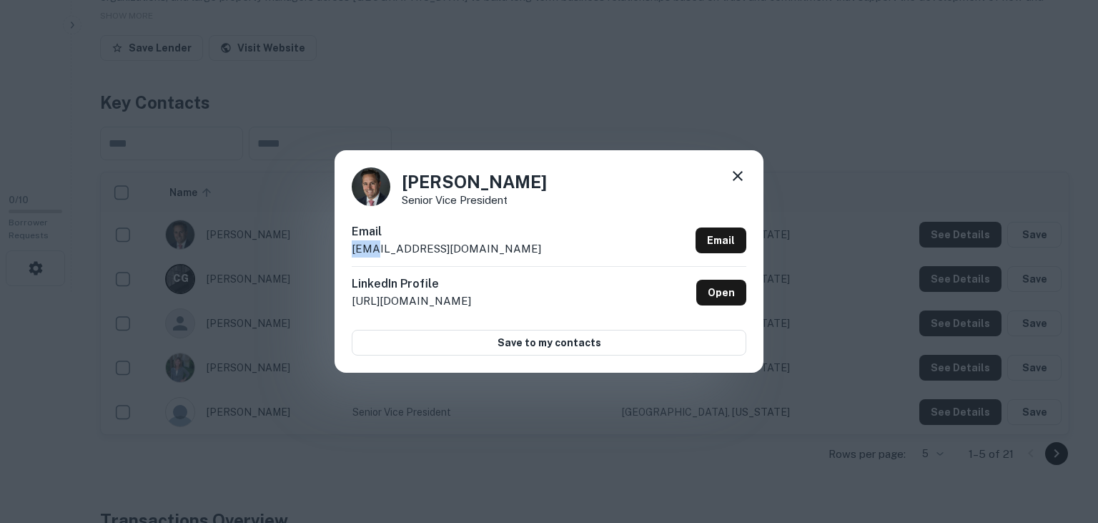
drag, startPoint x: 506, startPoint y: 240, endPoint x: 367, endPoint y: 248, distance: 139.6
click at [367, 248] on div "Email [EMAIL_ADDRESS][DOMAIN_NAME] Email" at bounding box center [549, 244] width 395 height 43
drag, startPoint x: 475, startPoint y: 245, endPoint x: 348, endPoint y: 251, distance: 126.7
click at [348, 251] on div "[PERSON_NAME] Senior Vice President Email [EMAIL_ADDRESS][DOMAIN_NAME] Email Li…" at bounding box center [549, 261] width 429 height 222
copy p "[EMAIL_ADDRESS][DOMAIN_NAME]"
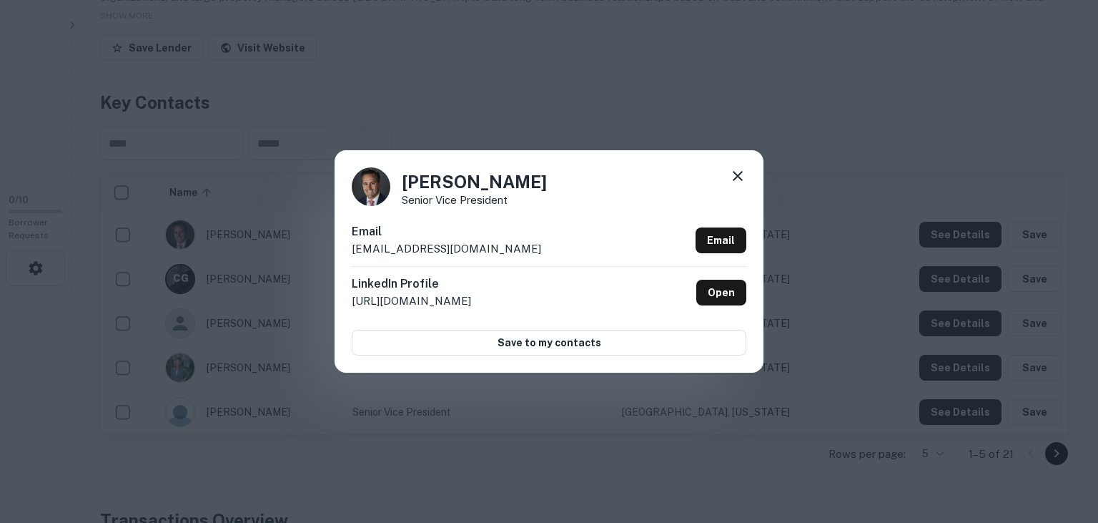
click at [540, 201] on div "[PERSON_NAME] Senior Vice President" at bounding box center [549, 186] width 395 height 39
click at [738, 177] on icon at bounding box center [738, 176] width 10 height 10
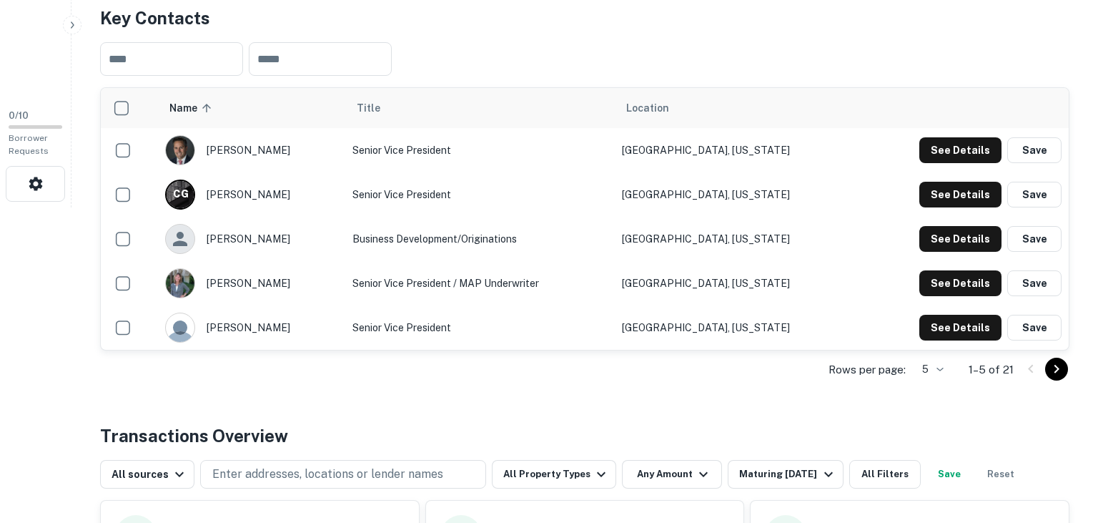
scroll to position [320, 0]
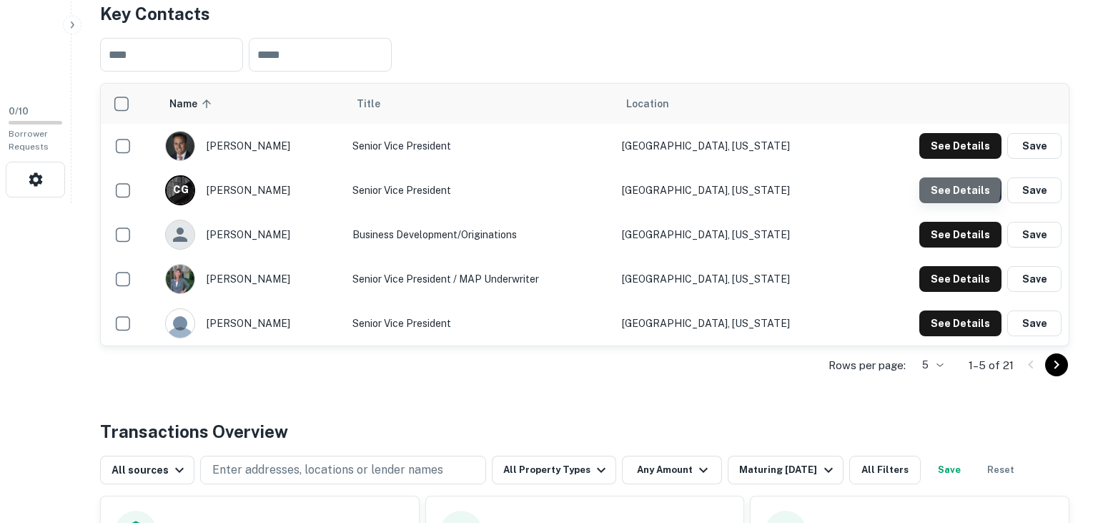
click at [927, 185] on button "See Details" at bounding box center [960, 190] width 82 height 26
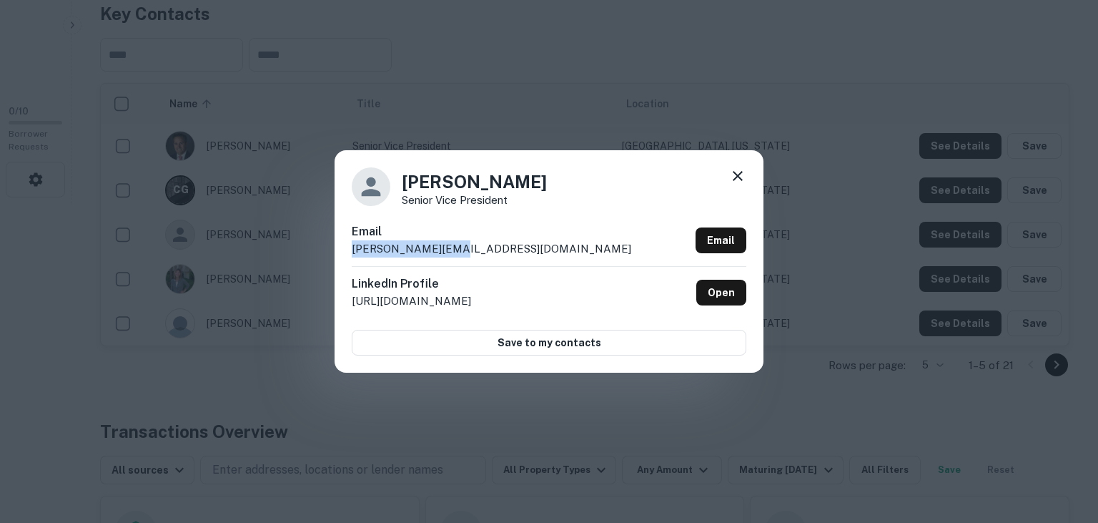
drag, startPoint x: 466, startPoint y: 250, endPoint x: 319, endPoint y: 252, distance: 147.3
click at [335, 252] on div "[PERSON_NAME] Senior Vice President Email [PERSON_NAME][EMAIL_ADDRESS][DOMAIN_N…" at bounding box center [549, 261] width 429 height 222
copy p "[PERSON_NAME][EMAIL_ADDRESS][DOMAIN_NAME]"
click at [626, 180] on div "[PERSON_NAME] Senior Vice President" at bounding box center [549, 186] width 395 height 39
click at [741, 179] on icon at bounding box center [737, 175] width 17 height 17
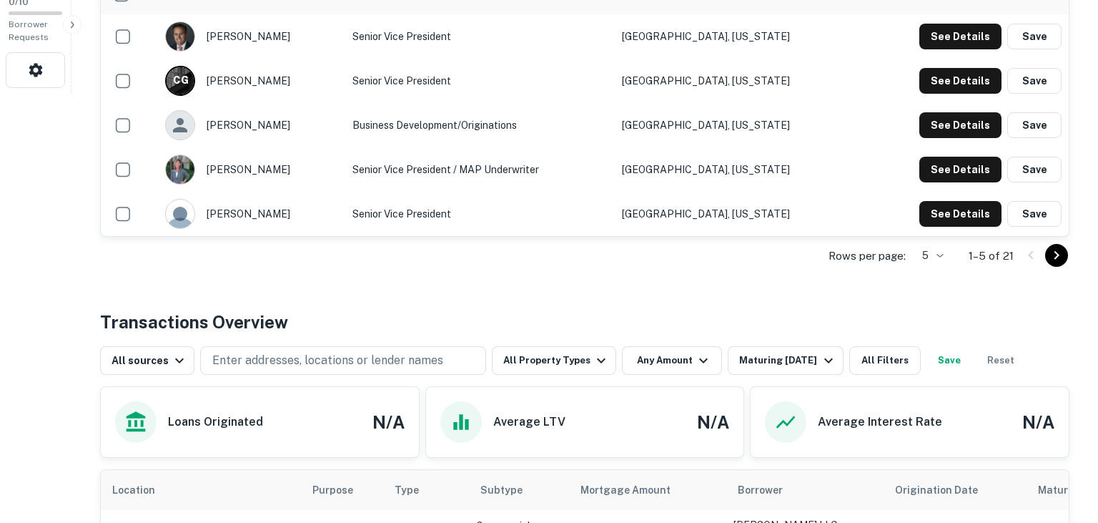
scroll to position [495, 0]
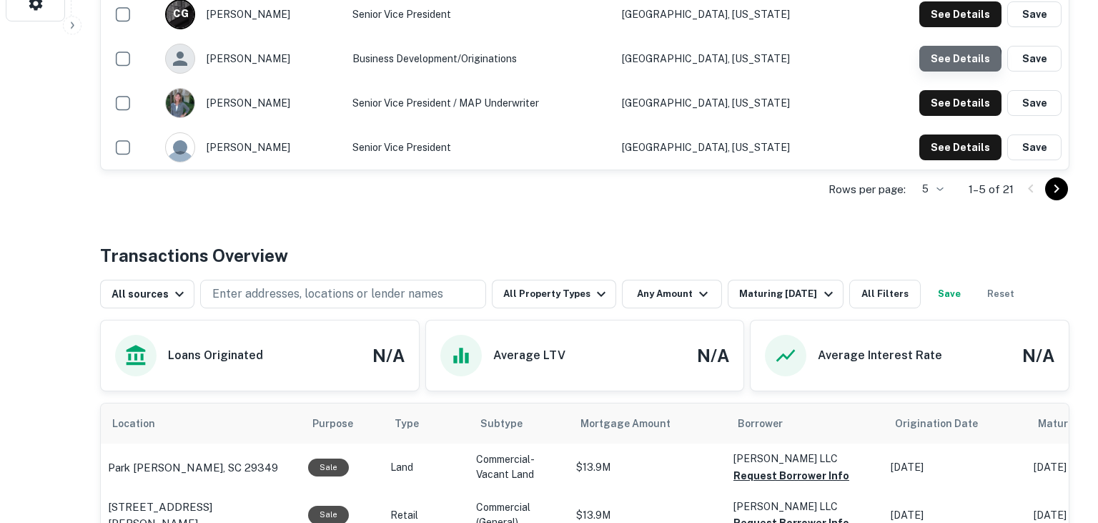
click at [949, 63] on button "See Details" at bounding box center [960, 59] width 82 height 26
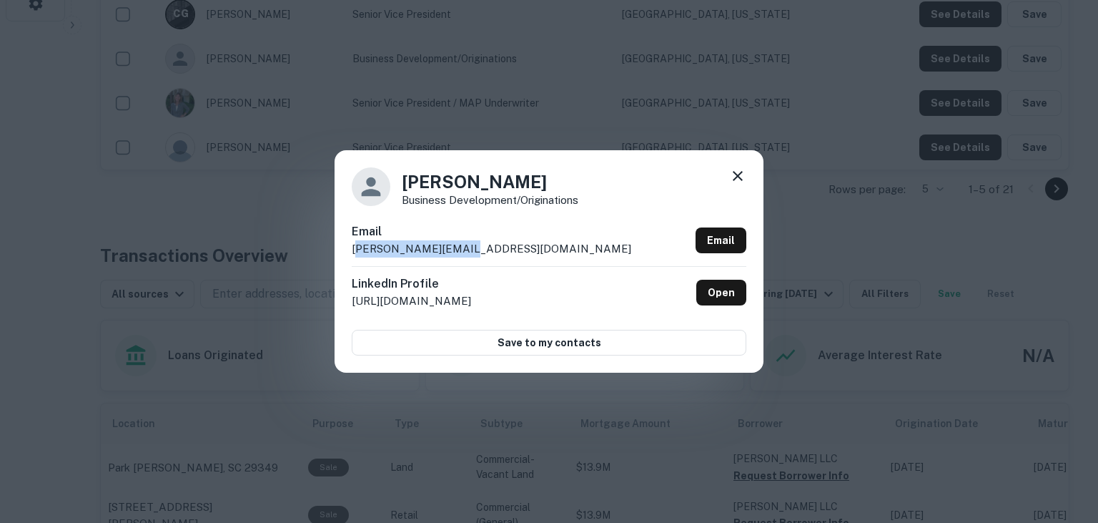
drag, startPoint x: 585, startPoint y: 250, endPoint x: 357, endPoint y: 257, distance: 228.2
click at [357, 257] on div "Email leighanne@hcmd4.com Email" at bounding box center [549, 244] width 395 height 43
click at [488, 247] on div "Email leighanne@hcmd4.com Email" at bounding box center [549, 244] width 395 height 43
drag, startPoint x: 488, startPoint y: 247, endPoint x: 327, endPoint y: 246, distance: 160.1
click at [335, 246] on div "Leigh Rula Business Development/Originations Email leighanne@hcmd4.com Email Li…" at bounding box center [549, 261] width 429 height 222
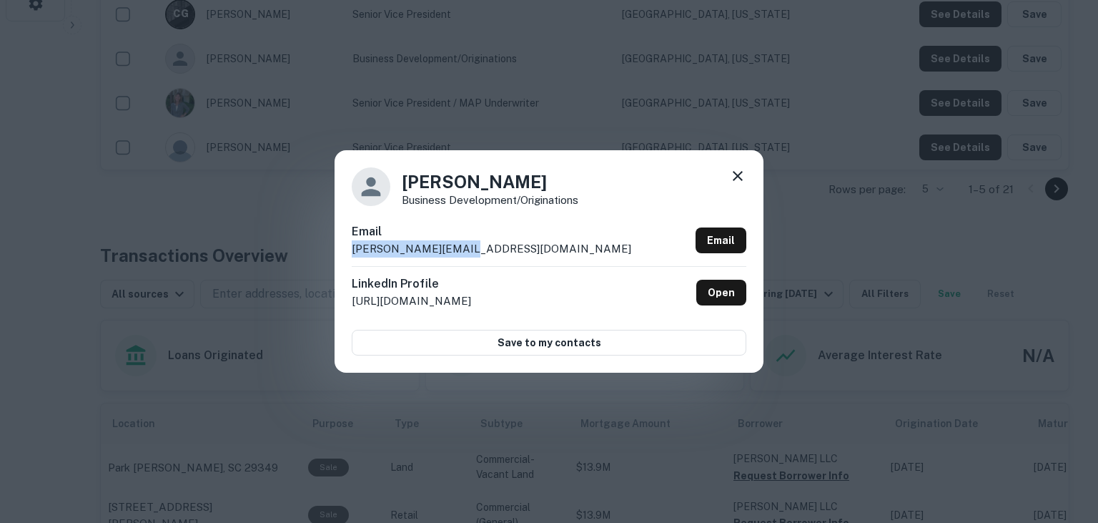
copy p "leighanne@hcmd4.com"
click at [635, 204] on div "Leigh Rula Business Development/Originations" at bounding box center [549, 186] width 395 height 39
click at [736, 182] on icon at bounding box center [737, 175] width 17 height 17
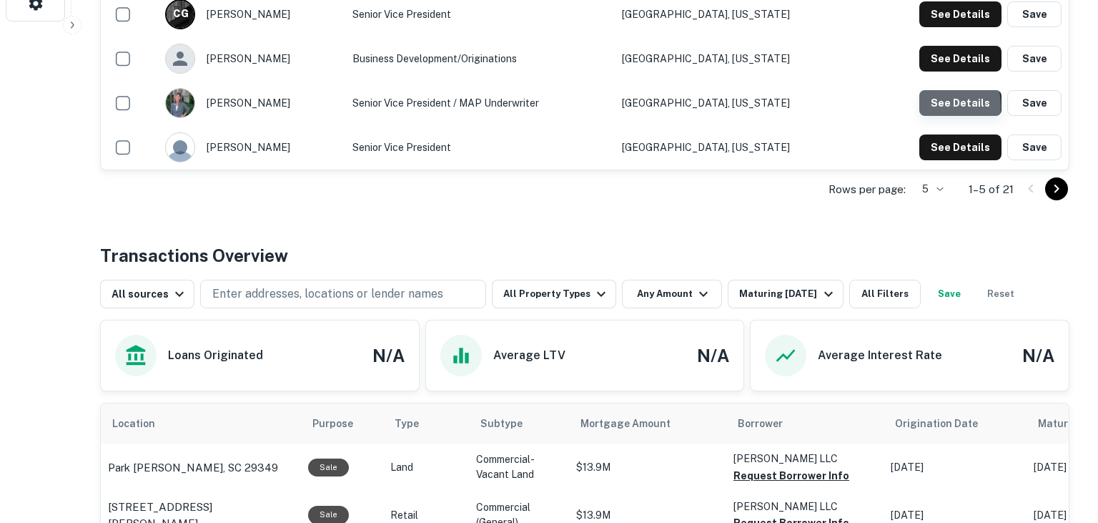
click at [924, 105] on button "See Details" at bounding box center [960, 103] width 82 height 26
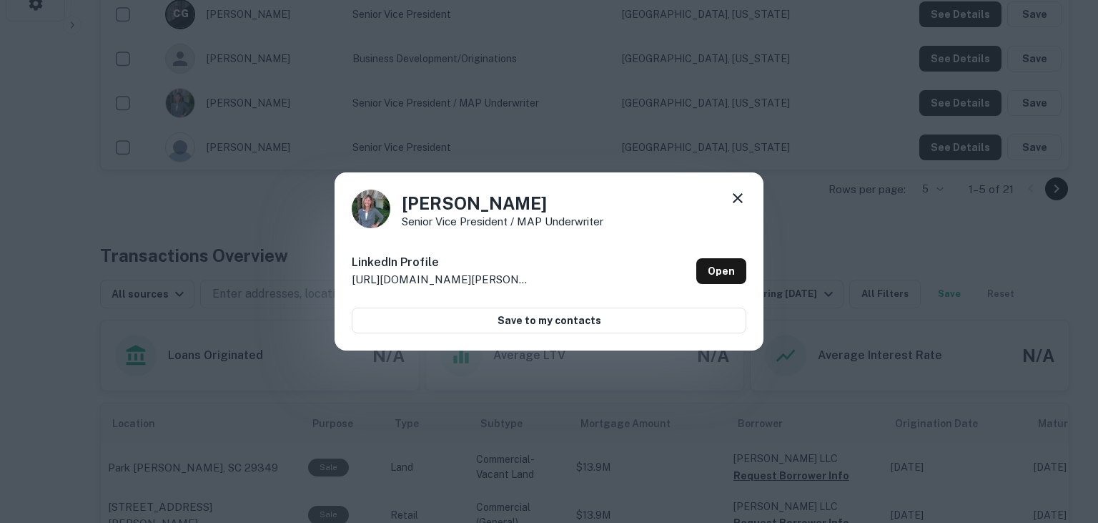
click at [736, 197] on icon at bounding box center [737, 197] width 17 height 17
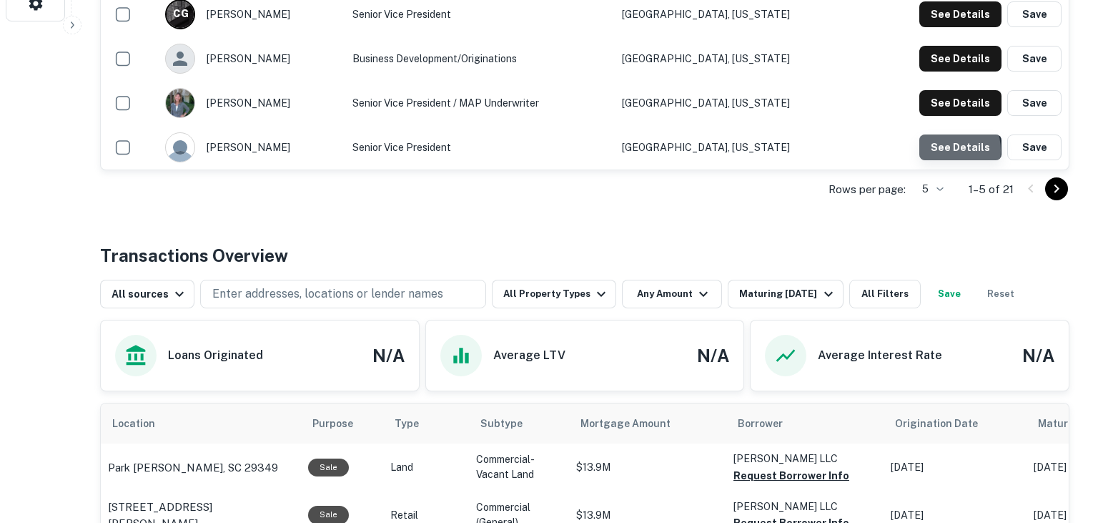
click at [943, 149] on button "See Details" at bounding box center [960, 147] width 82 height 26
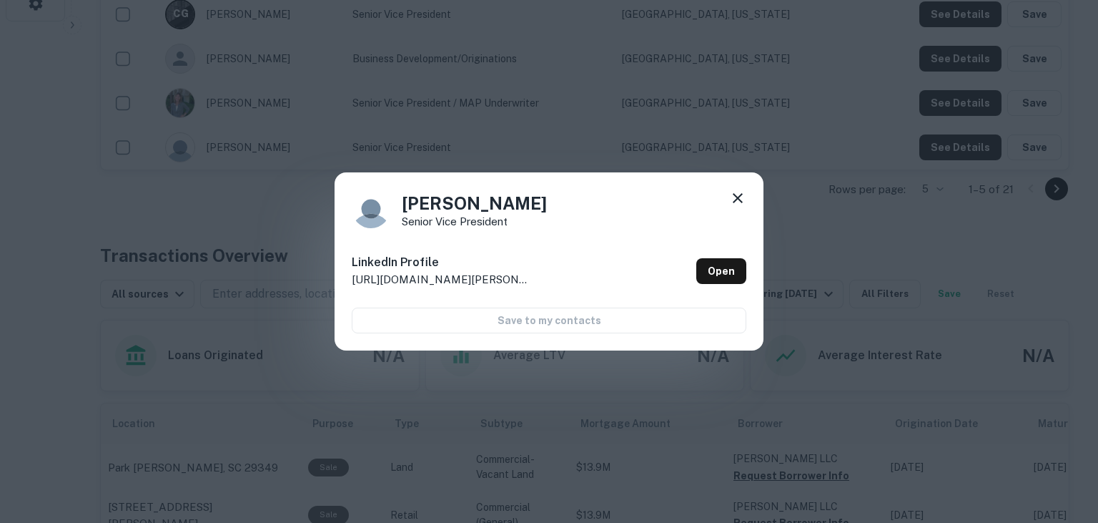
click at [730, 199] on icon at bounding box center [737, 197] width 17 height 17
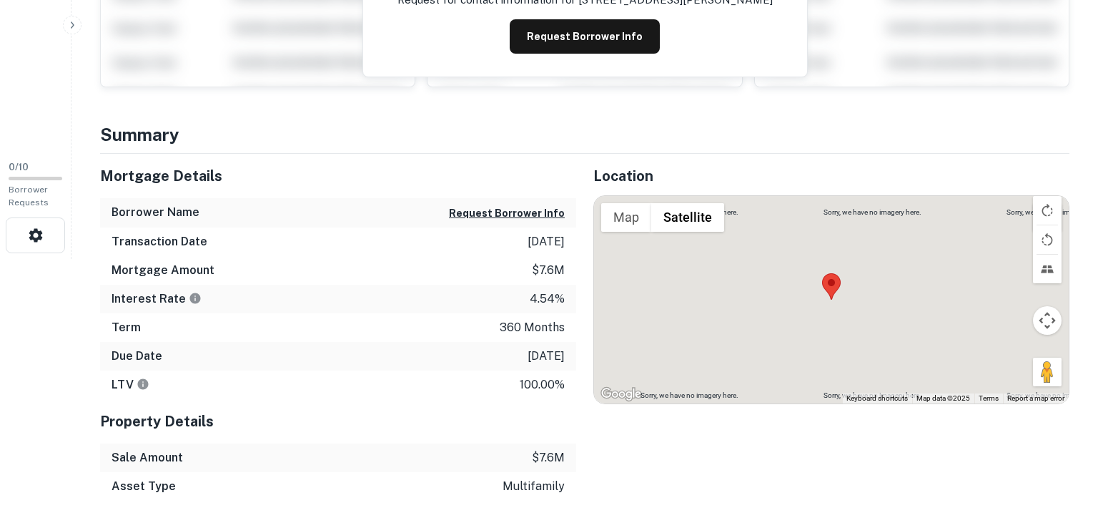
scroll to position [266, 0]
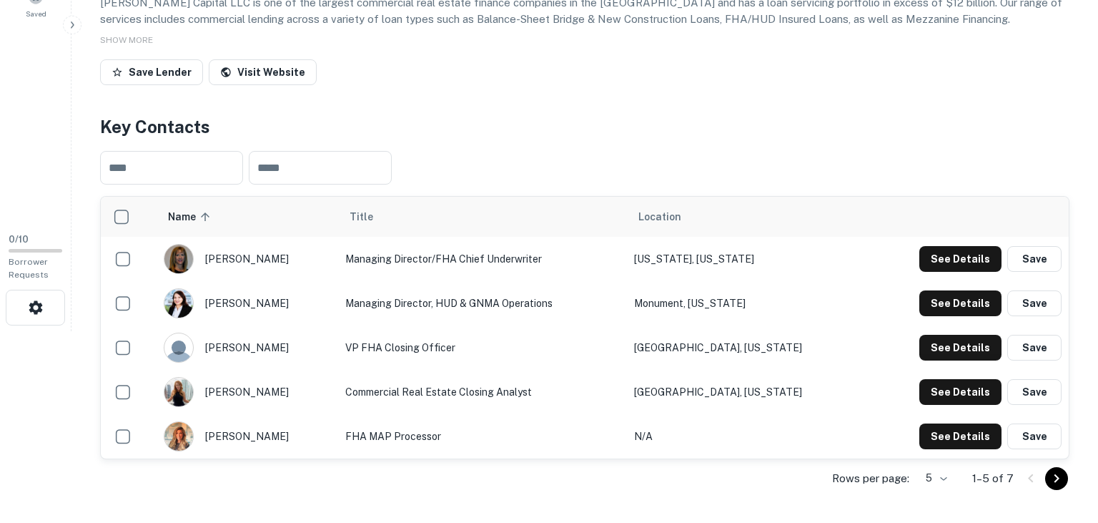
scroll to position [232, 0]
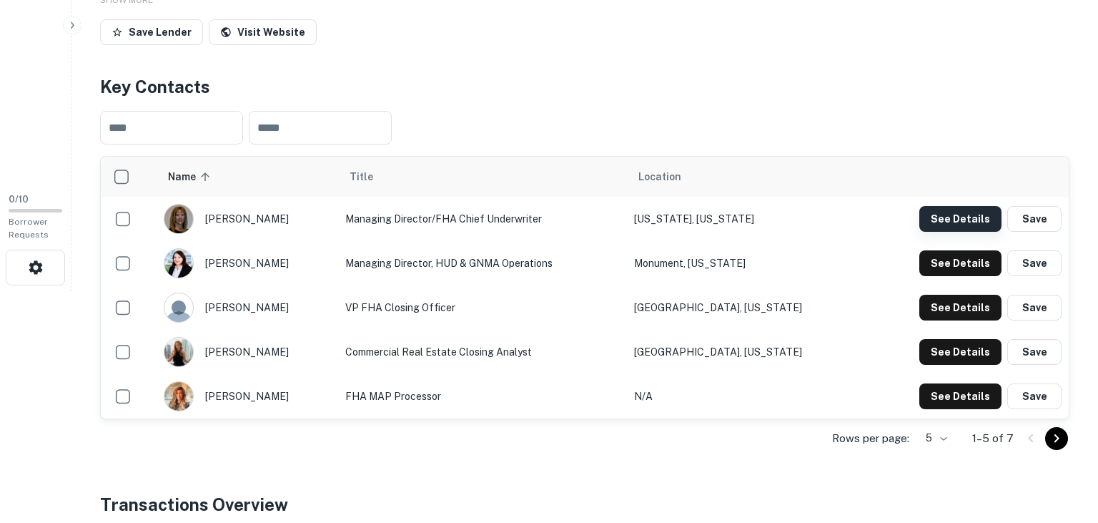
click at [939, 218] on button "See Details" at bounding box center [960, 219] width 82 height 26
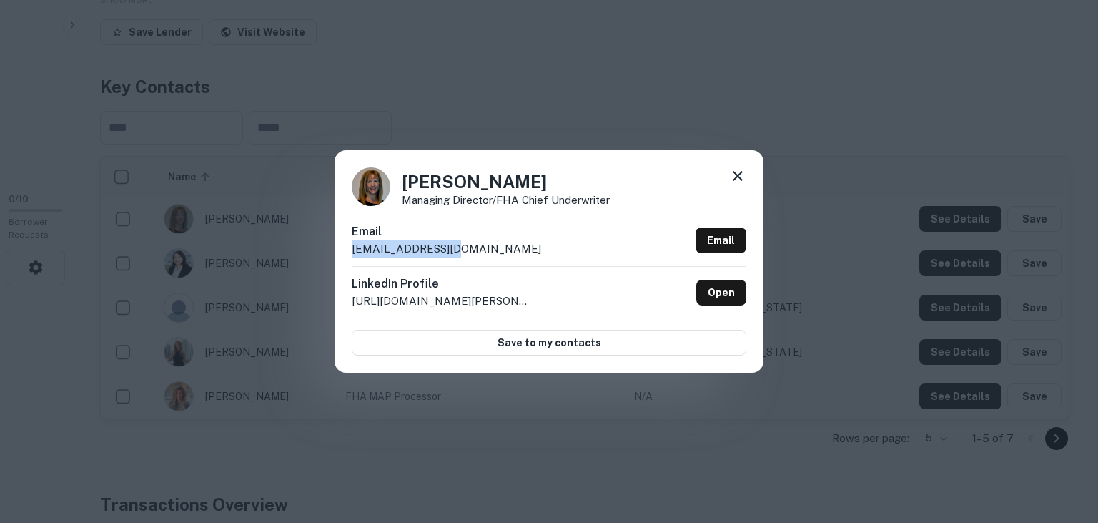
drag, startPoint x: 590, startPoint y: 250, endPoint x: 317, endPoint y: 247, distance: 272.4
click at [335, 247] on div "[PERSON_NAME] Managing Director/FHA Chief Underwriter Email [EMAIL_ADDRESS][DOM…" at bounding box center [549, 261] width 429 height 222
copy p "smo@dwightcap.com"
click at [736, 173] on icon at bounding box center [737, 175] width 17 height 17
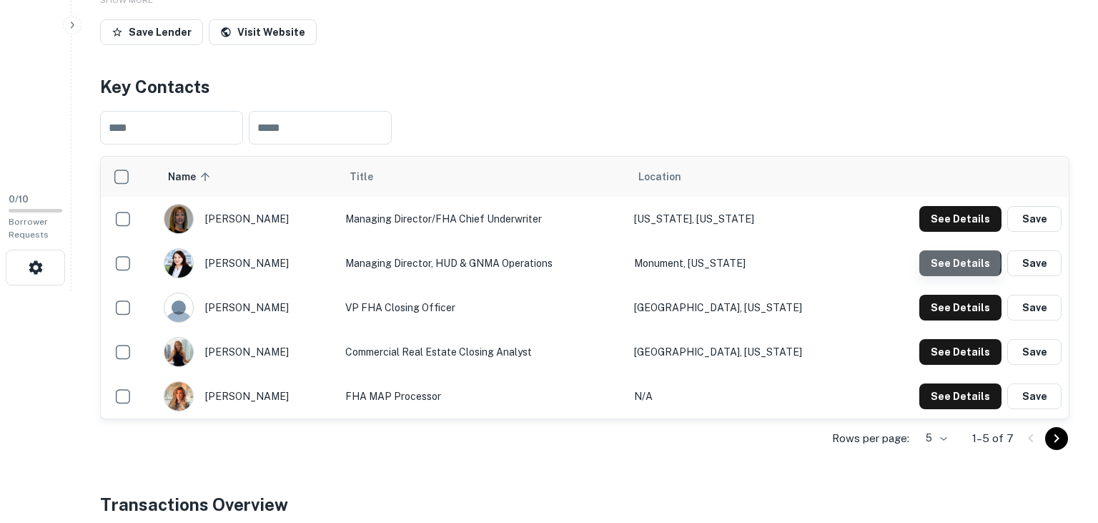
click at [952, 261] on button "See Details" at bounding box center [960, 263] width 82 height 26
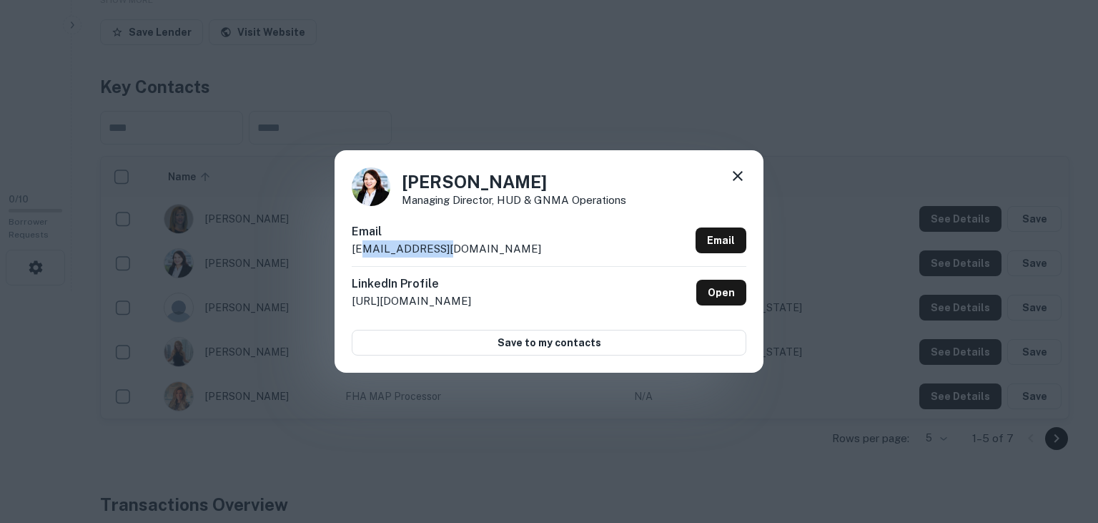
drag, startPoint x: 528, startPoint y: 244, endPoint x: 362, endPoint y: 244, distance: 165.9
click at [362, 244] on div "Email ca@dwightcap.com Email" at bounding box center [549, 244] width 395 height 43
click at [477, 252] on div "Email ca@dwightcap.com Email" at bounding box center [549, 244] width 395 height 43
drag, startPoint x: 477, startPoint y: 252, endPoint x: 336, endPoint y: 252, distance: 140.8
click at [336, 252] on div "Carmen Aguilar Managing Director, HUD & GNMA Operations Email ca@dwightcap.com …" at bounding box center [549, 261] width 429 height 222
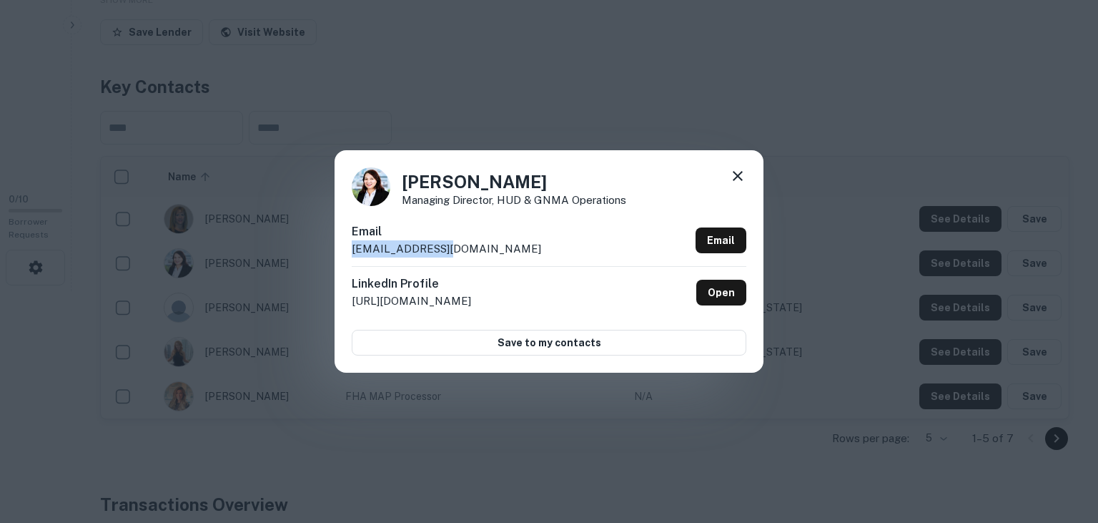
copy p "ca@dwightcap.com"
click at [731, 179] on icon at bounding box center [737, 175] width 17 height 17
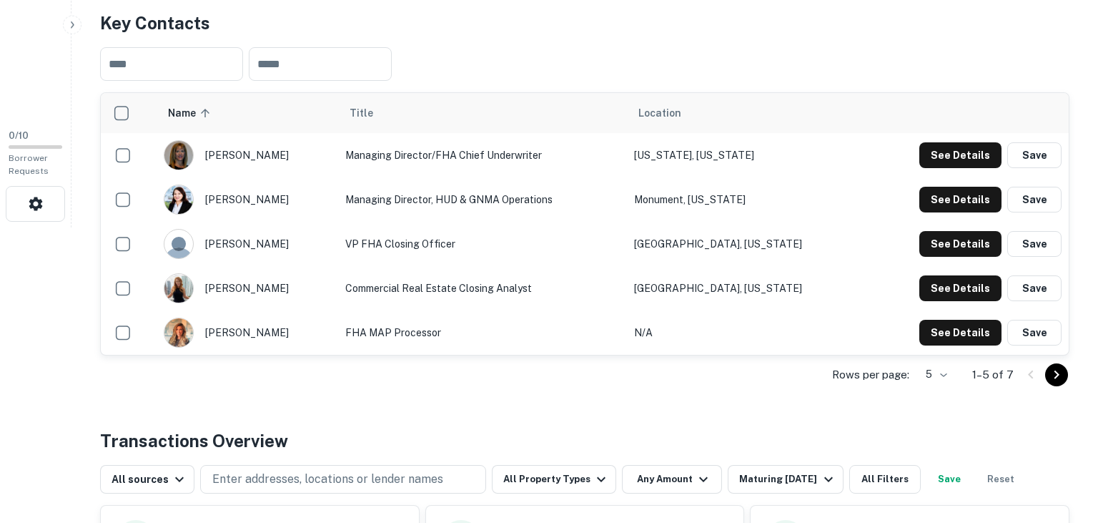
scroll to position [301, 0]
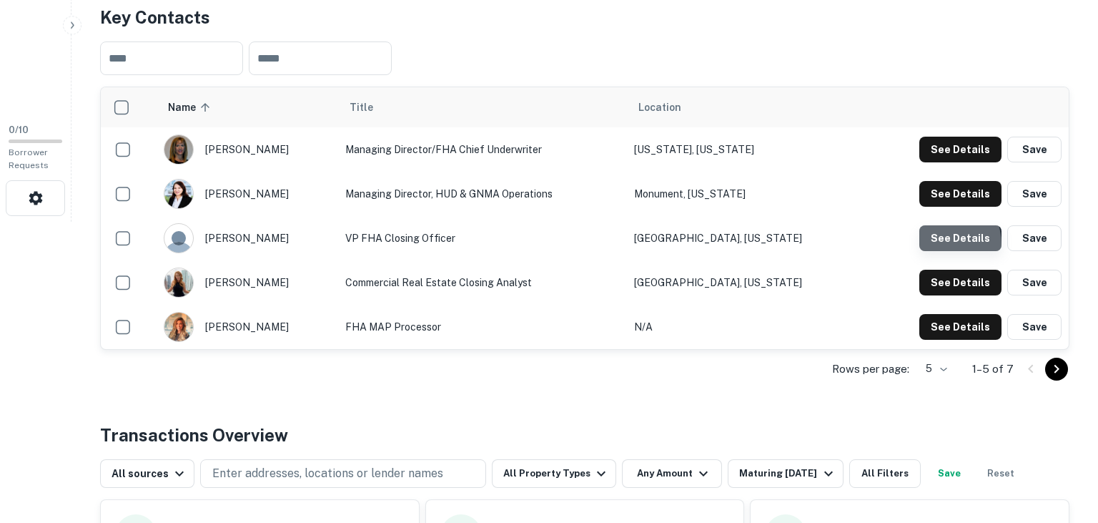
click at [936, 244] on button "See Details" at bounding box center [960, 238] width 82 height 26
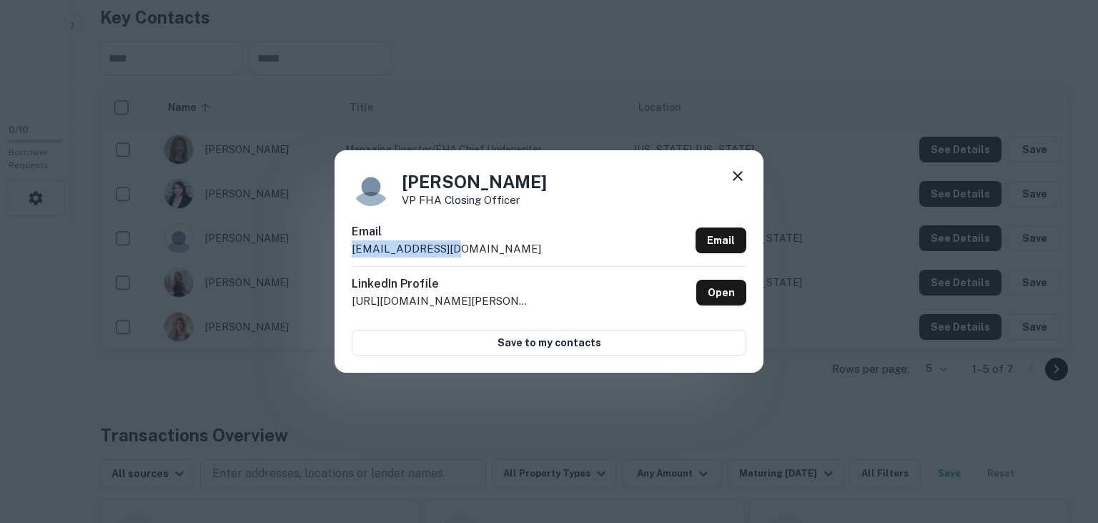
drag, startPoint x: 502, startPoint y: 260, endPoint x: 340, endPoint y: 261, distance: 161.6
click at [340, 261] on div "Kristin Layden VP FHA Closing Officer Email kla@dwightcap.com Email LinkedIn Pr…" at bounding box center [549, 261] width 429 height 222
copy p "kla@dwightcap.com"
click at [648, 187] on div "Kristin Layden VP FHA Closing Officer" at bounding box center [549, 186] width 395 height 39
click at [734, 176] on icon at bounding box center [737, 175] width 17 height 17
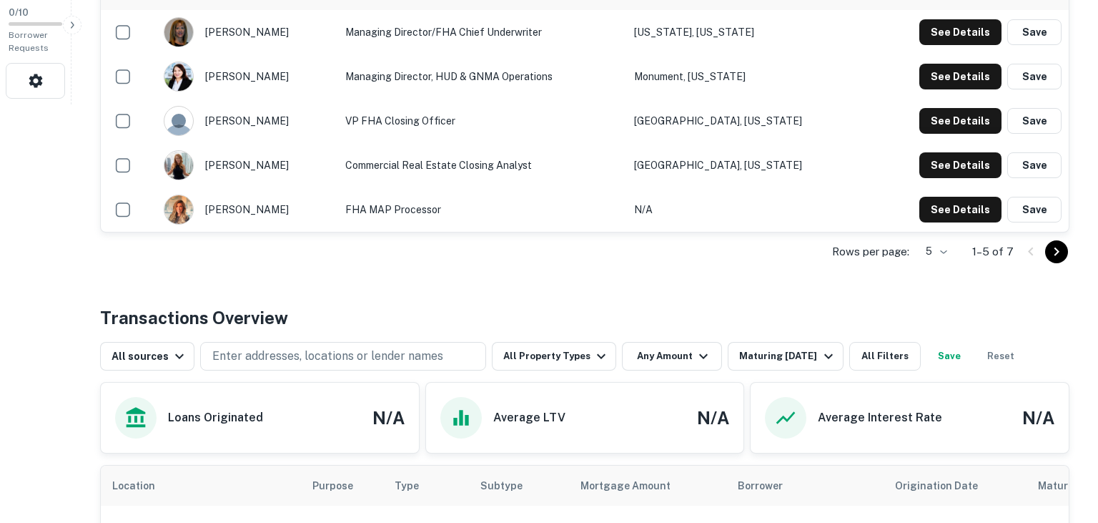
scroll to position [453, 0]
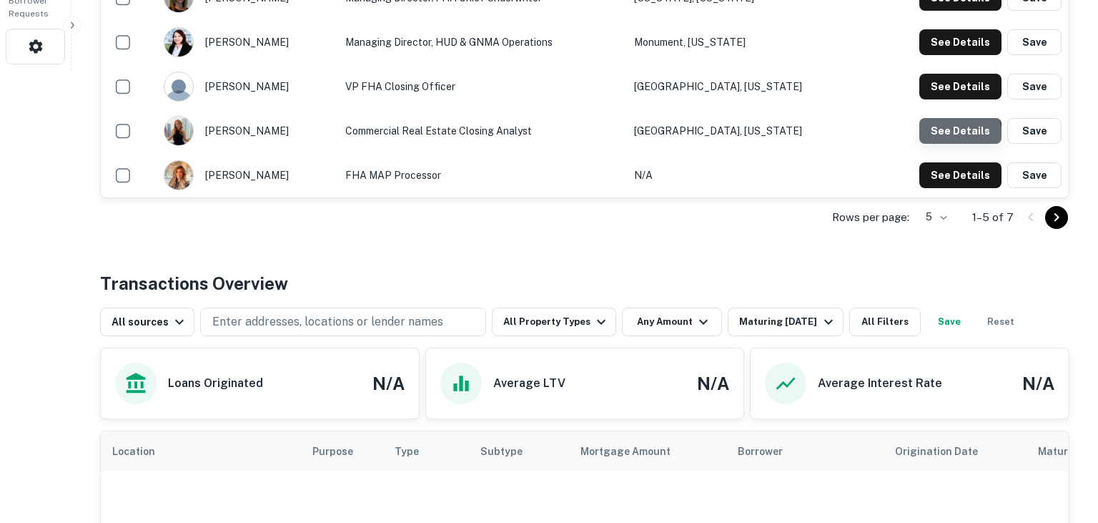
click at [933, 138] on button "See Details" at bounding box center [960, 131] width 82 height 26
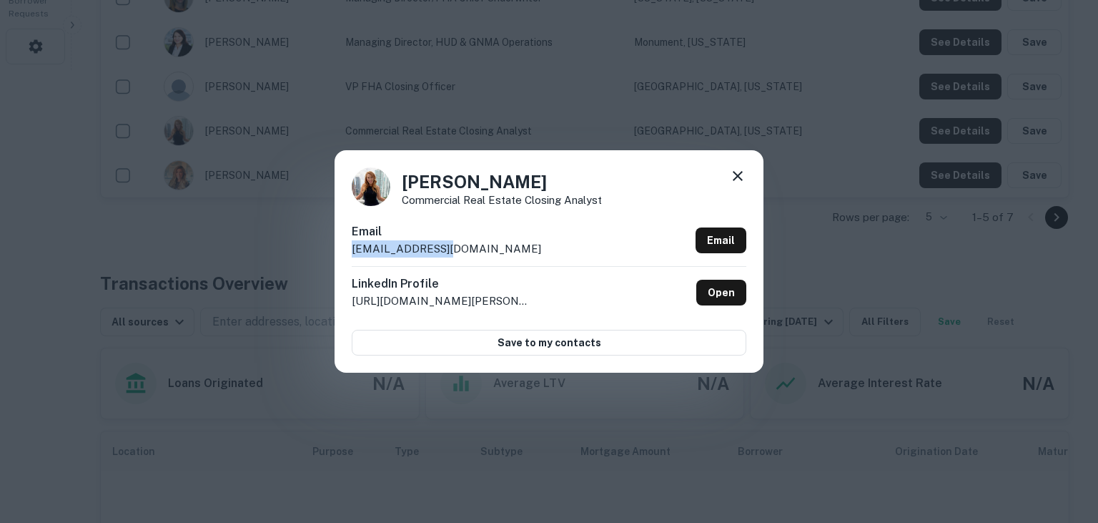
drag, startPoint x: 522, startPoint y: 250, endPoint x: 333, endPoint y: 257, distance: 188.9
click at [335, 257] on div "Ashley Tyson Commercial Real Estate Closing Analyst Email at@dwightcap.com Emai…" at bounding box center [549, 261] width 429 height 222
copy p "at@dwightcap.com"
click at [652, 224] on div "Email at@dwightcap.com Email" at bounding box center [549, 244] width 395 height 43
click at [742, 180] on icon at bounding box center [738, 176] width 10 height 10
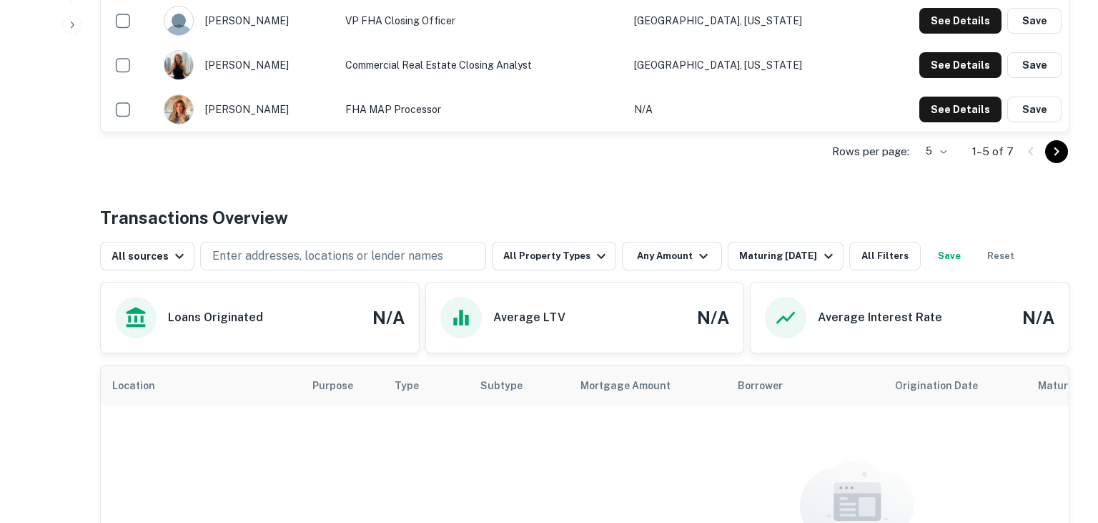
scroll to position [526, 0]
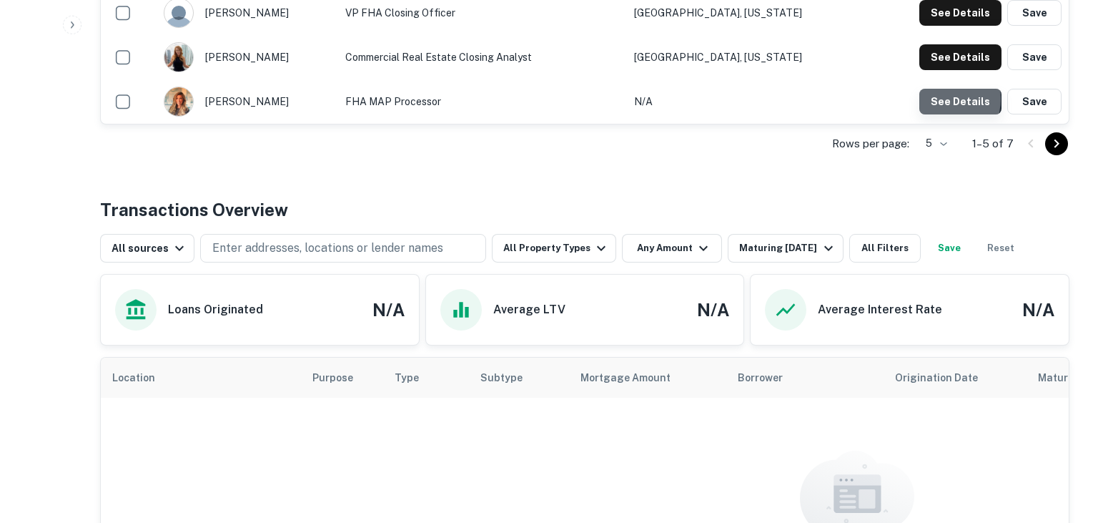
click at [941, 97] on button "See Details" at bounding box center [960, 102] width 82 height 26
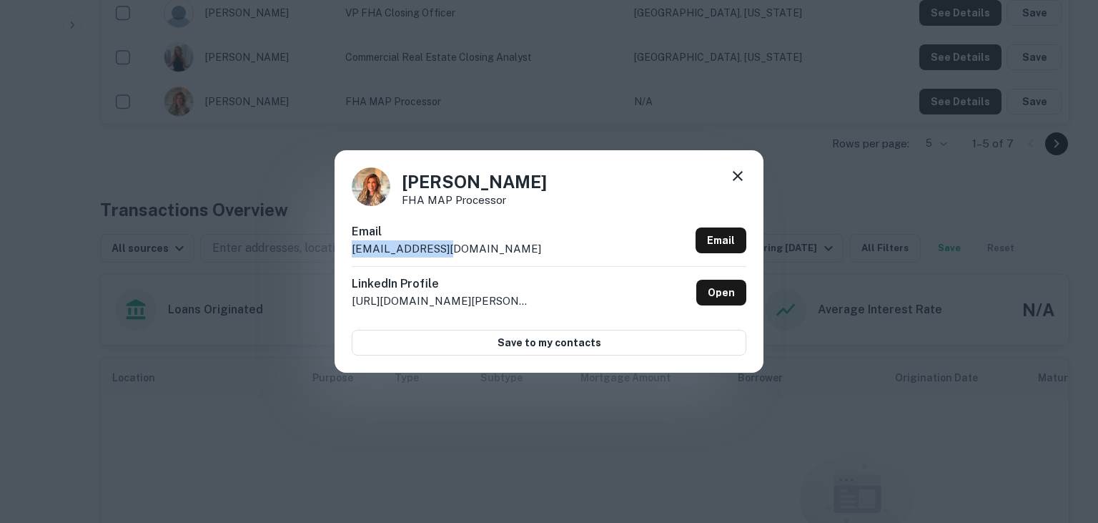
drag, startPoint x: 482, startPoint y: 242, endPoint x: 332, endPoint y: 256, distance: 150.0
click at [335, 256] on div "Danielle Yeatman FHA MAP Processor Email dy@dwightcap.com Email LinkedIn Profil…" at bounding box center [549, 261] width 429 height 222
copy p "dy@dwightcap.com"
drag, startPoint x: 671, startPoint y: 162, endPoint x: 738, endPoint y: 173, distance: 68.2
click at [738, 173] on div "Danielle Yeatman FHA MAP Processor Email dy@dwightcap.com Email LinkedIn Profil…" at bounding box center [549, 261] width 429 height 222
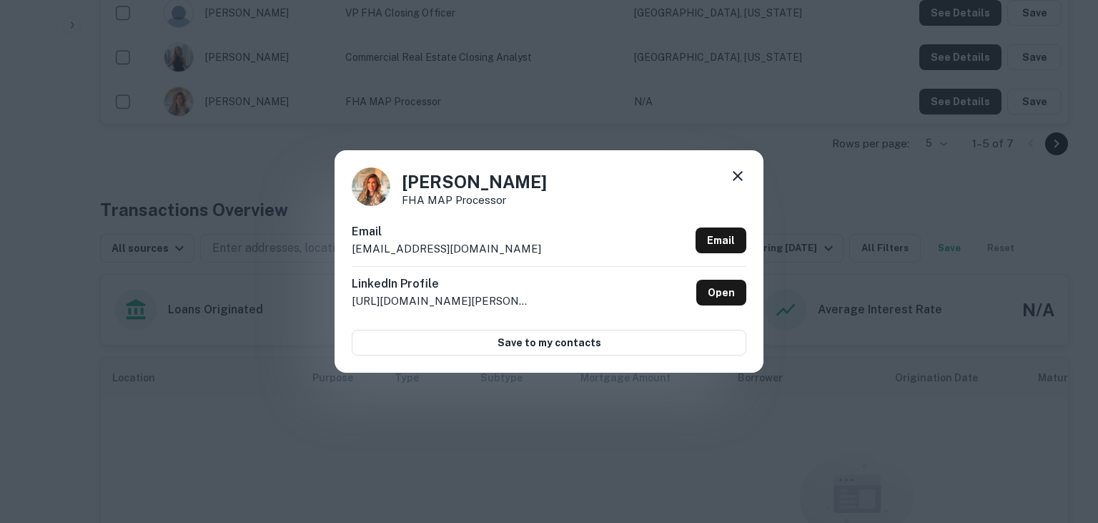
click at [738, 173] on icon at bounding box center [737, 175] width 17 height 17
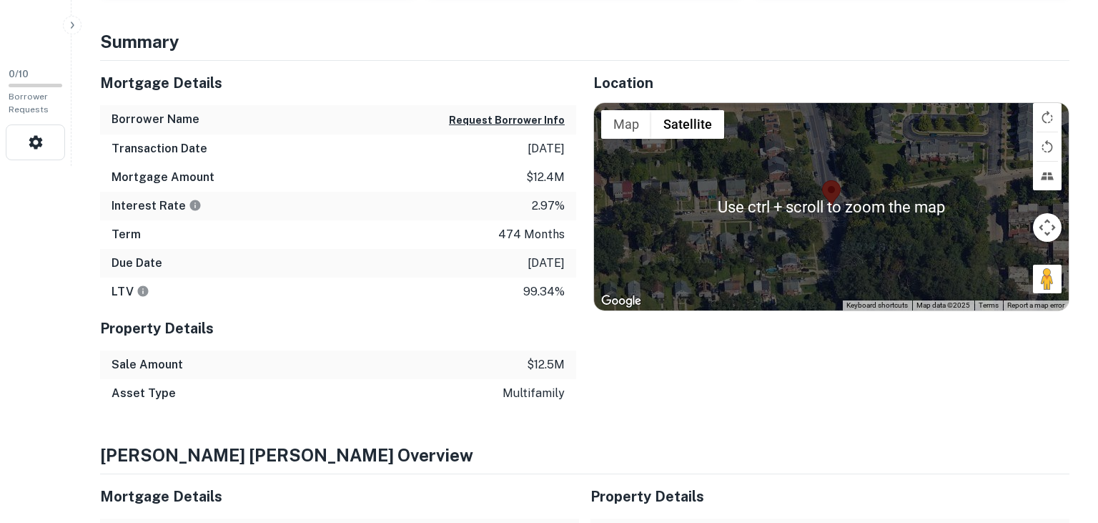
scroll to position [357, 0]
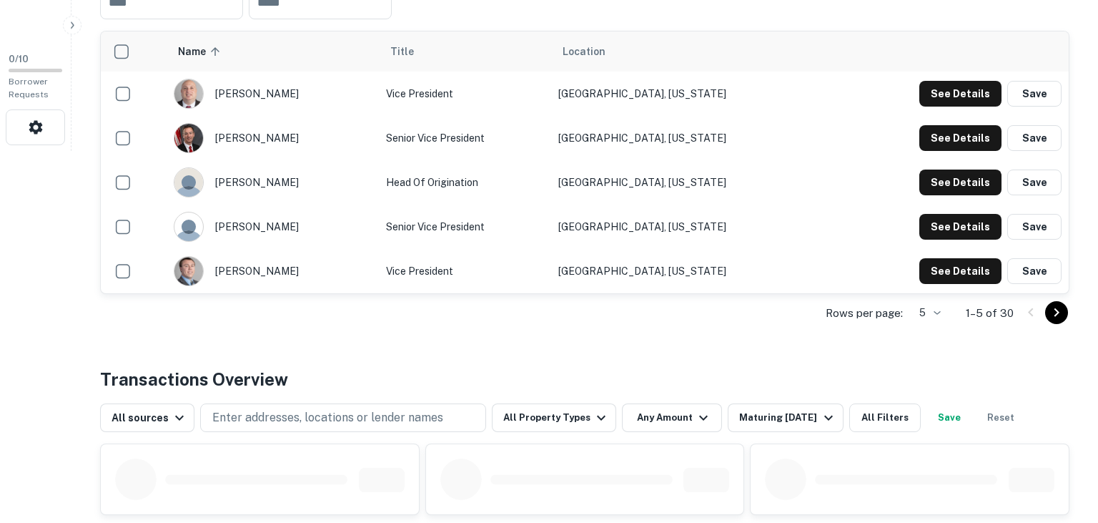
scroll to position [372, 0]
click at [961, 92] on button "See Details" at bounding box center [960, 94] width 82 height 26
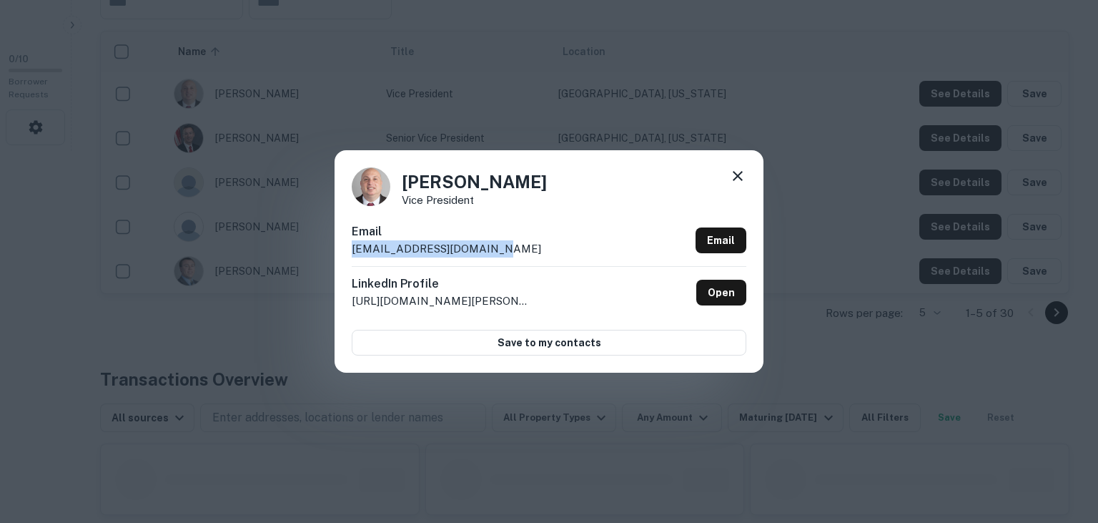
drag, startPoint x: 568, startPoint y: 244, endPoint x: 331, endPoint y: 250, distance: 236.7
click at [335, 250] on div "Andy Severt Vice President Email asevert@agmfinancial.com Email LinkedIn Profil…" at bounding box center [549, 261] width 429 height 222
copy p "asevert@agmfinancial.com"
click at [539, 199] on div "Andy Severt Vice President" at bounding box center [549, 186] width 395 height 39
click at [736, 176] on icon at bounding box center [737, 175] width 17 height 17
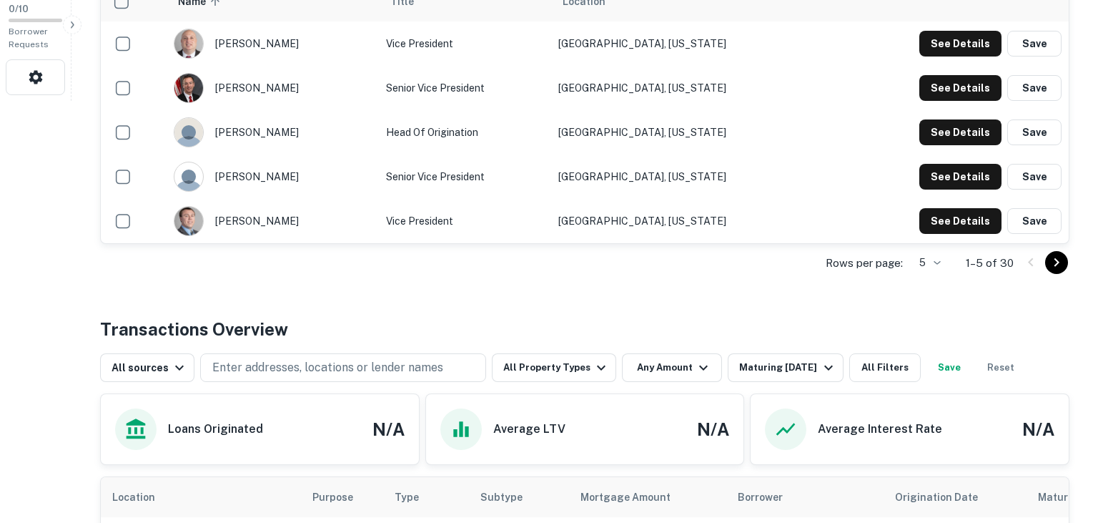
scroll to position [423, 0]
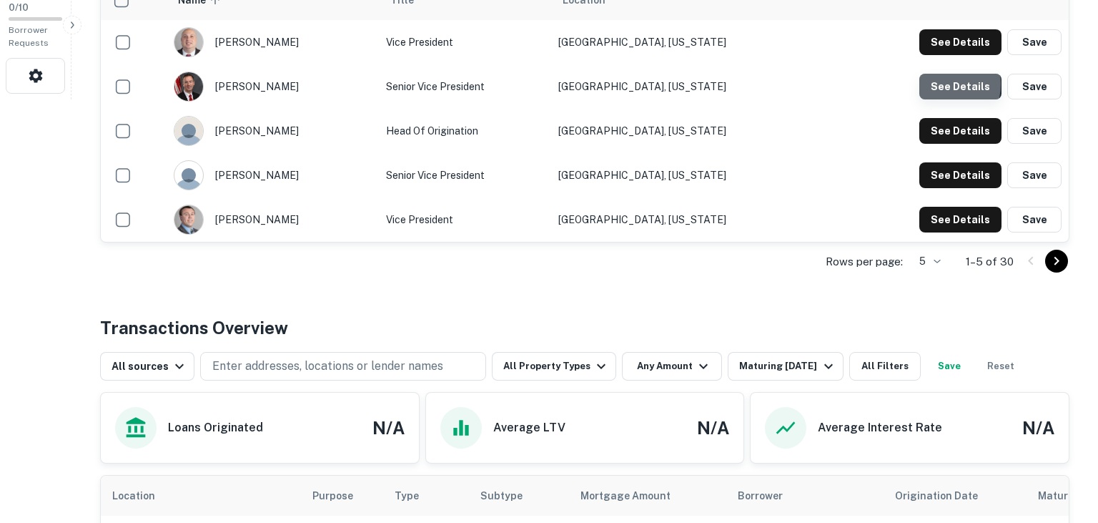
click at [937, 84] on button "See Details" at bounding box center [960, 87] width 82 height 26
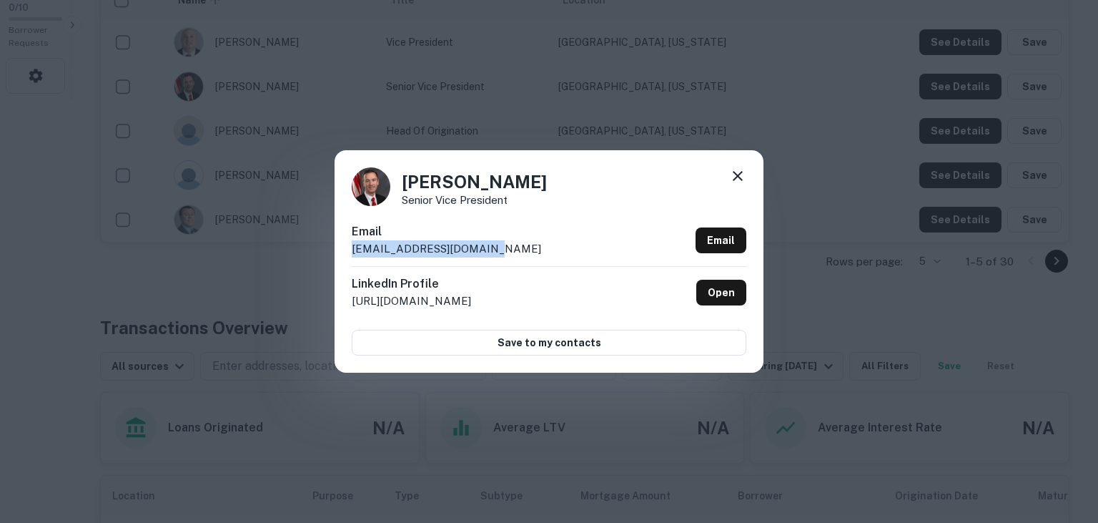
drag, startPoint x: 530, startPoint y: 242, endPoint x: 343, endPoint y: 249, distance: 187.4
click at [343, 249] on div "Brent Frank Senior Vice President Email bfrank@agmfinancial.com Email LinkedIn …" at bounding box center [549, 261] width 429 height 222
copy p "bfrank@agmfinancial.com"
click at [645, 183] on div "Brent Frank Senior Vice President" at bounding box center [549, 186] width 395 height 39
click at [735, 181] on icon at bounding box center [737, 175] width 17 height 17
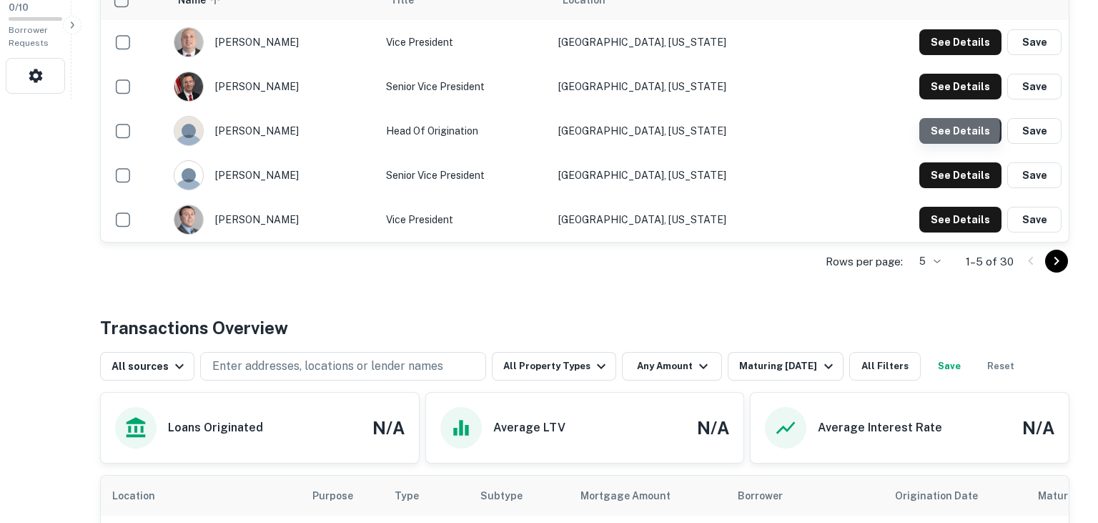
click at [927, 129] on button "See Details" at bounding box center [960, 131] width 82 height 26
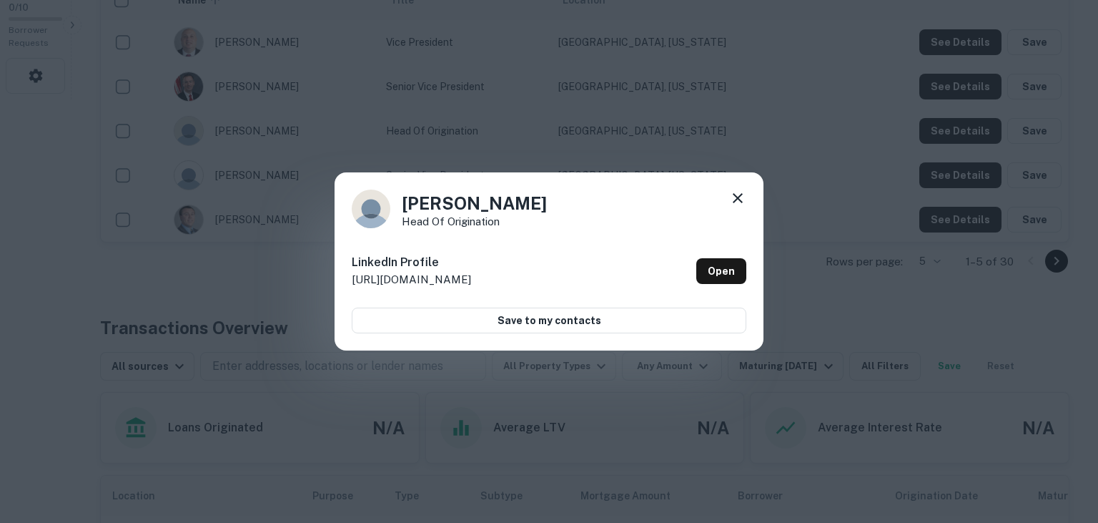
click at [735, 200] on icon at bounding box center [738, 198] width 10 height 10
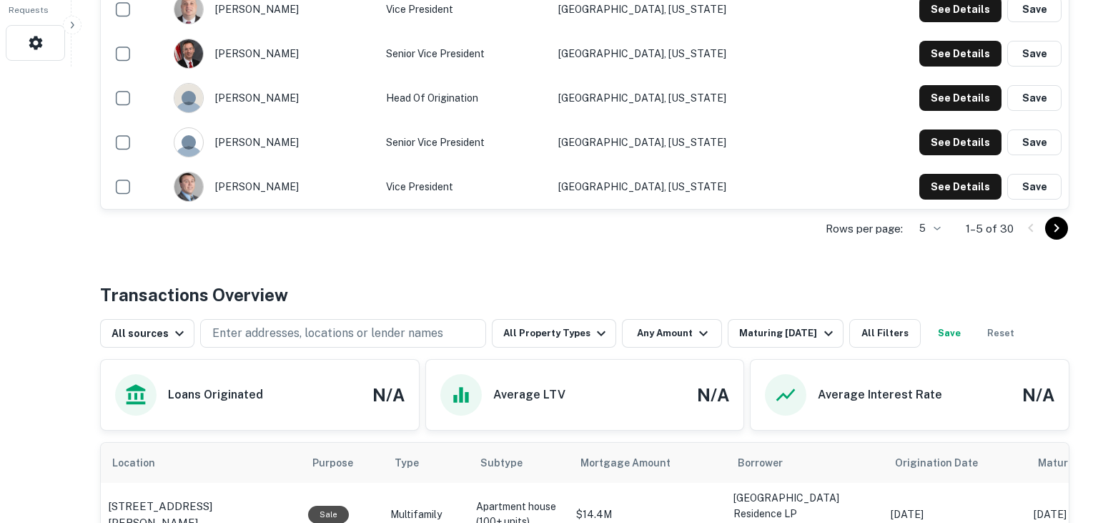
scroll to position [458, 0]
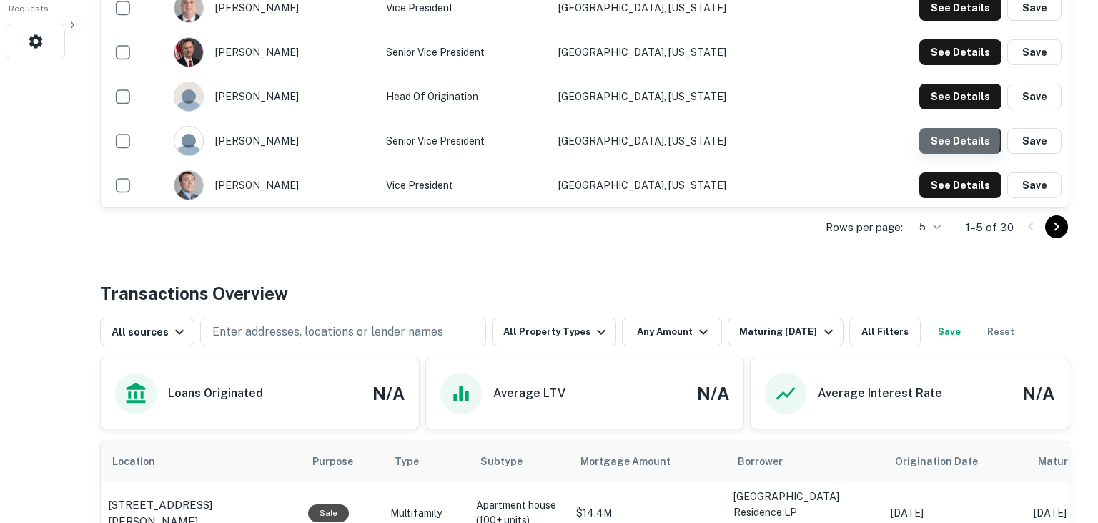
click at [938, 138] on button "See Details" at bounding box center [960, 141] width 82 height 26
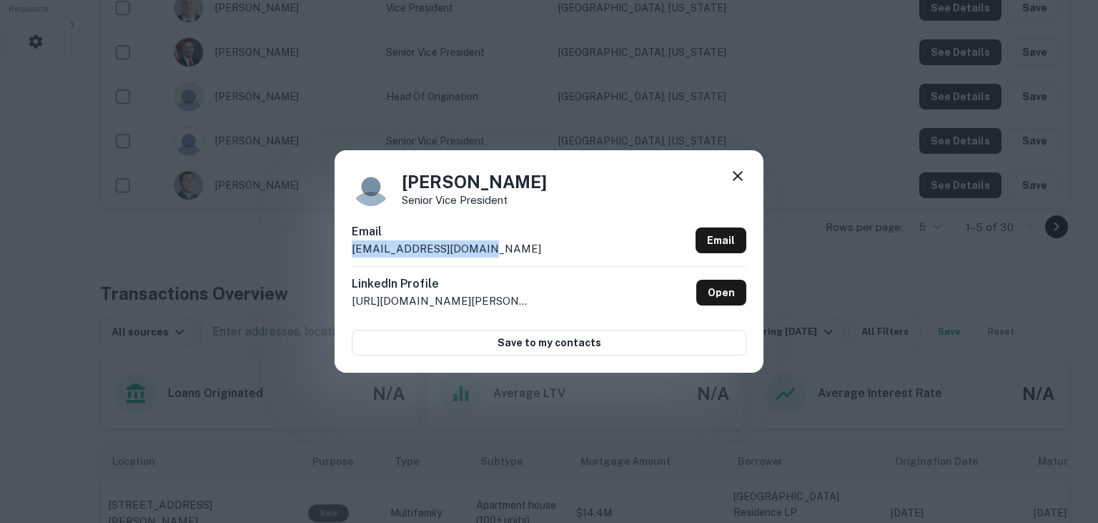
drag, startPoint x: 531, startPoint y: 252, endPoint x: 340, endPoint y: 253, distance: 191.6
click at [340, 253] on div "Carrie Papa Senior Vice President Email cpapa@agmfinancial.com Email LinkedIn P…" at bounding box center [549, 261] width 429 height 222
copy p "cpapa@agmfinancial.com"
click at [555, 198] on div "Carrie Papa Senior Vice President" at bounding box center [549, 186] width 395 height 39
click at [738, 176] on icon at bounding box center [738, 176] width 10 height 10
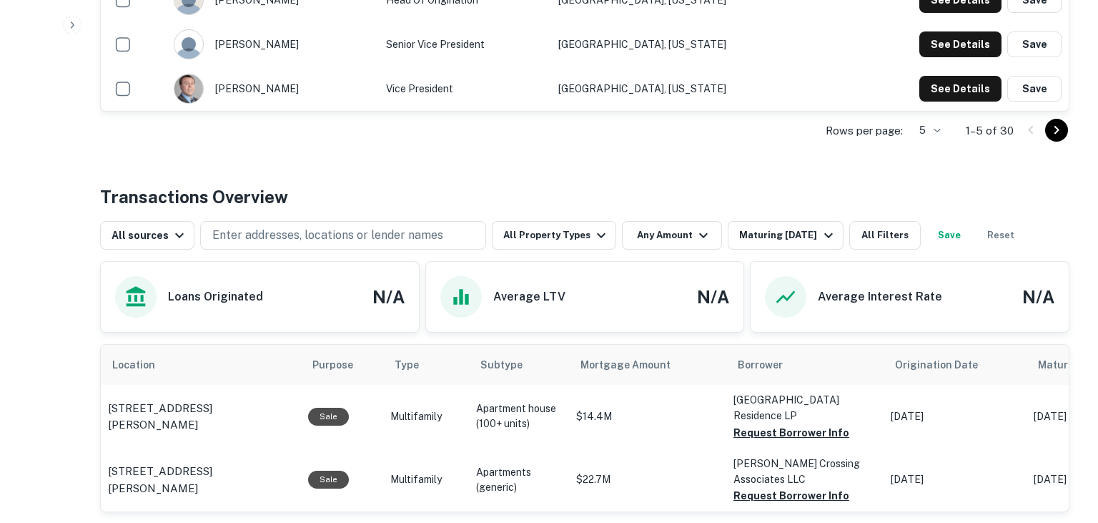
scroll to position [576, 0]
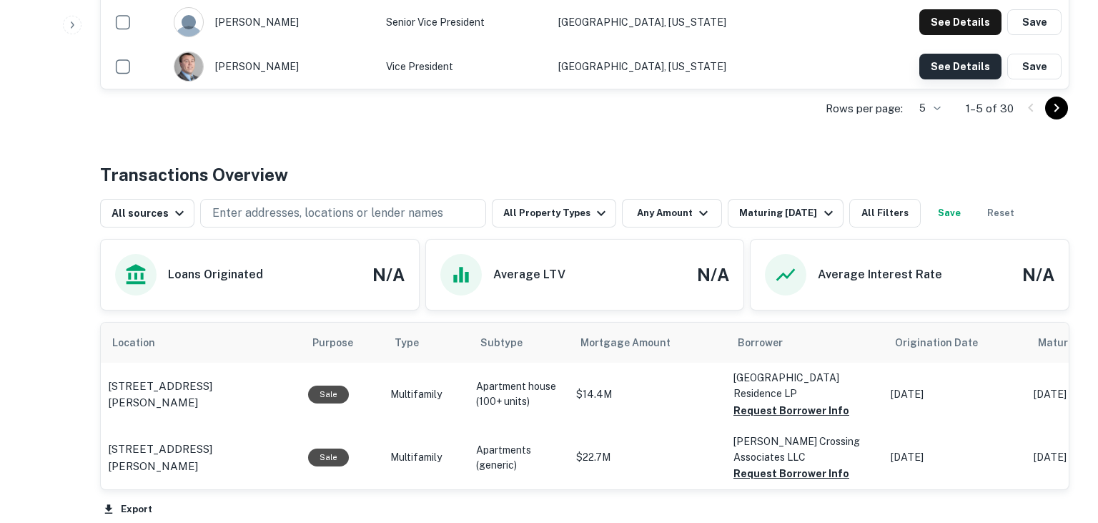
click at [954, 56] on button "See Details" at bounding box center [960, 67] width 82 height 26
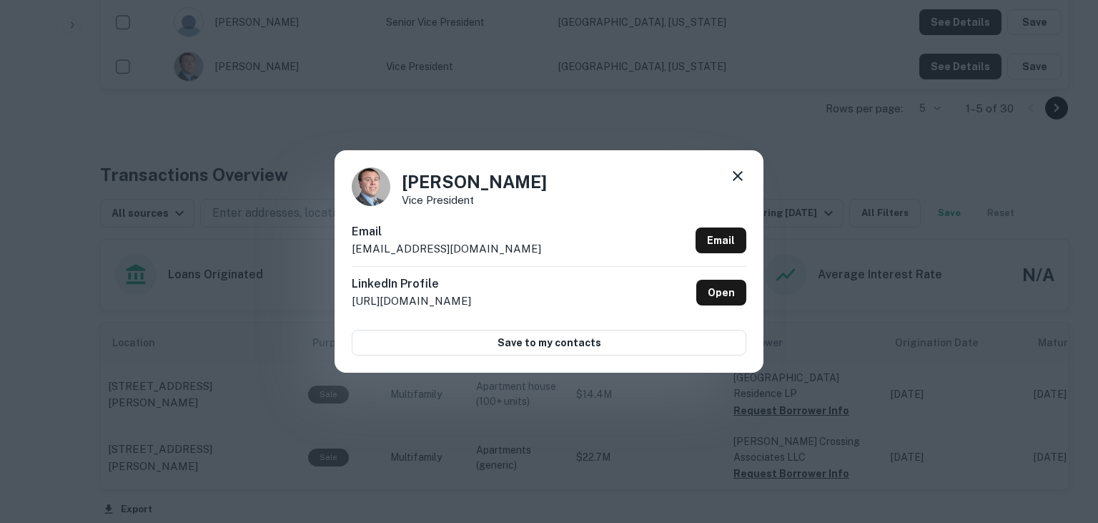
click at [525, 239] on div "Email dmoran@agmfinancial.com Email" at bounding box center [549, 244] width 395 height 43
drag, startPoint x: 525, startPoint y: 239, endPoint x: 411, endPoint y: 250, distance: 114.2
click at [411, 250] on div "Email dmoran@agmfinancial.com Email" at bounding box center [549, 244] width 395 height 43
click at [505, 259] on div "Email dmoran@agmfinancial.com Email" at bounding box center [549, 244] width 395 height 43
drag, startPoint x: 500, startPoint y: 247, endPoint x: 349, endPoint y: 247, distance: 150.8
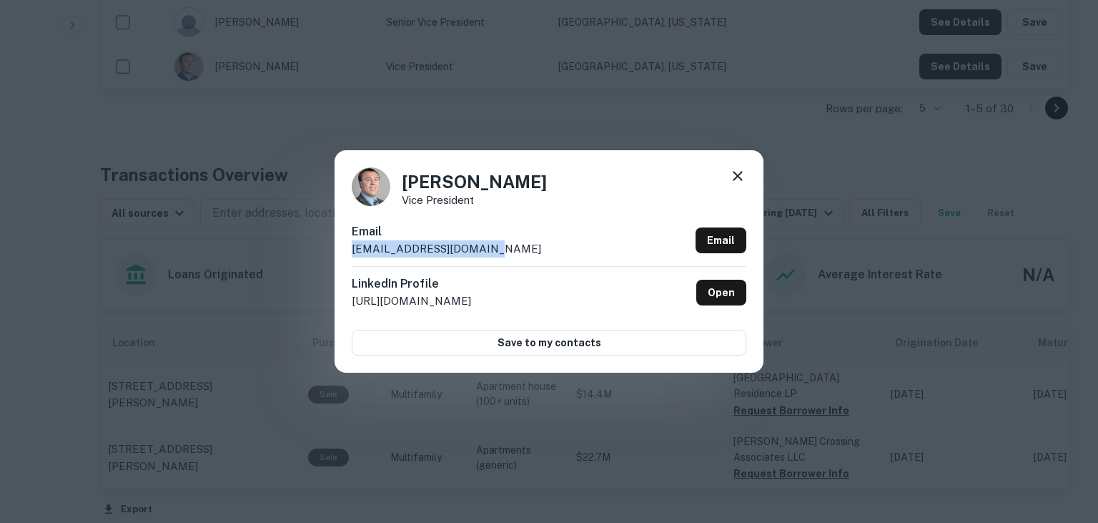
click at [349, 247] on div "Donald Moran Vice President Email dmoran@agmfinancial.com Email LinkedIn Profil…" at bounding box center [549, 261] width 429 height 222
copy p "dmoran@agmfinancial.com"
click at [494, 204] on p "Vice President" at bounding box center [474, 199] width 145 height 11
click at [741, 174] on icon at bounding box center [737, 175] width 17 height 17
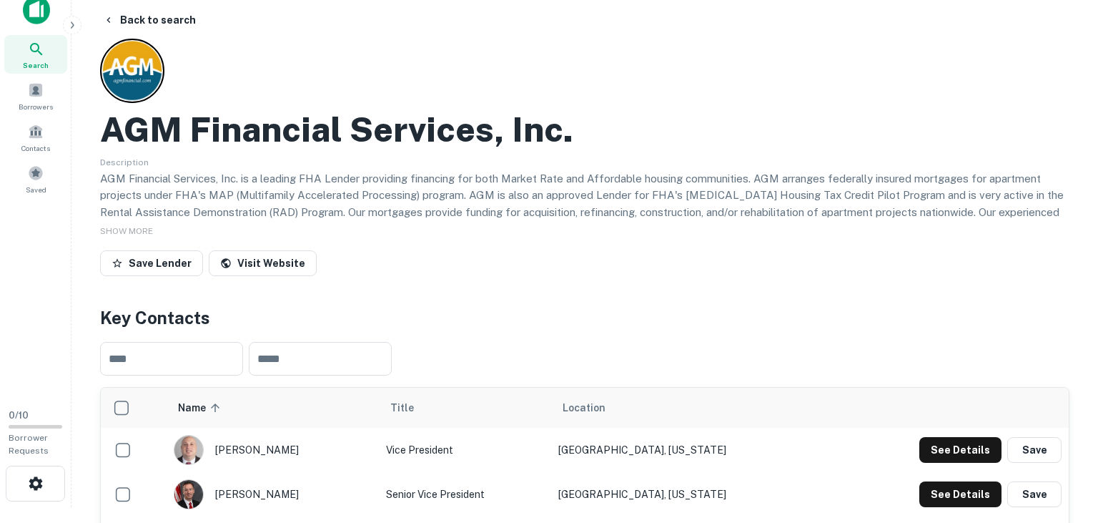
scroll to position [0, 0]
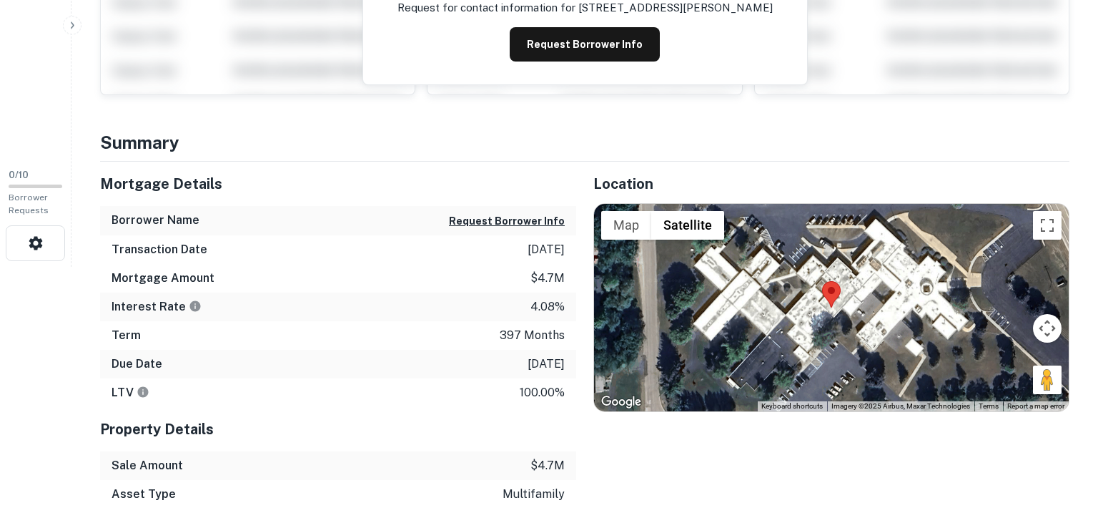
scroll to position [325, 0]
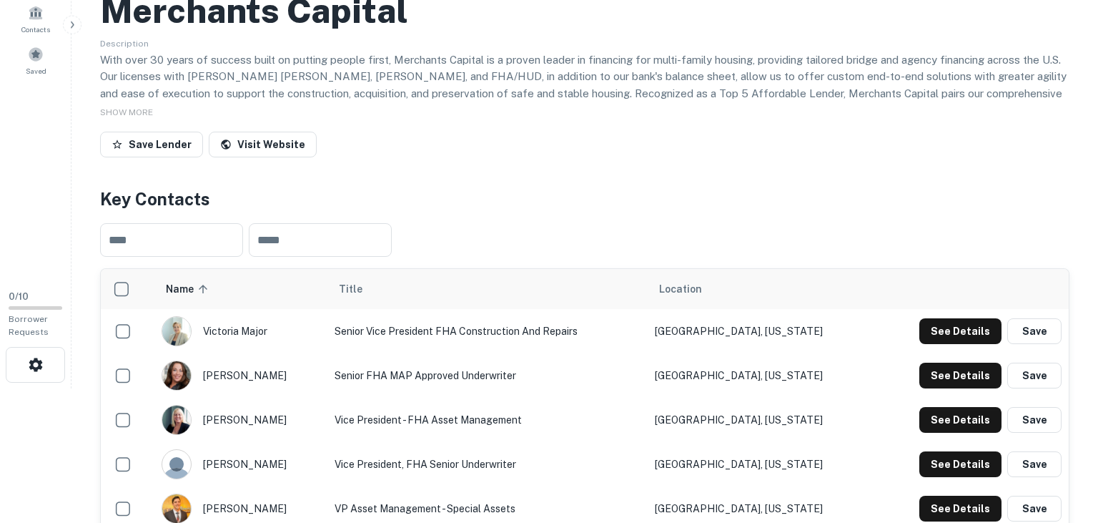
scroll to position [135, 0]
click at [962, 316] on td "See Details Save" at bounding box center [971, 330] width 194 height 44
click at [957, 327] on button "See Details" at bounding box center [960, 330] width 82 height 26
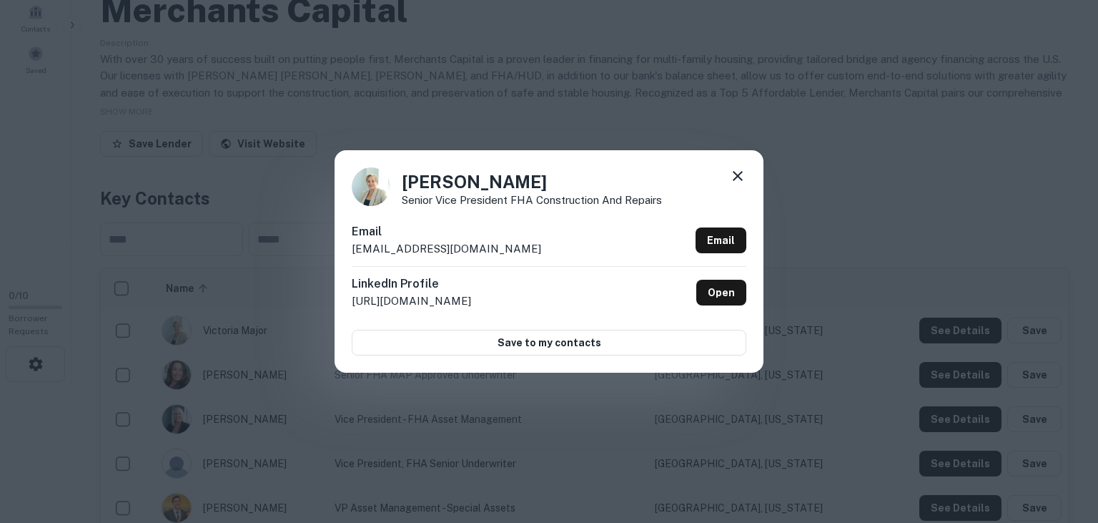
click at [741, 171] on icon at bounding box center [737, 175] width 17 height 17
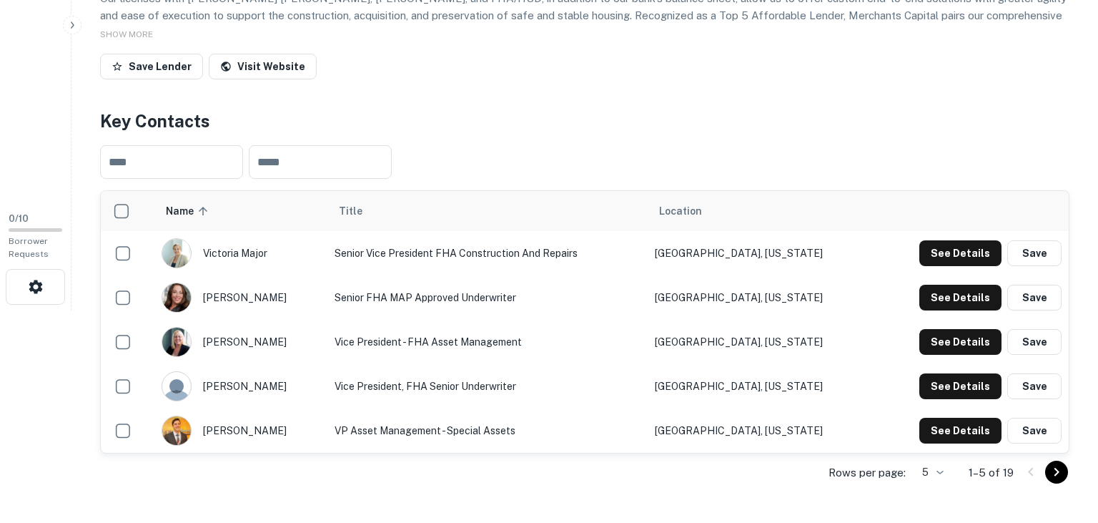
scroll to position [257, 0]
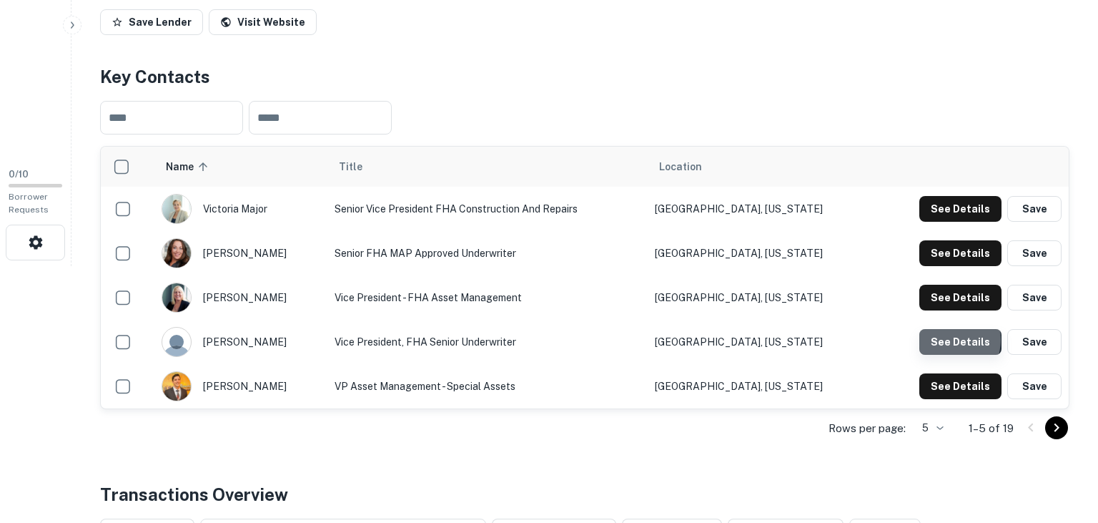
click at [951, 339] on button "See Details" at bounding box center [960, 342] width 82 height 26
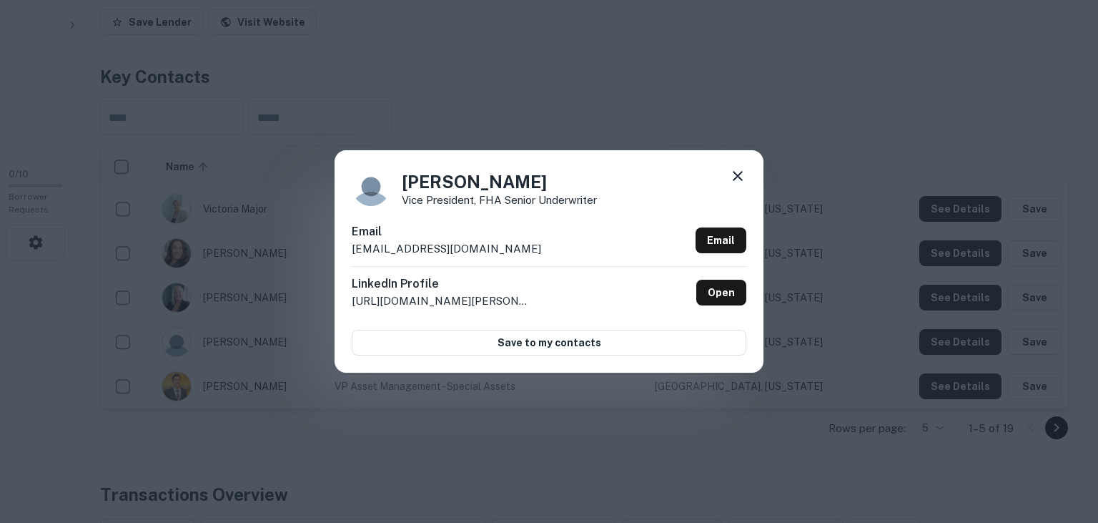
drag, startPoint x: 545, startPoint y: 252, endPoint x: 323, endPoint y: 264, distance: 222.0
click at [335, 264] on div "Ryan Johnson Vice President, FHA Senior Underwriter Email rbjohnson@merchantsca…" at bounding box center [549, 261] width 429 height 222
copy p "rbjohnson@merchantscapital.com"
drag, startPoint x: 786, startPoint y: 170, endPoint x: 738, endPoint y: 173, distance: 48.0
click at [738, 173] on div "Ryan Johnson Vice President, FHA Senior Underwriter Email rbjohnson@merchantsca…" at bounding box center [549, 261] width 1098 height 523
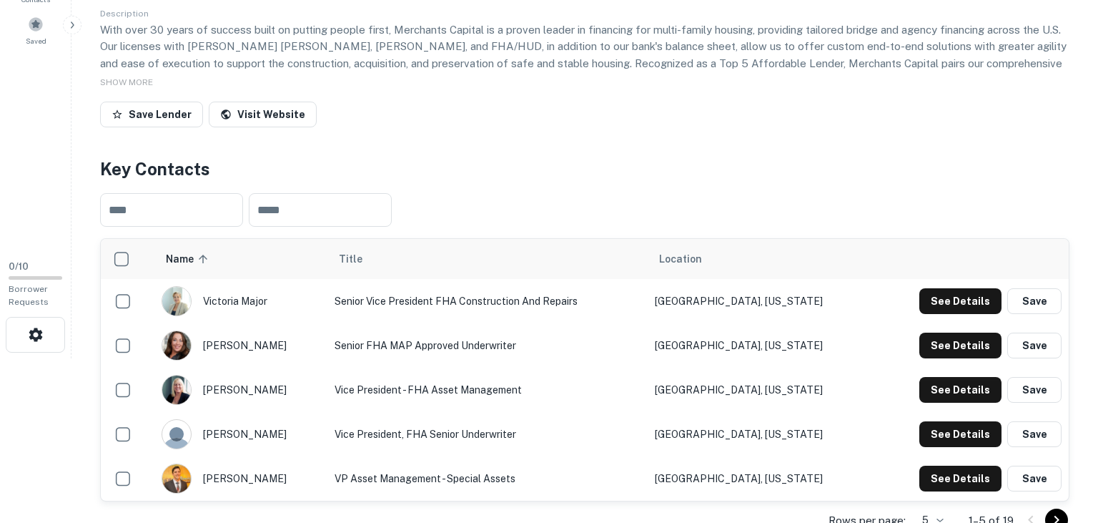
scroll to position [164, 0]
click at [939, 346] on button "See Details" at bounding box center [960, 346] width 82 height 26
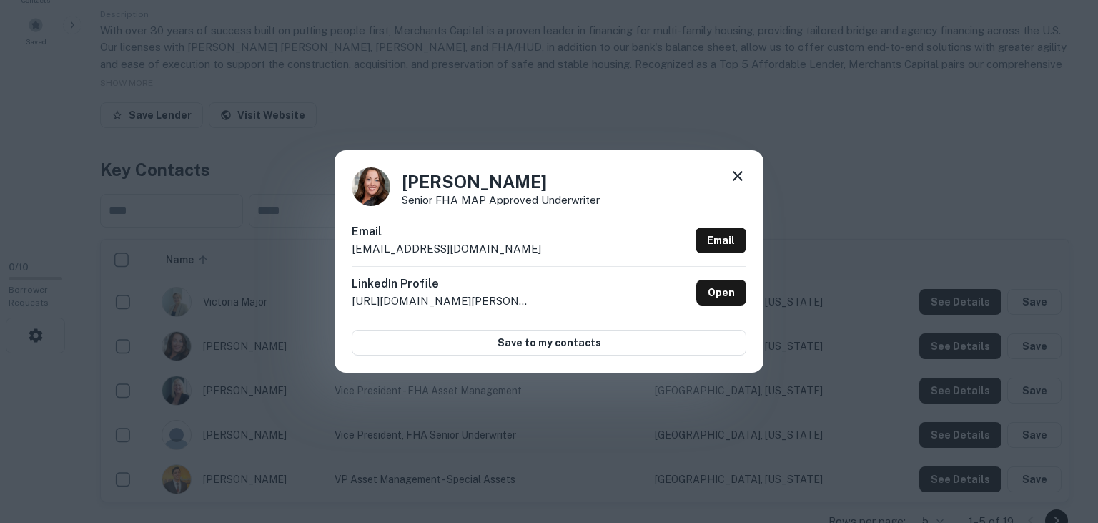
drag, startPoint x: 561, startPoint y: 250, endPoint x: 323, endPoint y: 260, distance: 238.3
click at [335, 260] on div "Kate Loughnane Senior FHA MAP Approved Underwriter Email kloughnane@merchantsca…" at bounding box center [549, 261] width 429 height 222
copy p "kloughnane@merchantscapital.com"
click at [739, 178] on icon at bounding box center [738, 176] width 10 height 10
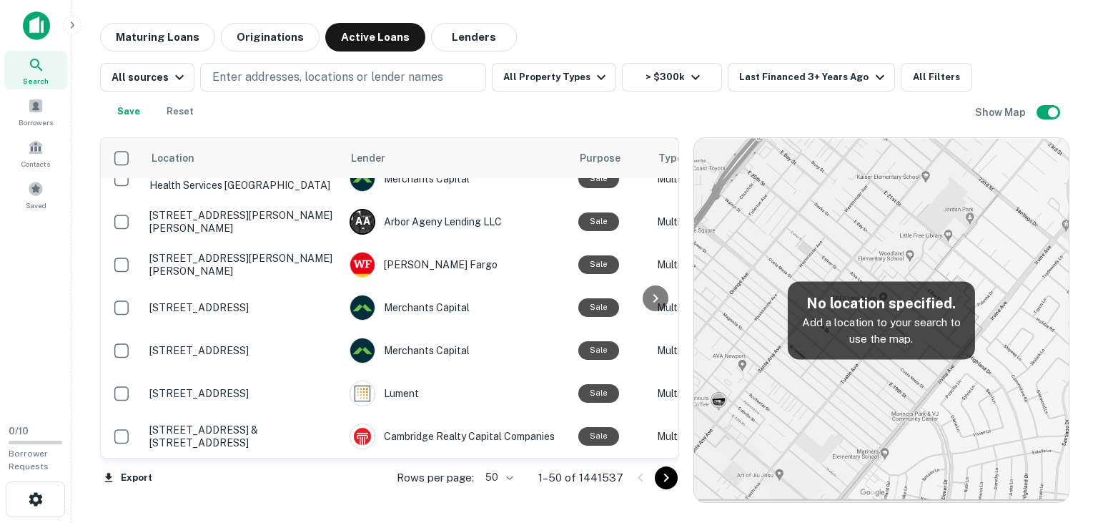
scroll to position [2073, 0]
click at [517, 485] on body "Search Borrowers Contacts Saved 0 / 10 Borrower Requests Maturing Loans Origina…" at bounding box center [549, 261] width 1098 height 523
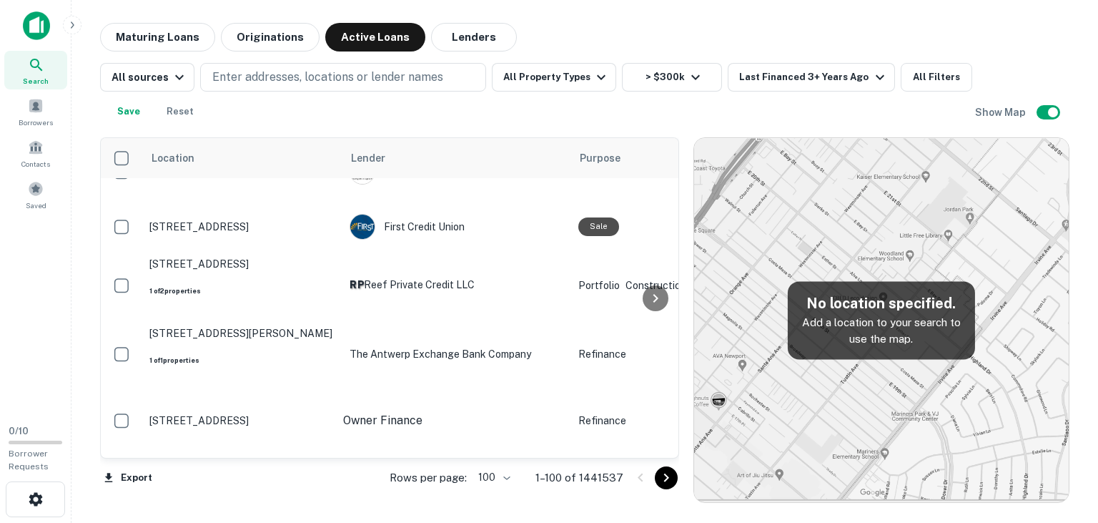
scroll to position [4581, 0]
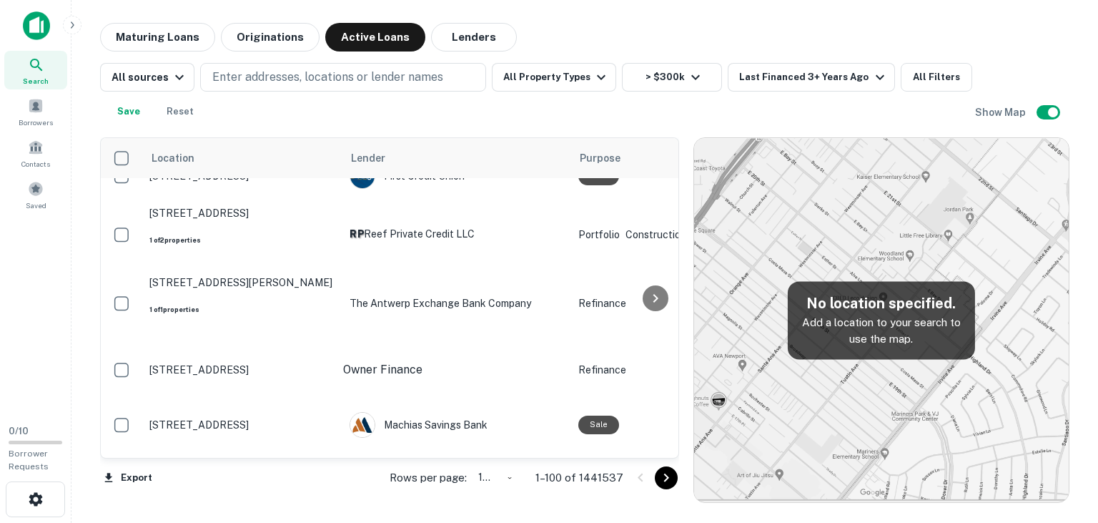
click at [505, 479] on body "Search Borrowers Contacts Saved 0 / 10 Borrower Requests Maturing Loans Origina…" at bounding box center [549, 261] width 1098 height 523
click at [508, 481] on body "Search Borrowers Contacts Saved 0 / 10 Borrower Requests Maturing Loans Origina…" at bounding box center [549, 261] width 1098 height 523
click at [667, 476] on div at bounding box center [549, 261] width 1098 height 523
click at [667, 476] on icon "Go to next page" at bounding box center [665, 477] width 5 height 9
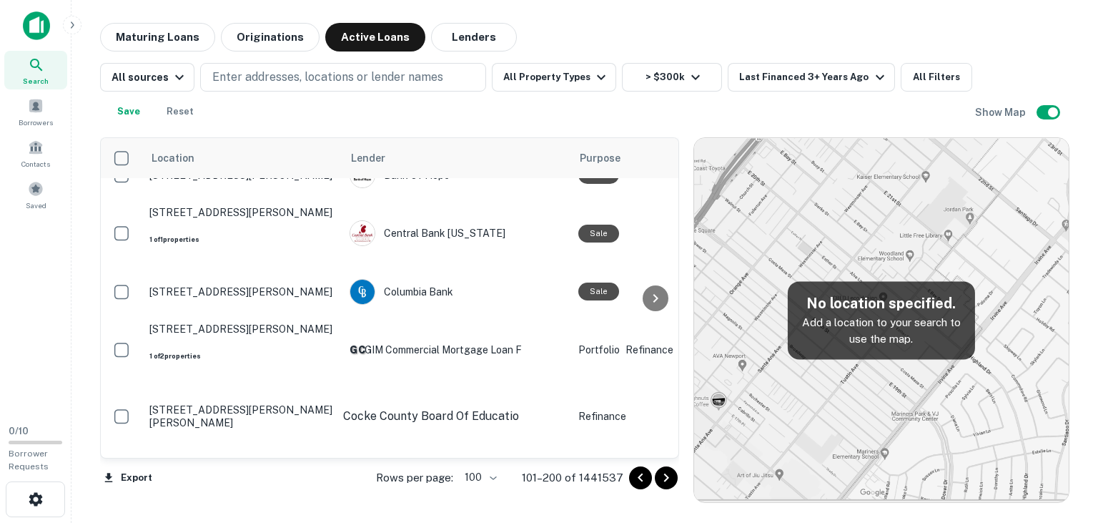
scroll to position [5112, 0]
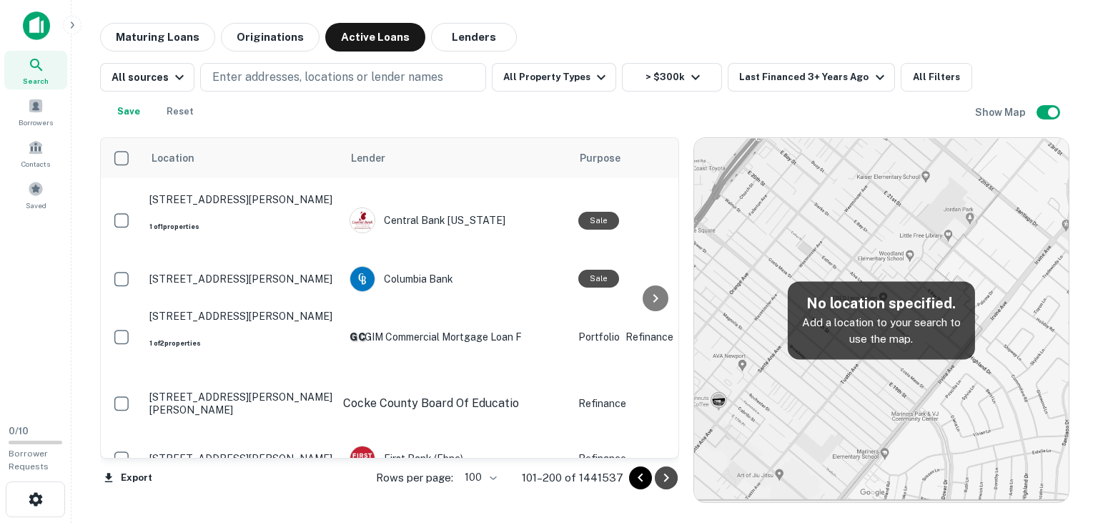
click at [668, 476] on icon "Go to next page" at bounding box center [666, 477] width 17 height 17
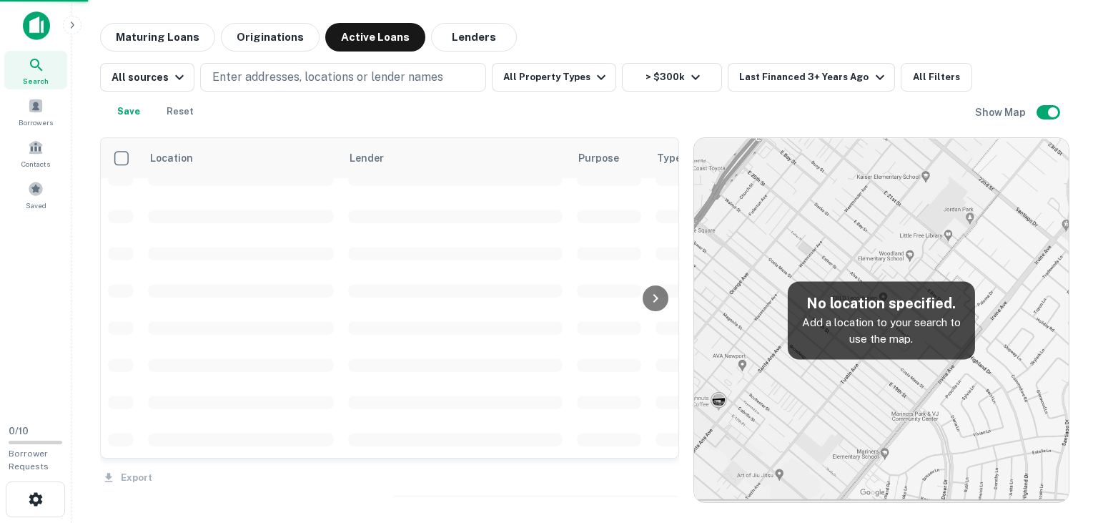
scroll to position [3437, 0]
